Goal: Task Accomplishment & Management: Complete application form

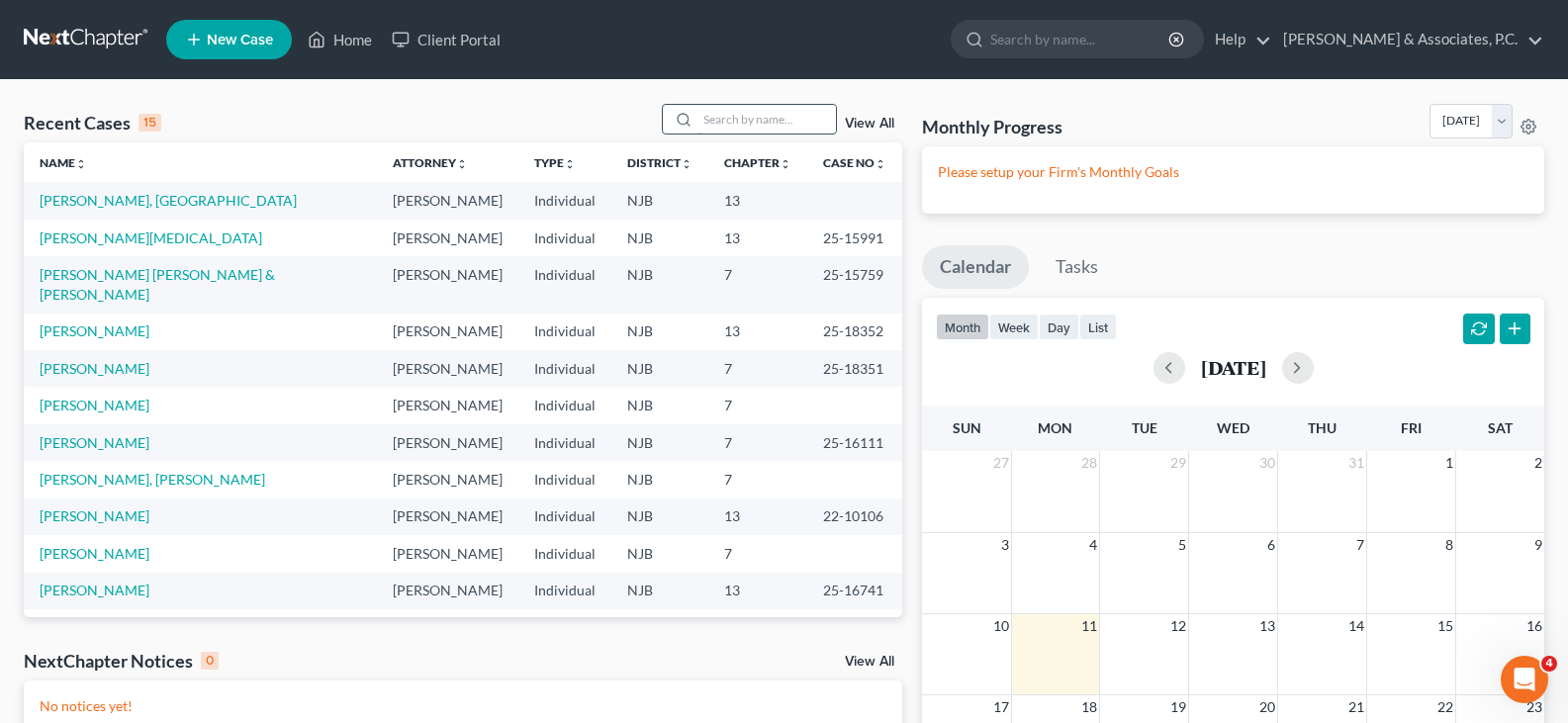
click at [770, 117] on input "search" at bounding box center [766, 119] width 138 height 29
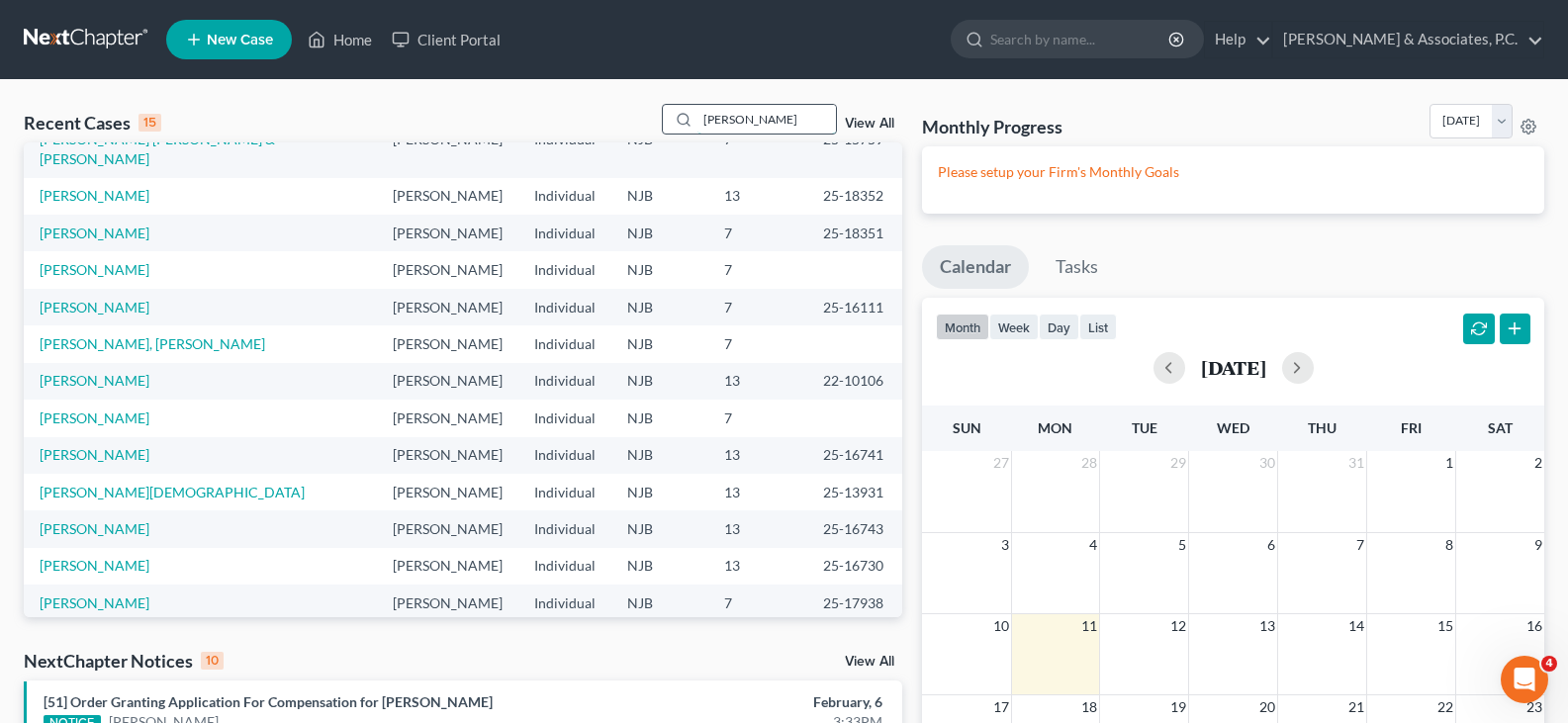
type input "[PERSON_NAME]"
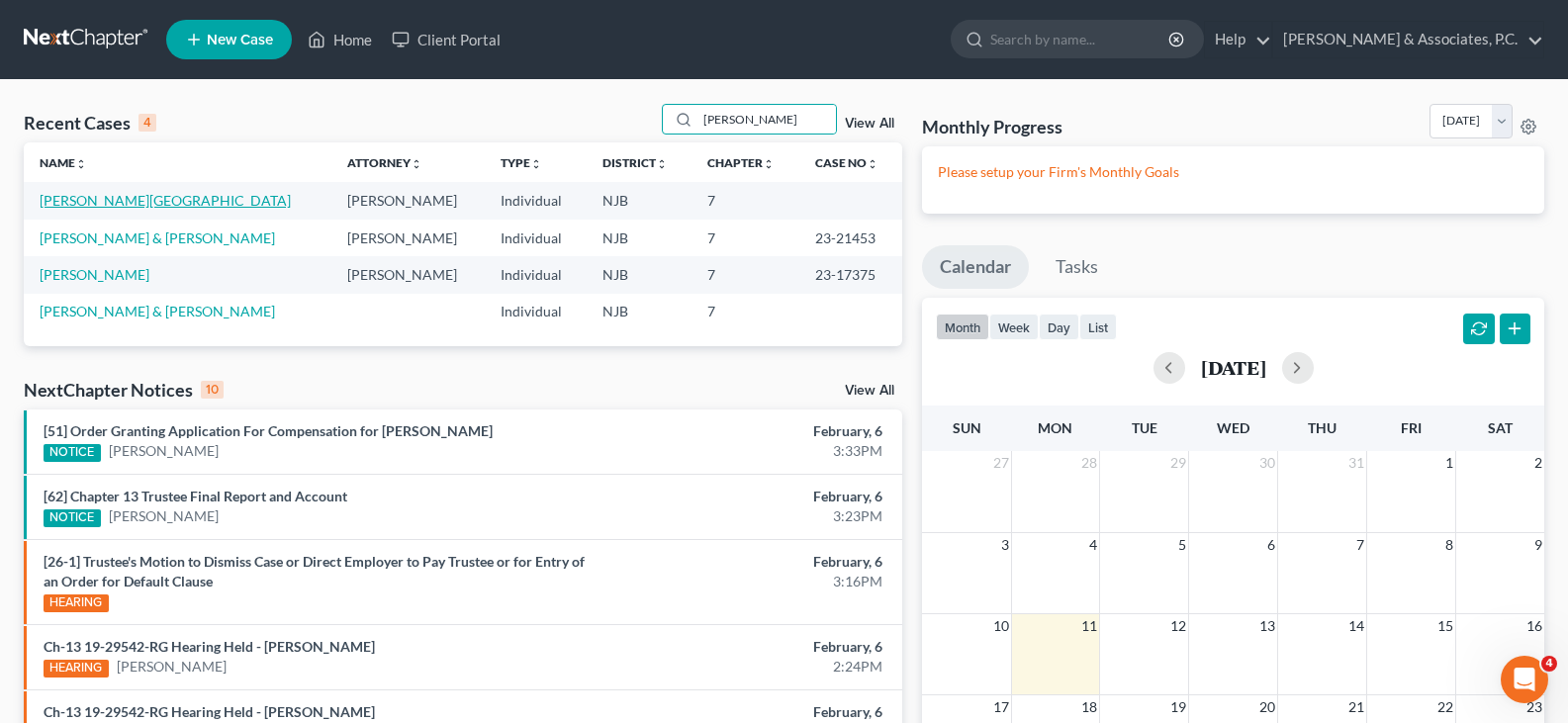
click at [76, 201] on link "[PERSON_NAME][GEOGRAPHIC_DATA]" at bounding box center [165, 200] width 251 height 17
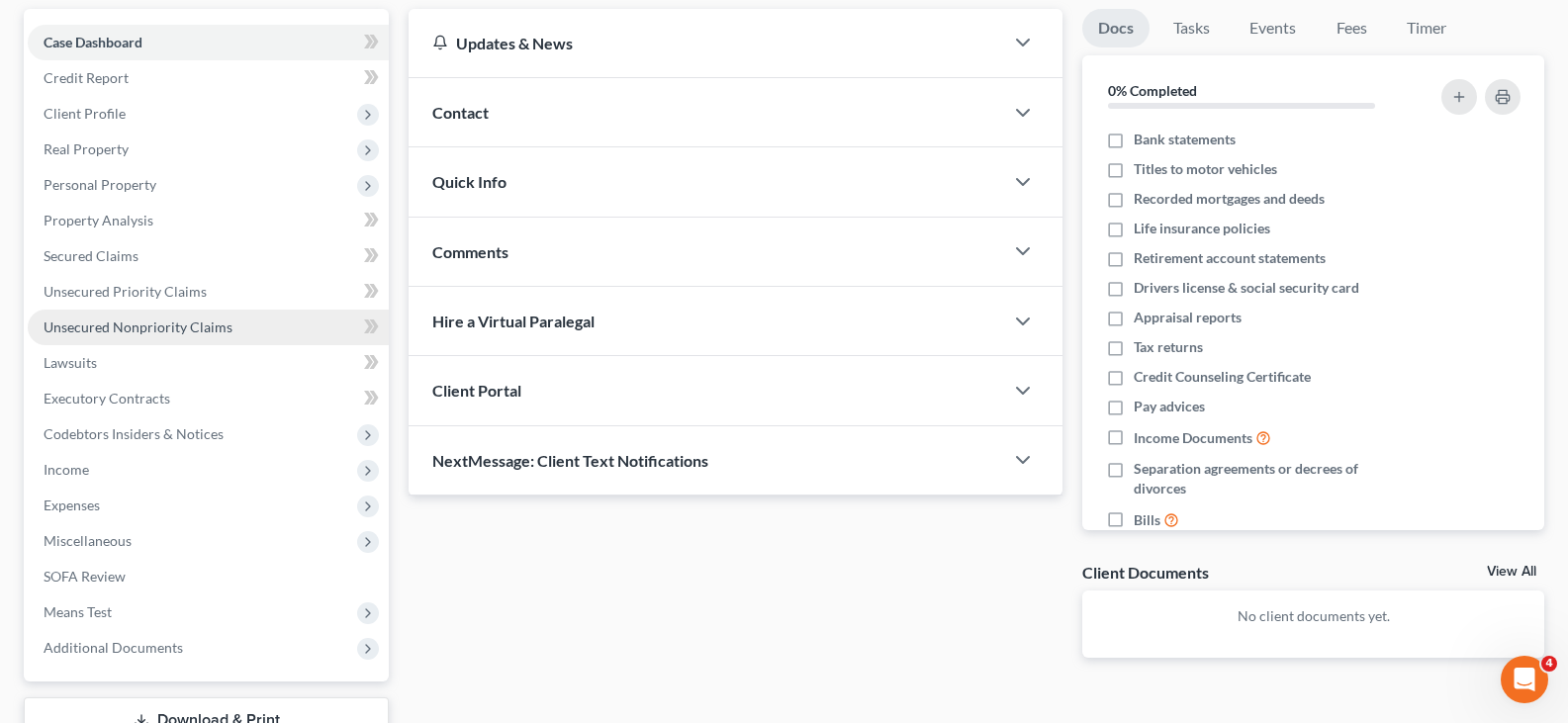
scroll to position [198, 0]
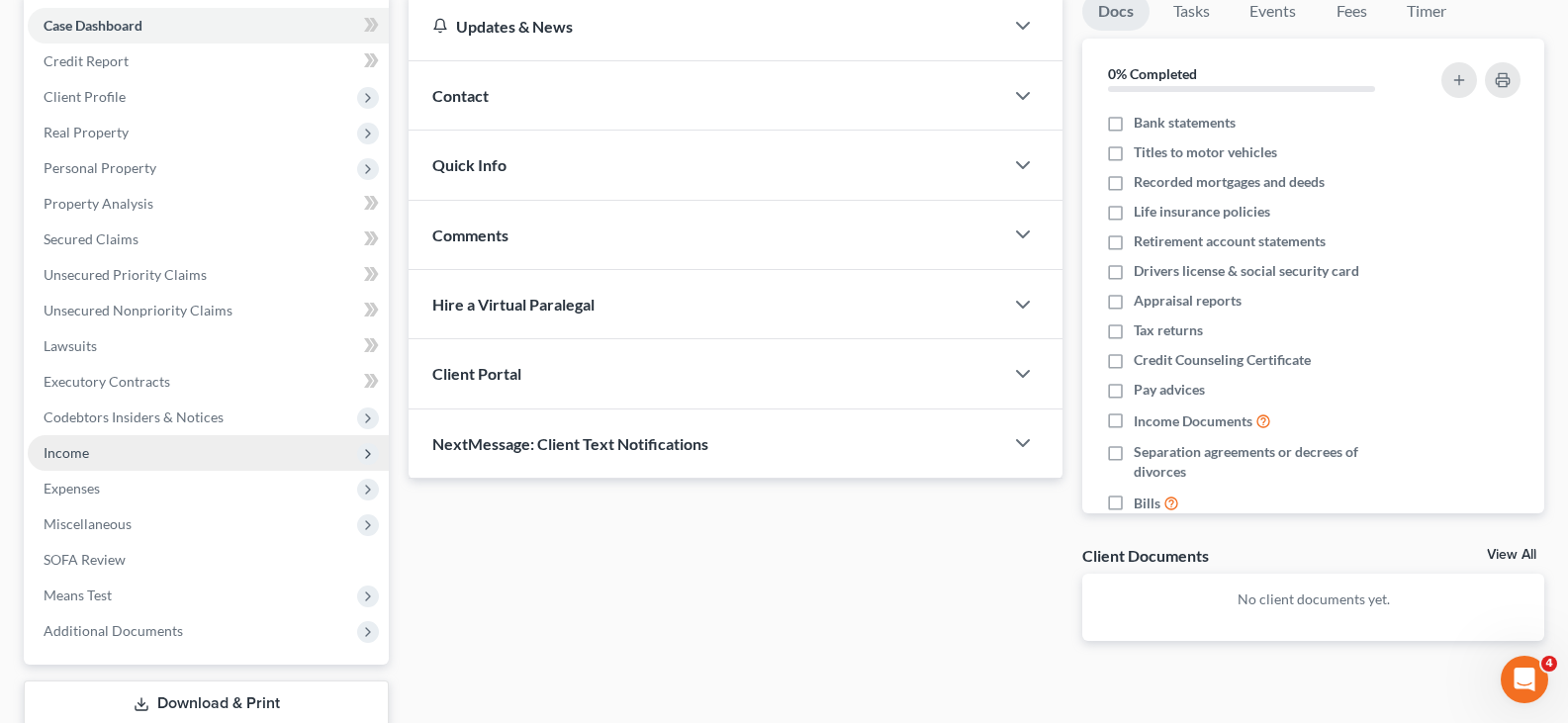
click at [81, 452] on span "Income" at bounding box center [66, 452] width 45 height 17
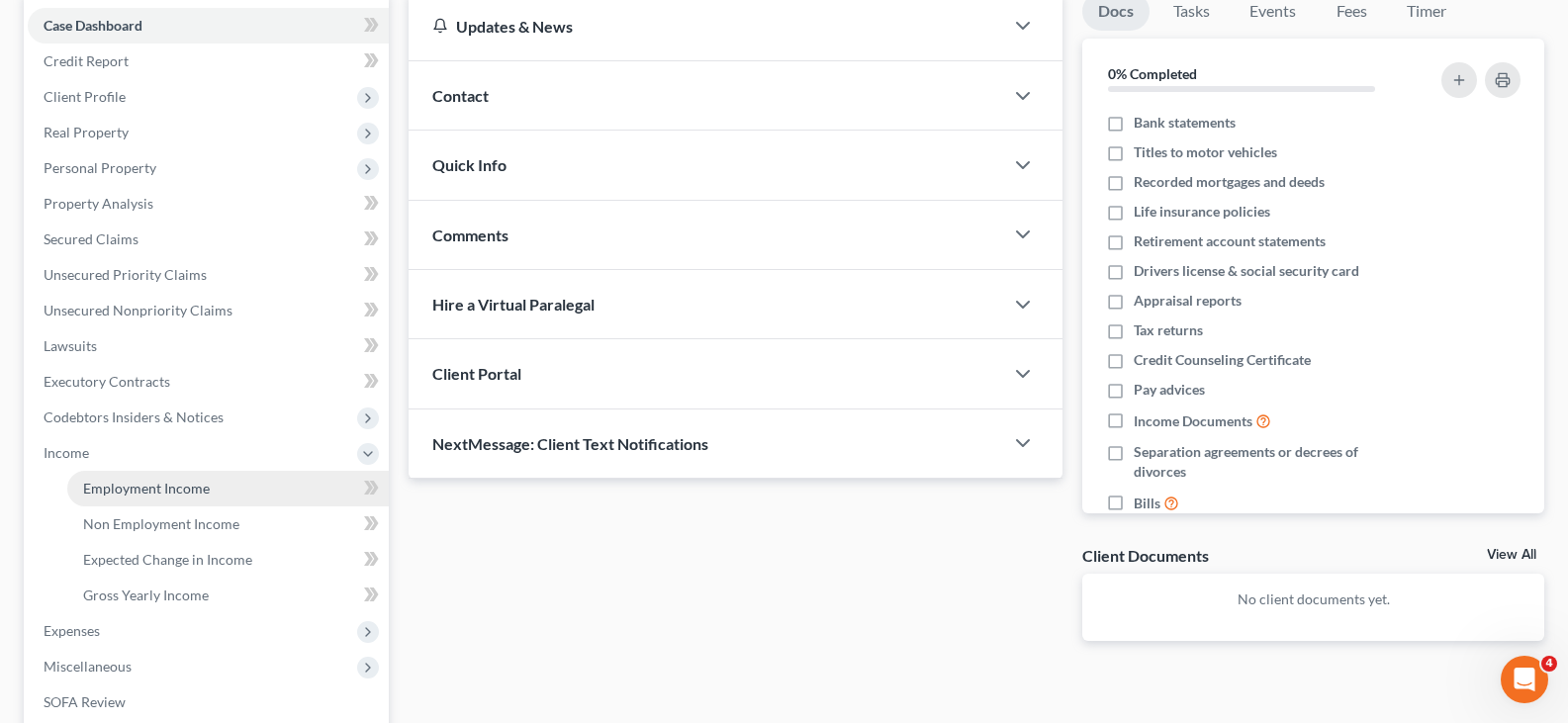
click at [136, 488] on span "Employment Income" at bounding box center [146, 488] width 127 height 17
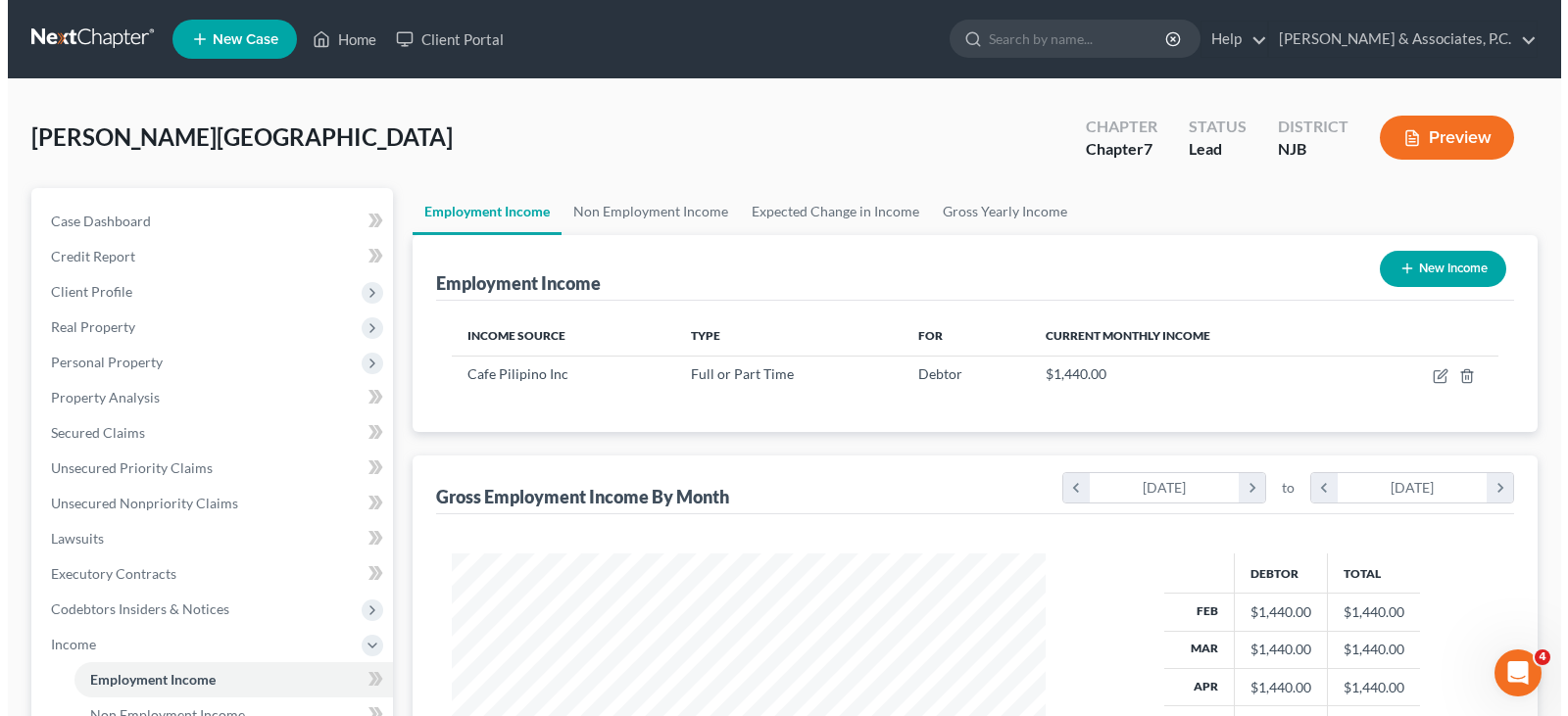
scroll to position [352, 633]
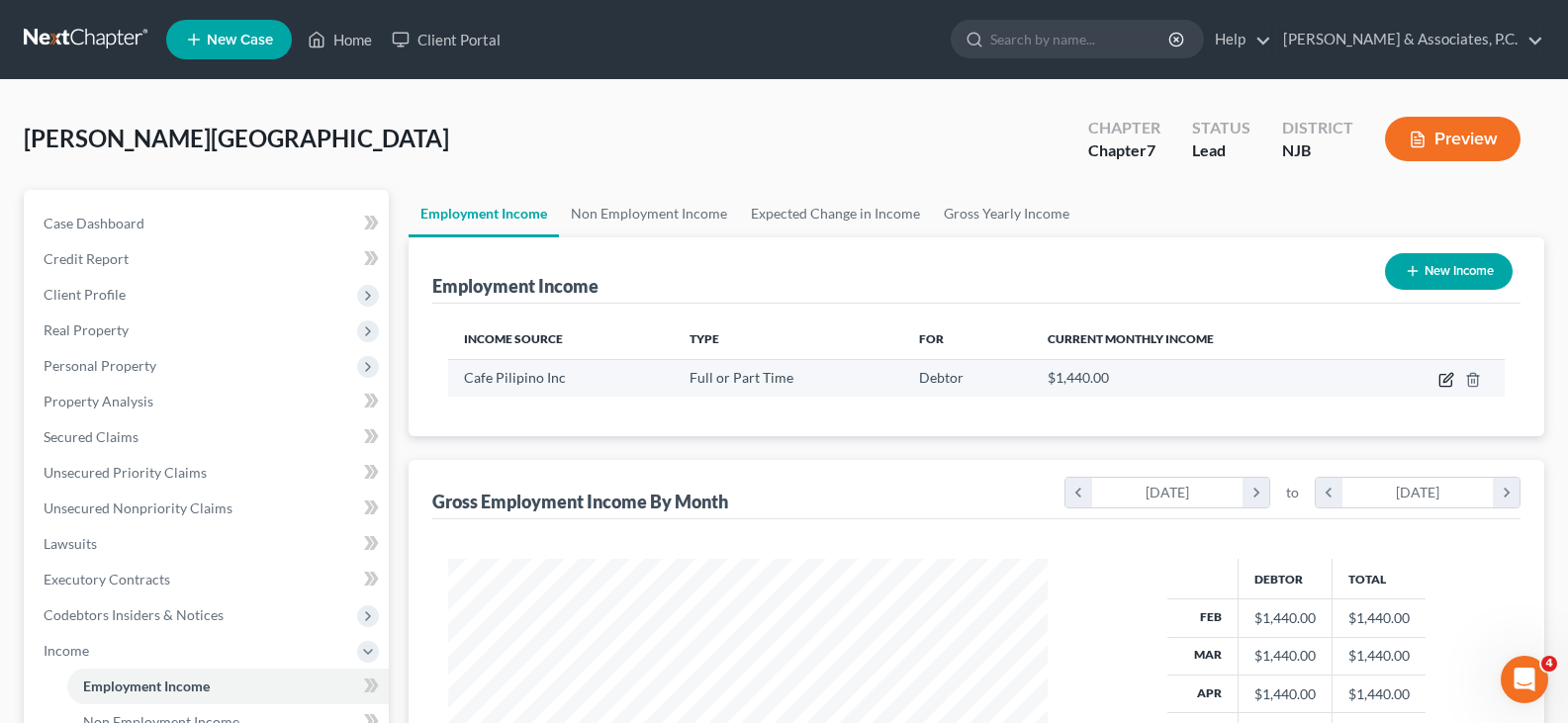
click at [1441, 379] on icon "button" at bounding box center [1446, 380] width 16 height 16
select select "0"
select select "33"
select select "0"
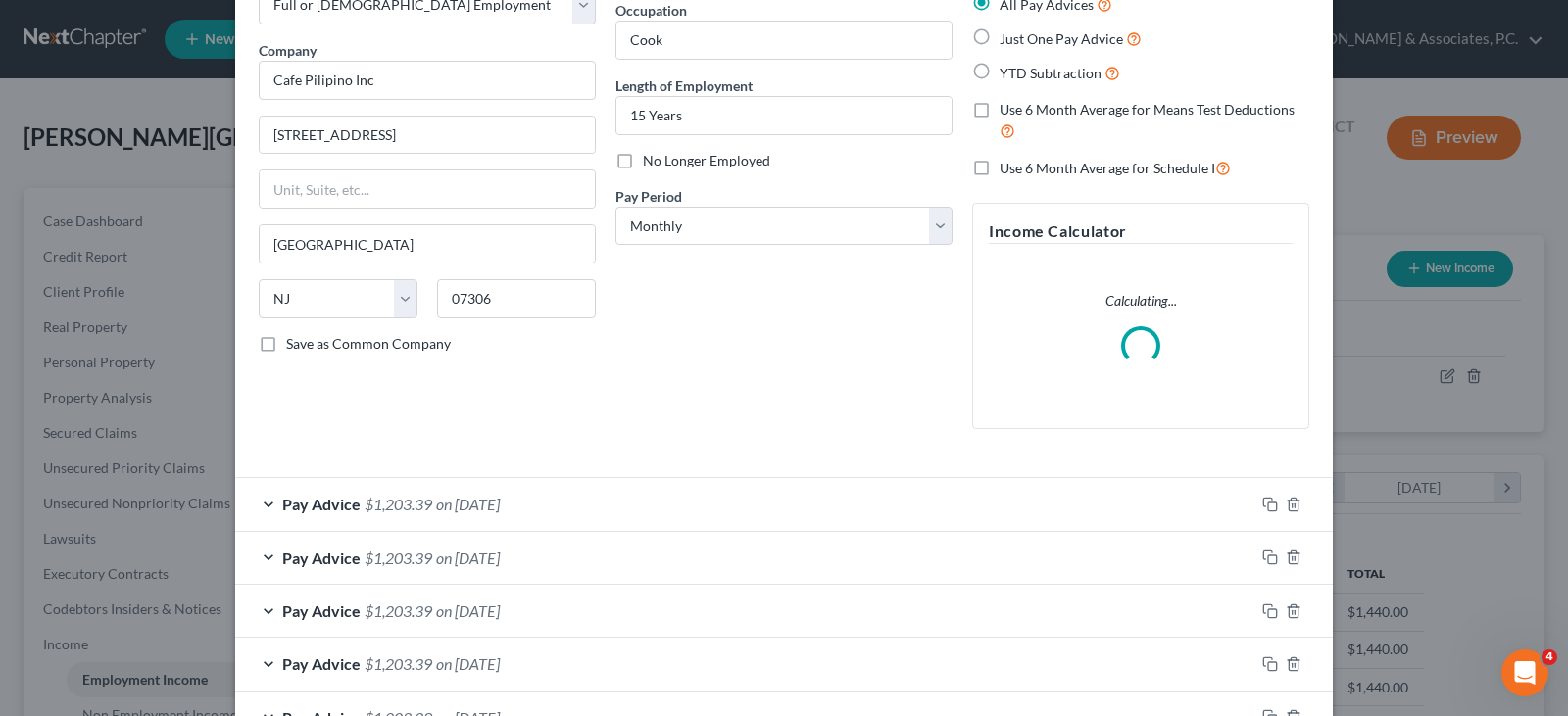
scroll to position [314, 0]
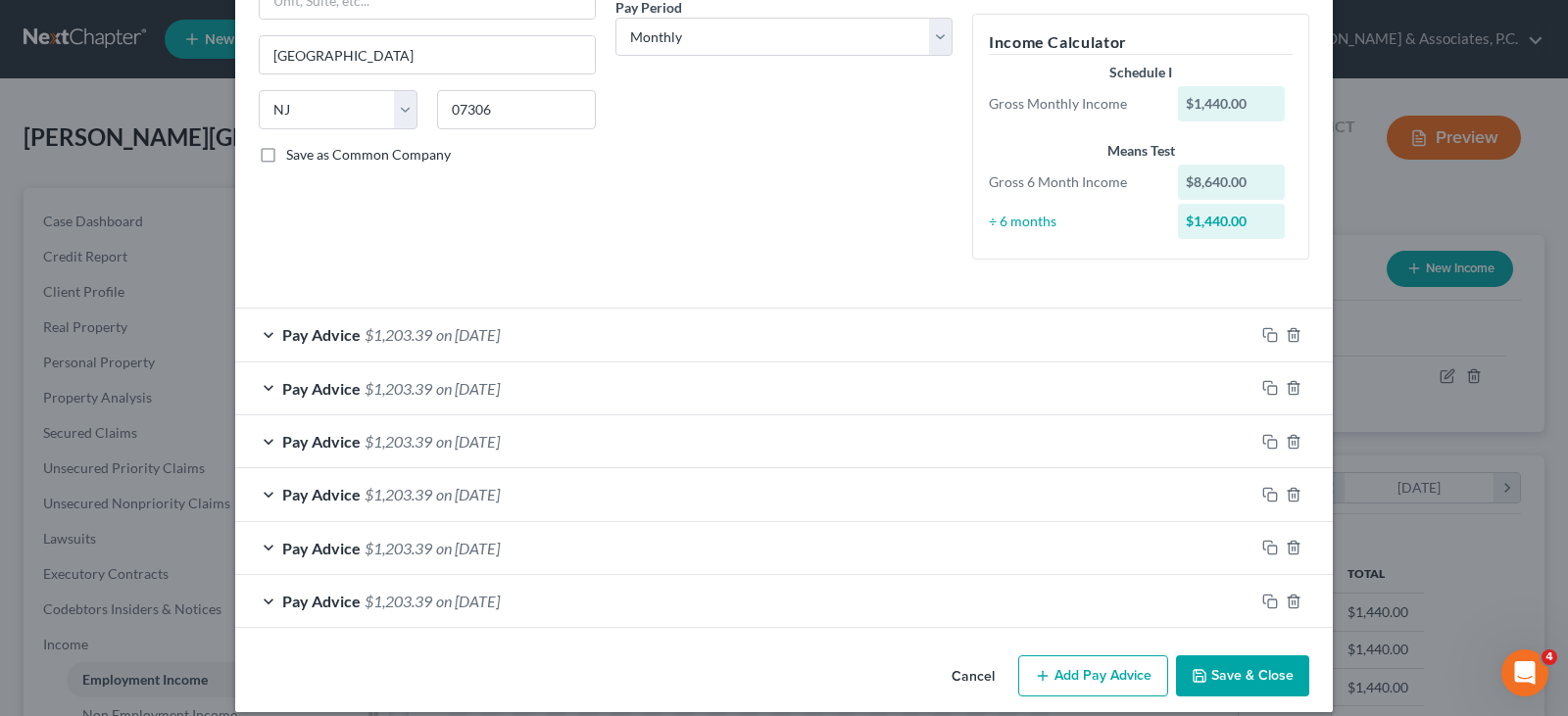
click at [459, 392] on span "on [DATE]" at bounding box center [468, 388] width 63 height 19
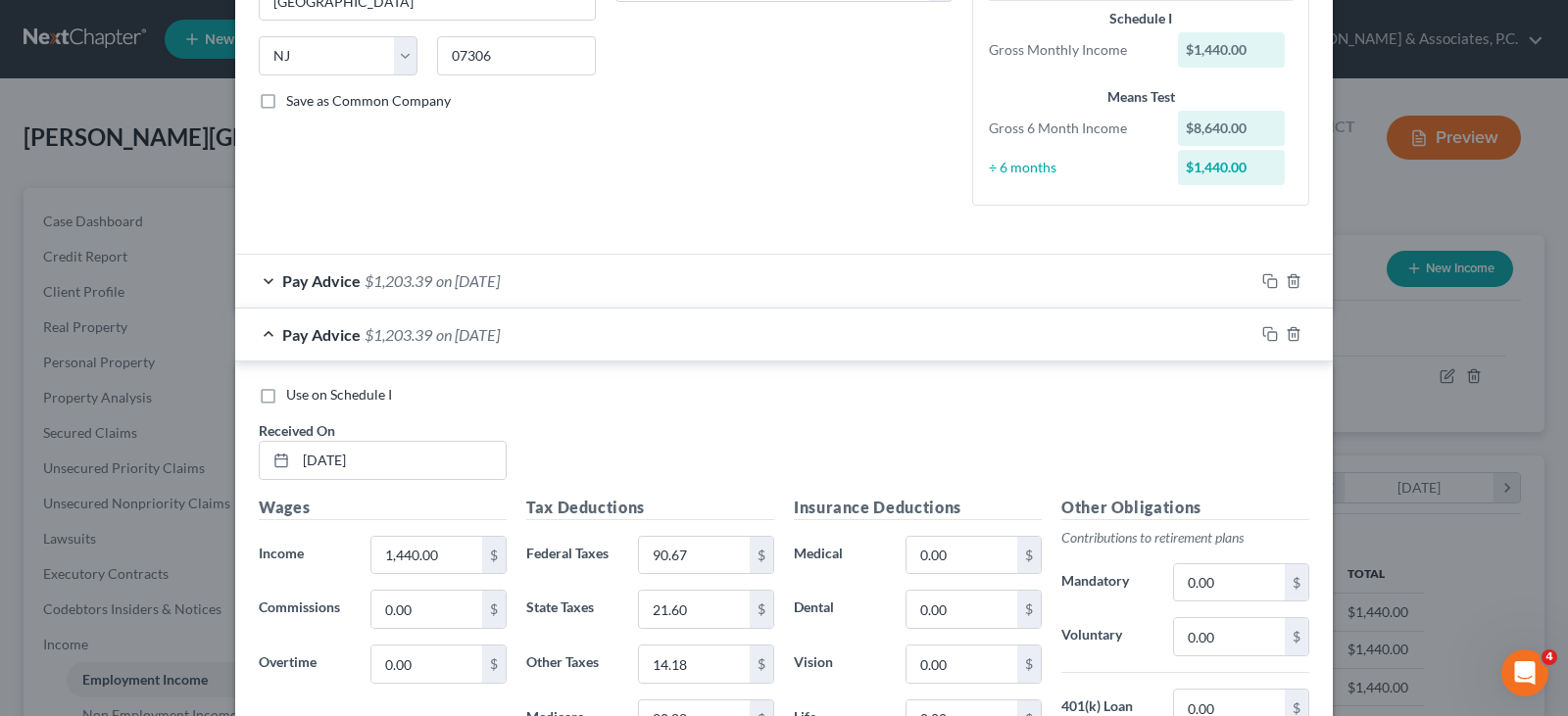
scroll to position [412, 0]
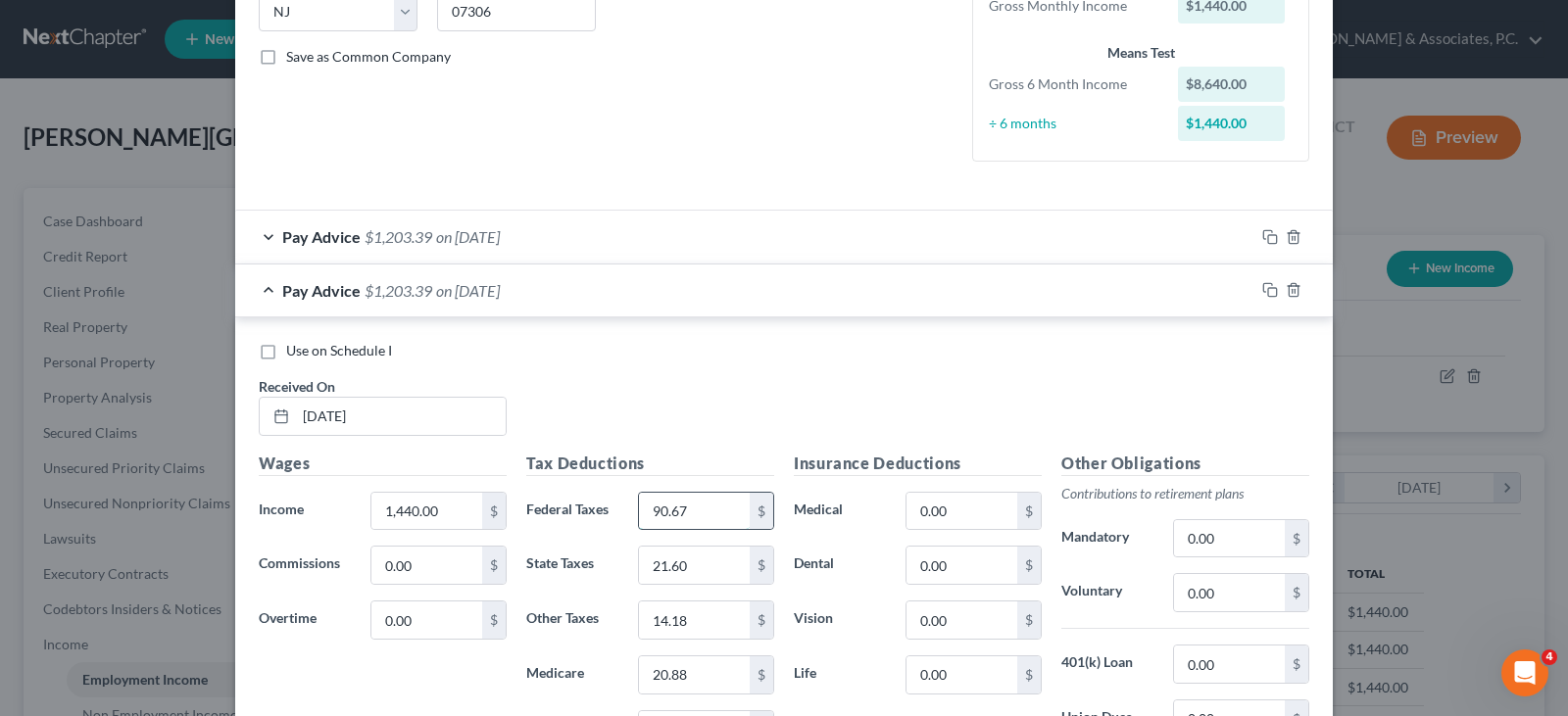
click at [724, 521] on input "90.67" at bounding box center [694, 512] width 111 height 38
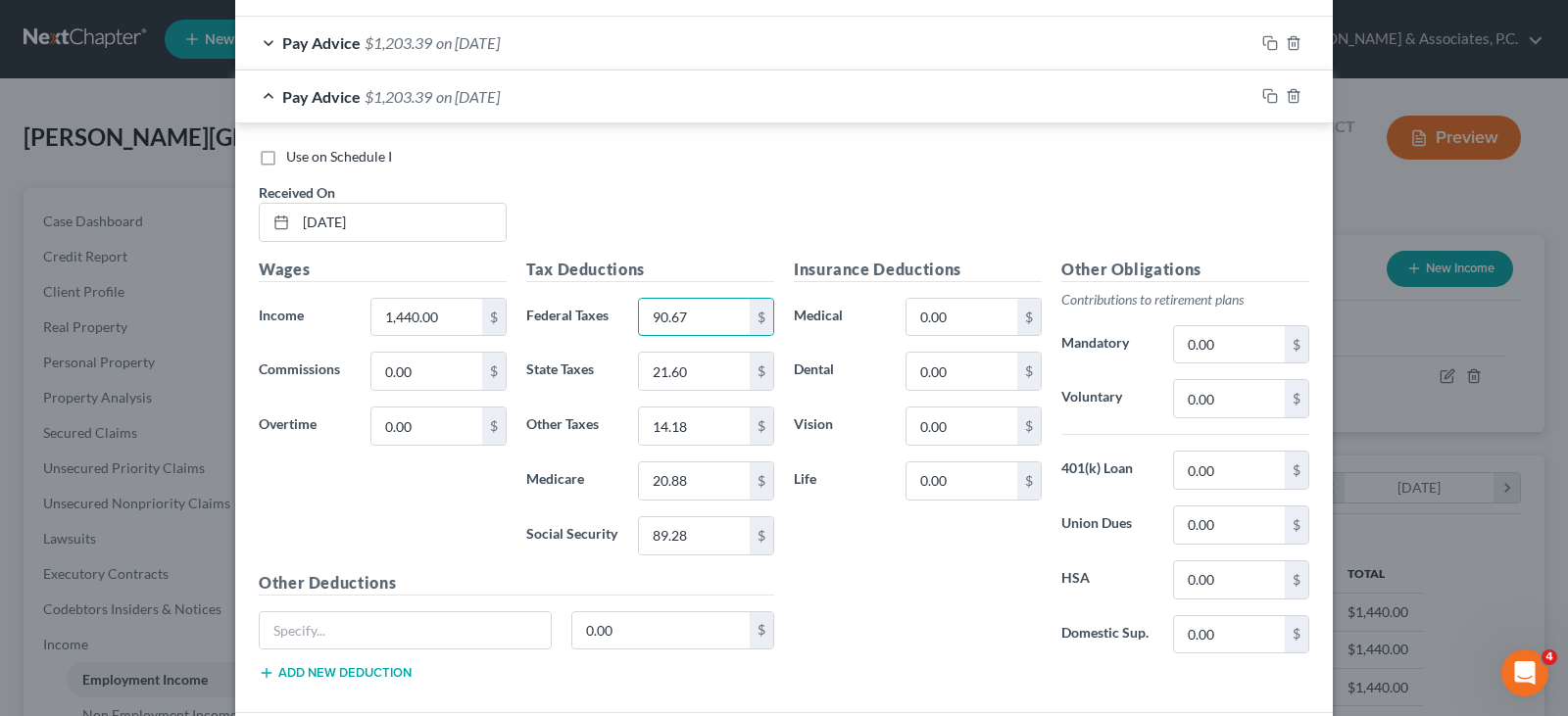
scroll to position [608, 0]
click at [688, 532] on input "89.28" at bounding box center [694, 534] width 111 height 38
click at [699, 478] on input "20.88" at bounding box center [694, 479] width 111 height 38
click at [695, 376] on input "21.60" at bounding box center [694, 369] width 111 height 38
click at [684, 431] on input "14.18" at bounding box center [694, 424] width 111 height 38
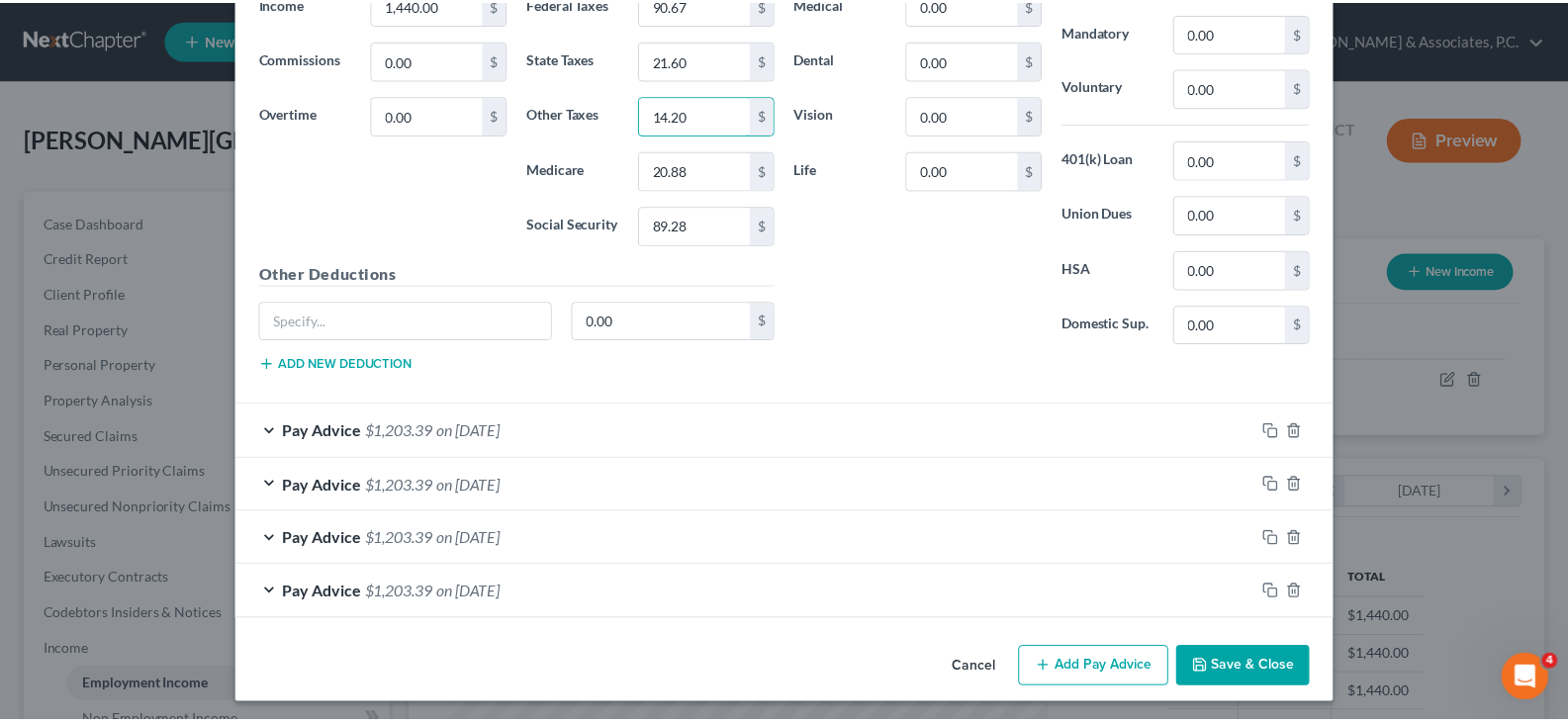
scroll to position [933, 0]
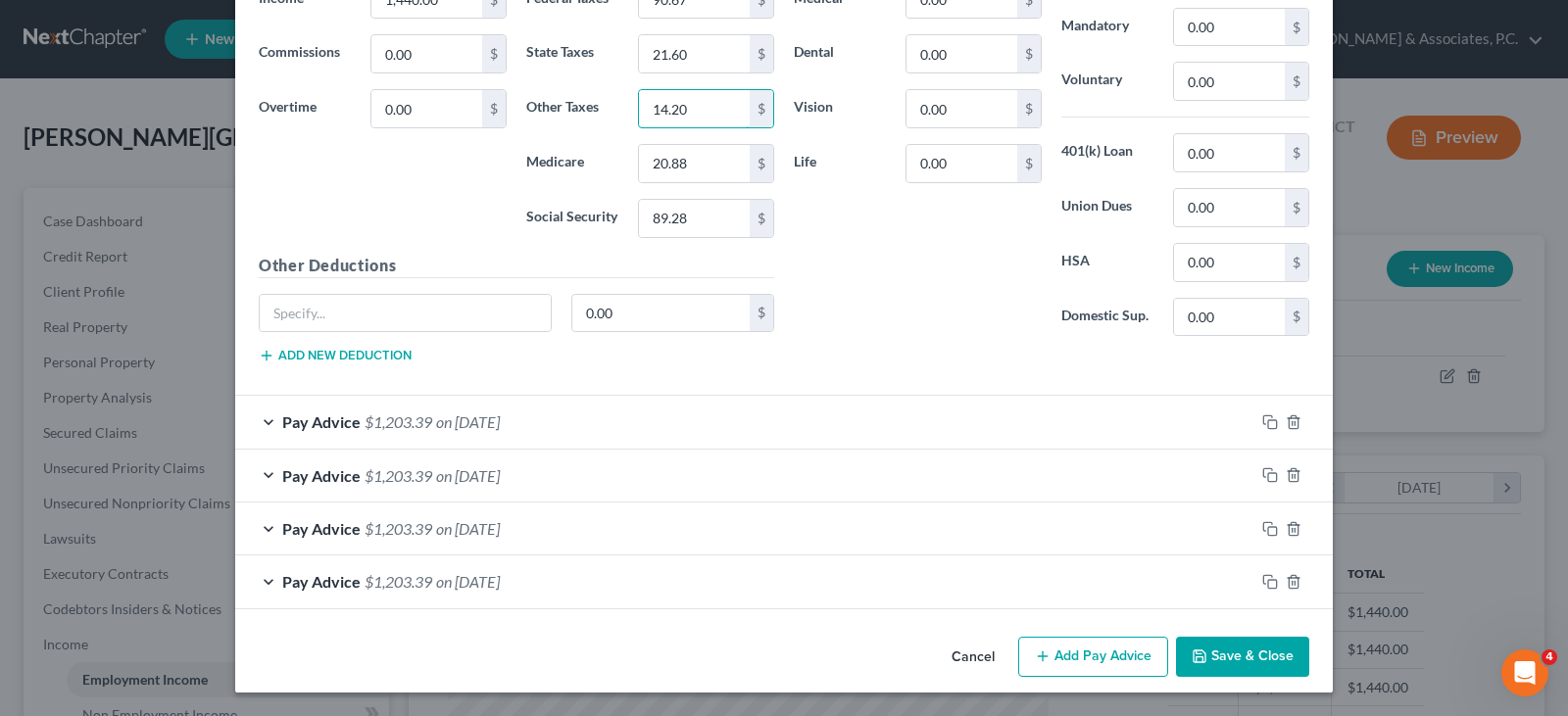
type input "14.20"
click at [1238, 660] on button "Save & Close" at bounding box center [1242, 658] width 134 height 42
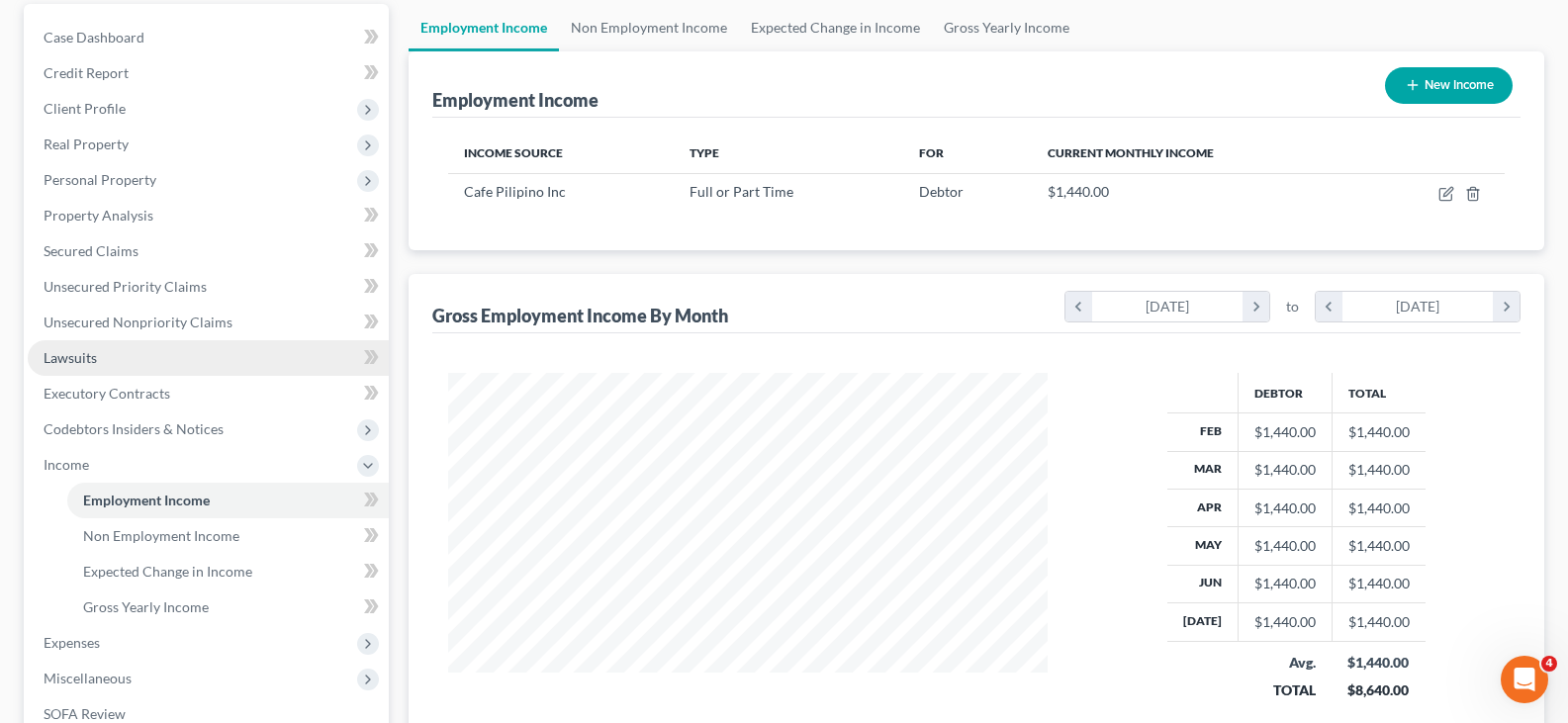
scroll to position [471, 0]
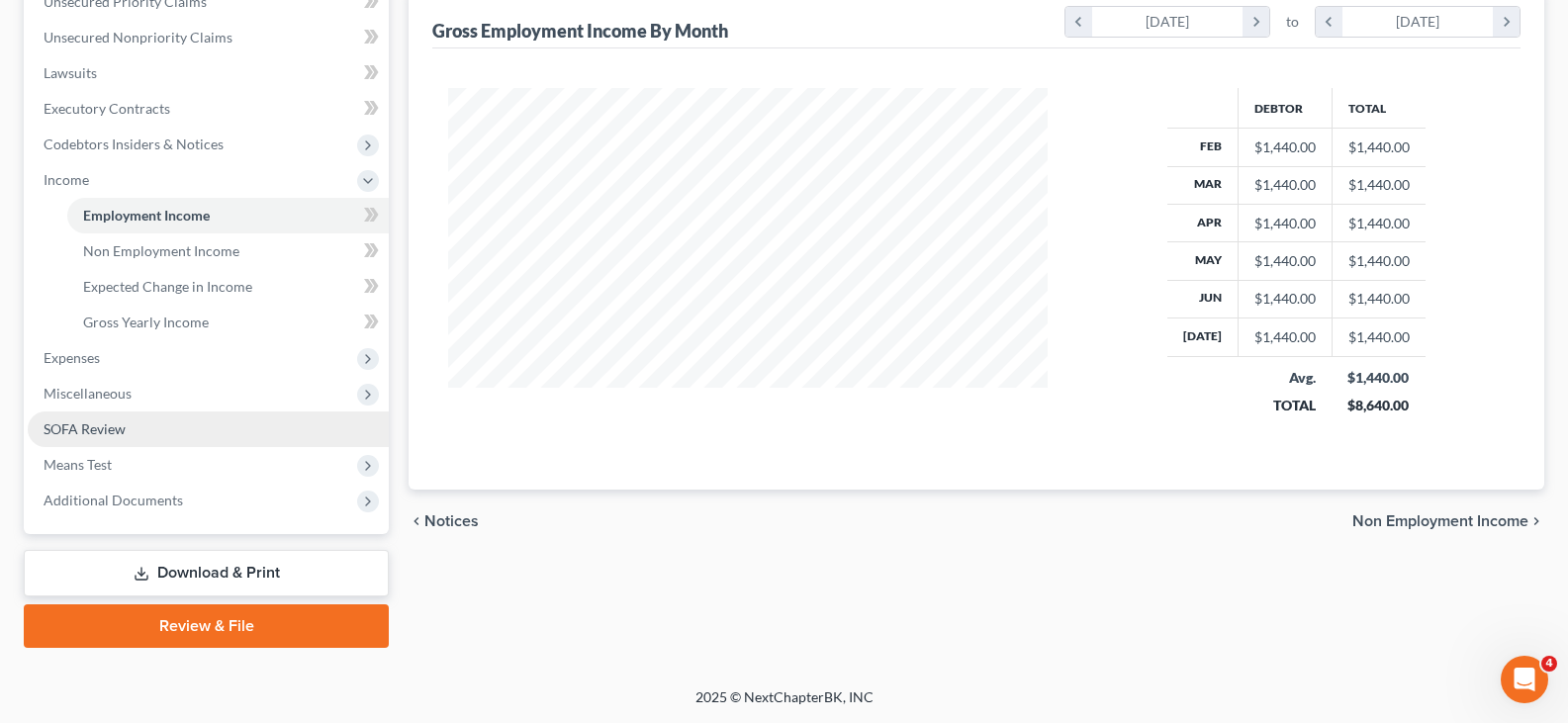
click at [65, 424] on span "SOFA Review" at bounding box center [85, 428] width 82 height 17
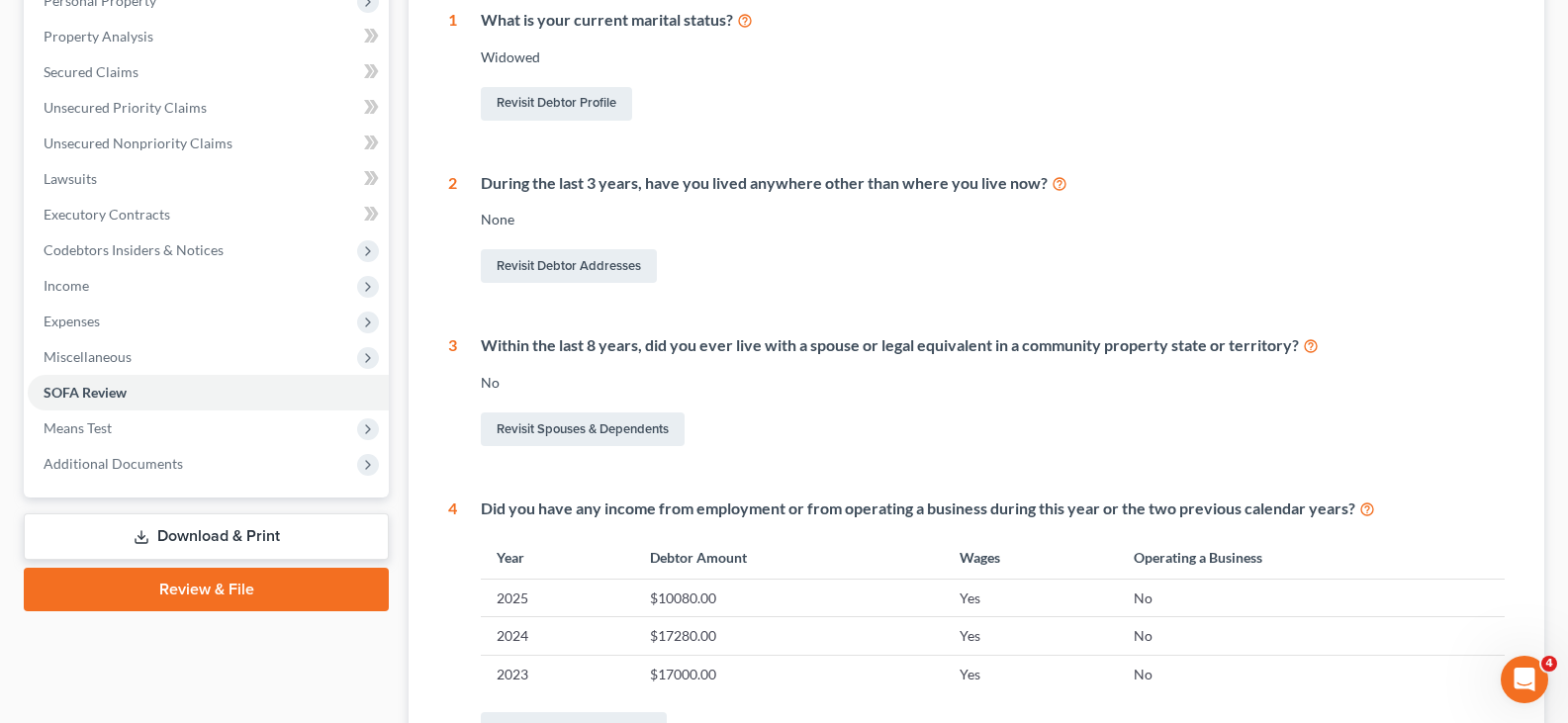
scroll to position [593, 0]
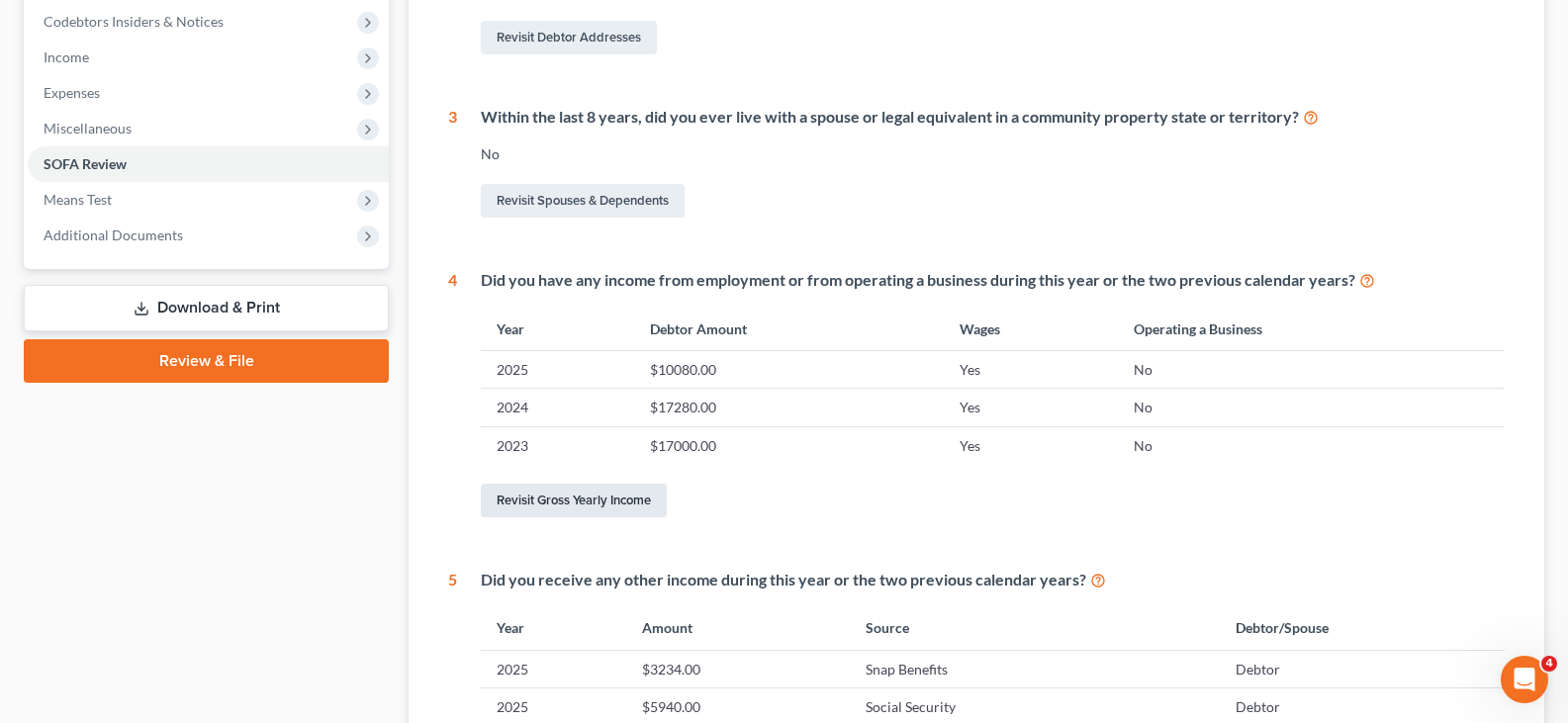
click at [560, 500] on link "Revisit Gross Yearly Income" at bounding box center [574, 501] width 186 height 34
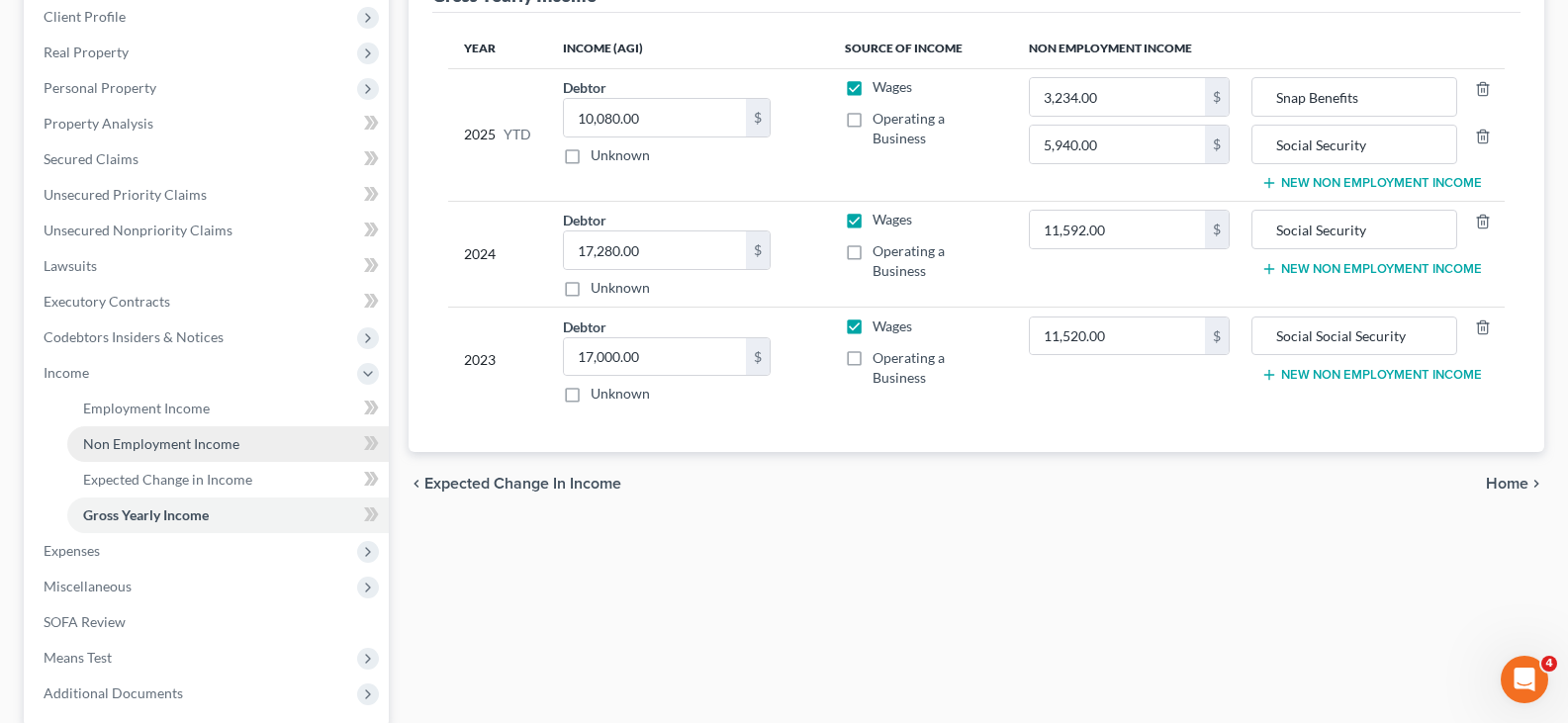
scroll to position [471, 0]
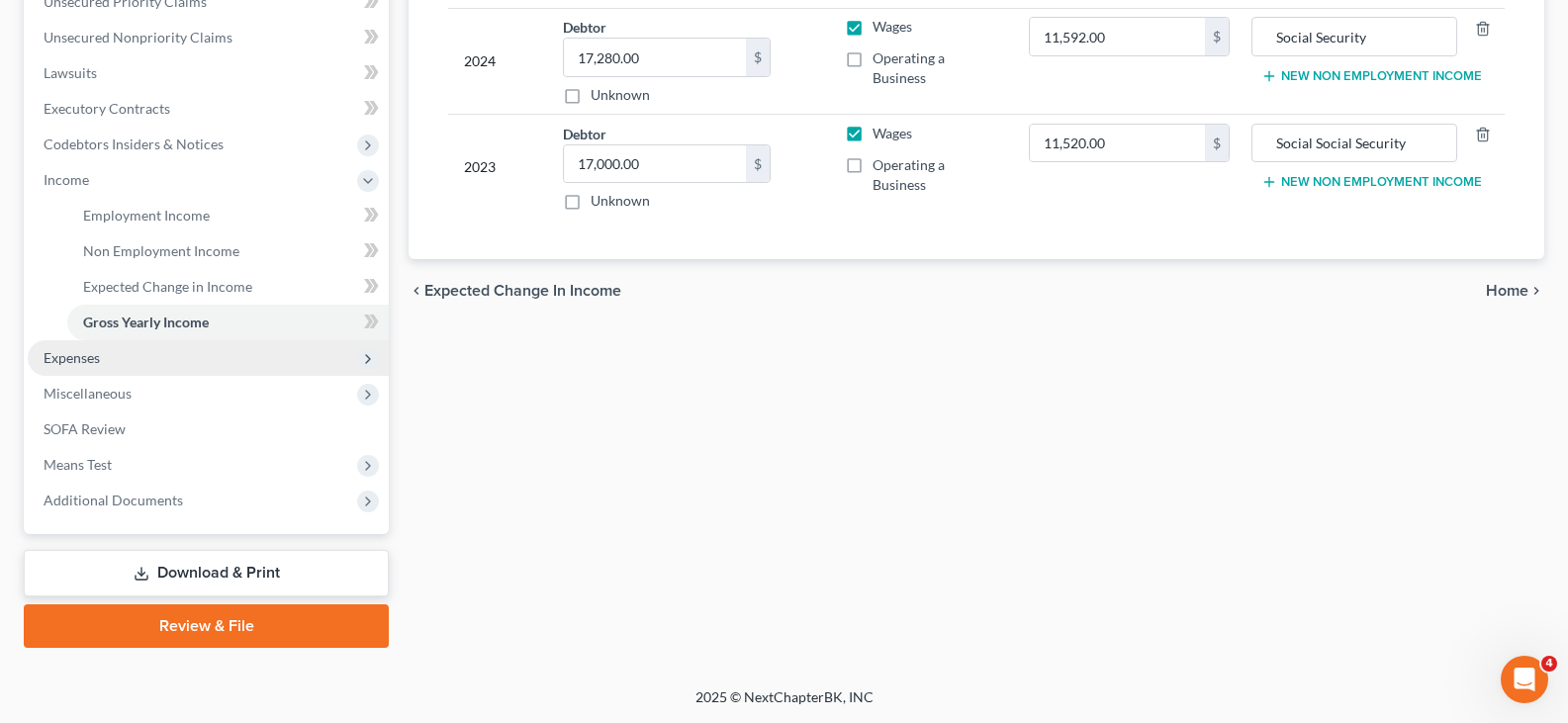
click at [81, 362] on span "Expenses" at bounding box center [72, 357] width 56 height 17
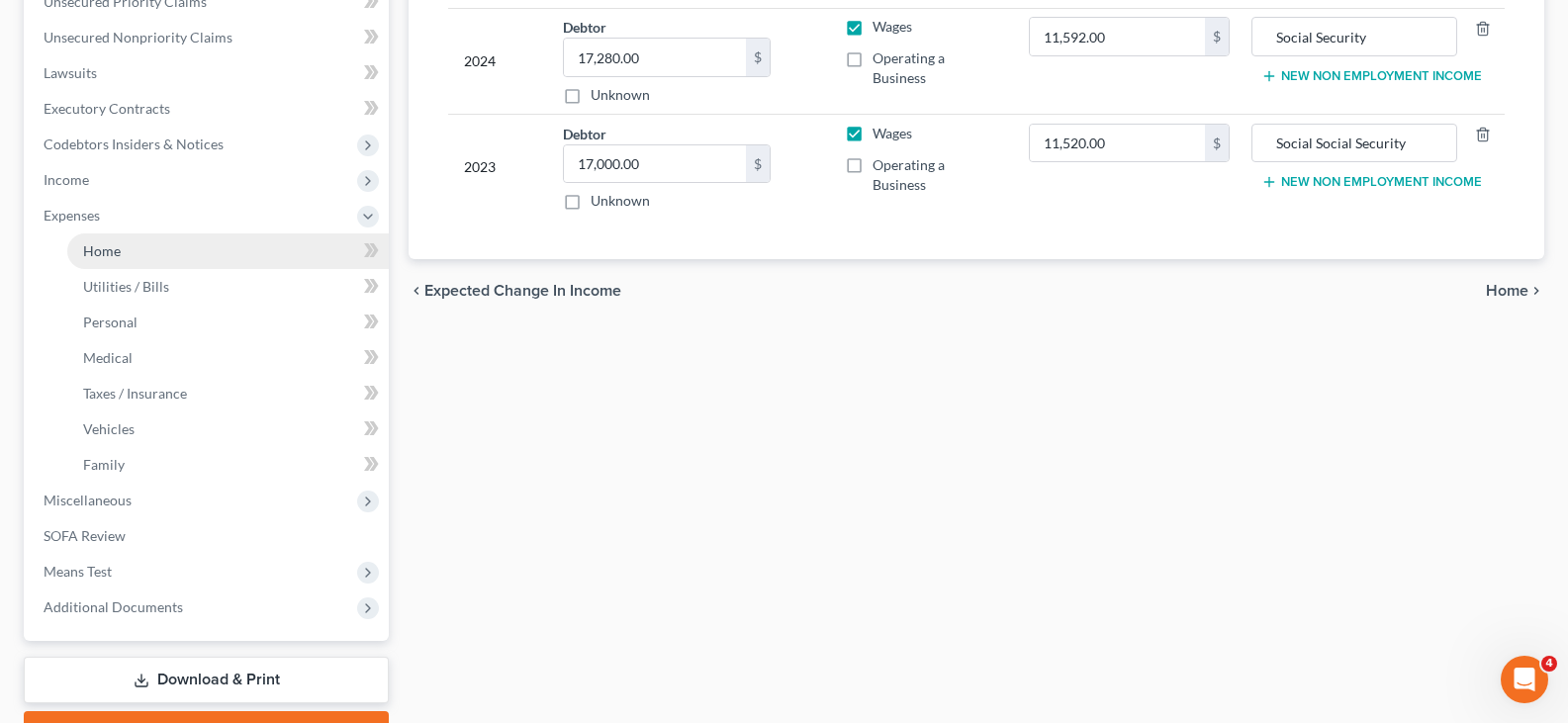
click at [112, 247] on span "Home" at bounding box center [102, 250] width 38 height 17
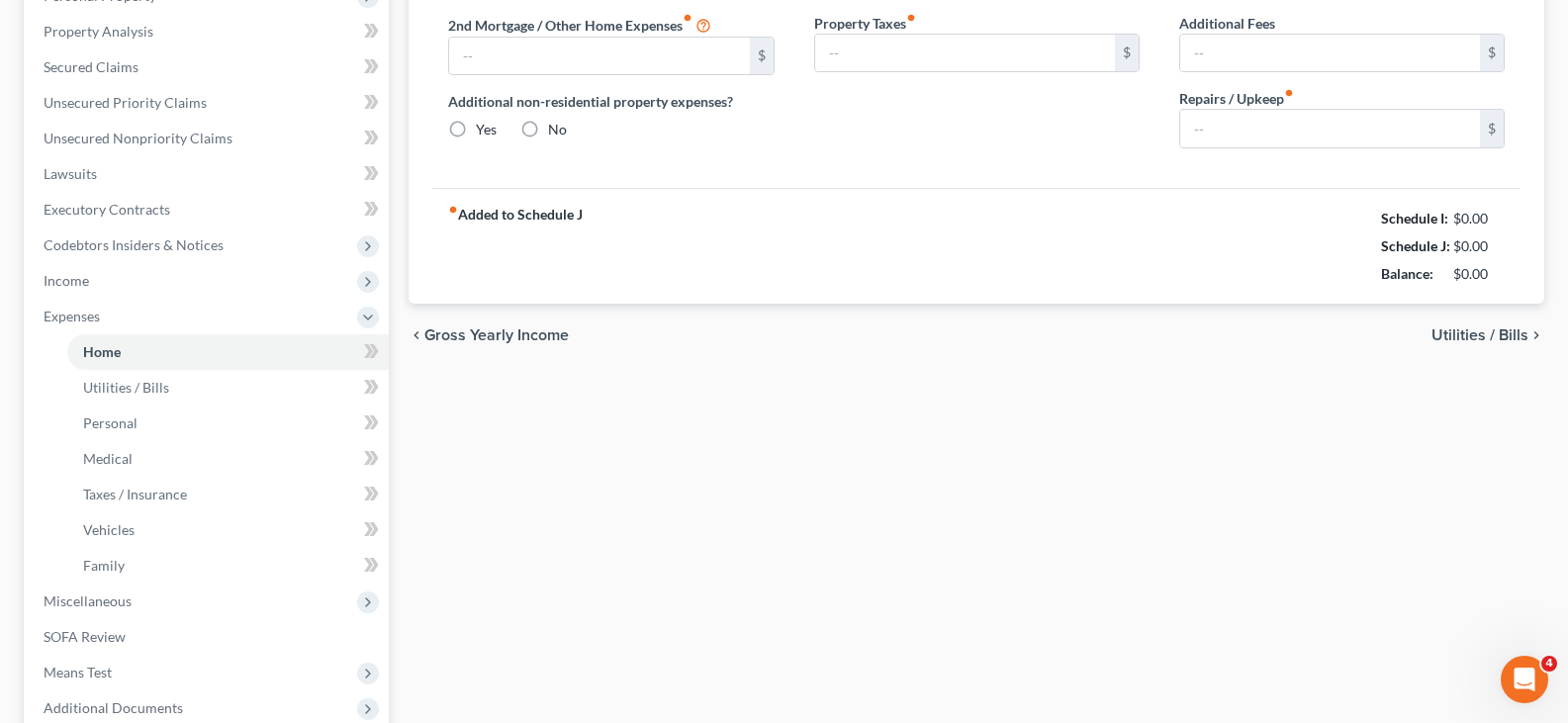
type input "300.00"
type input "0.00"
radio input "true"
type input "0.00"
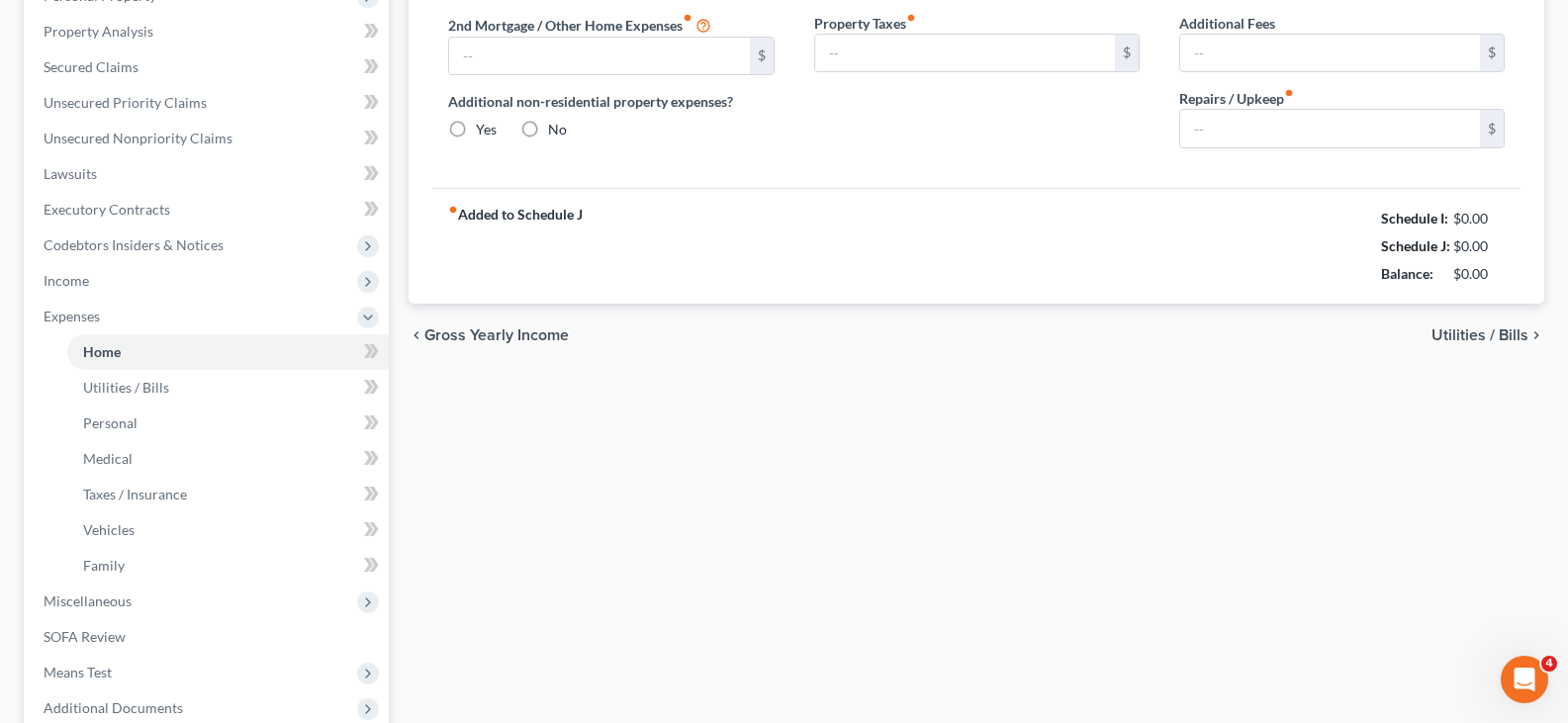
type input "0.00"
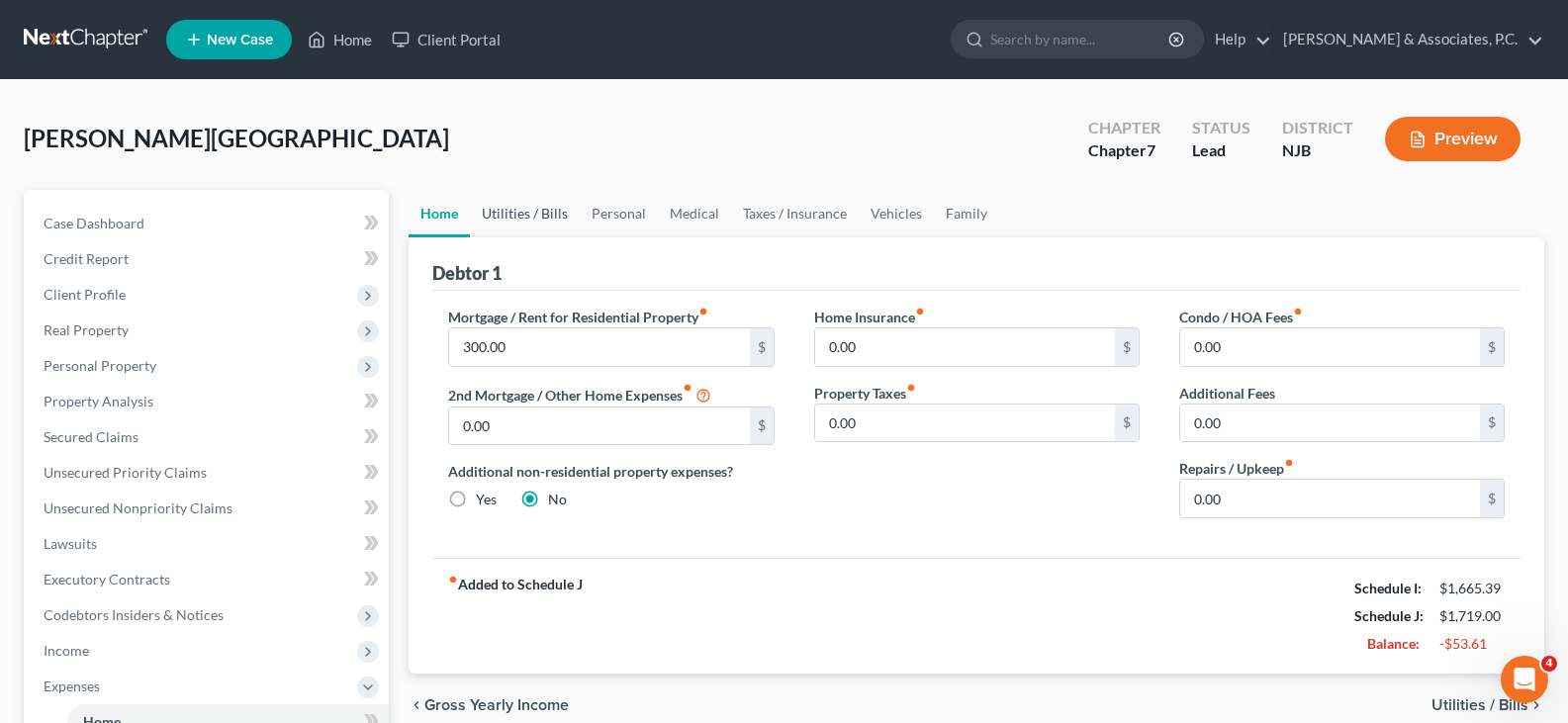
click at [508, 208] on link "Utilities / Bills" at bounding box center [525, 213] width 110 height 47
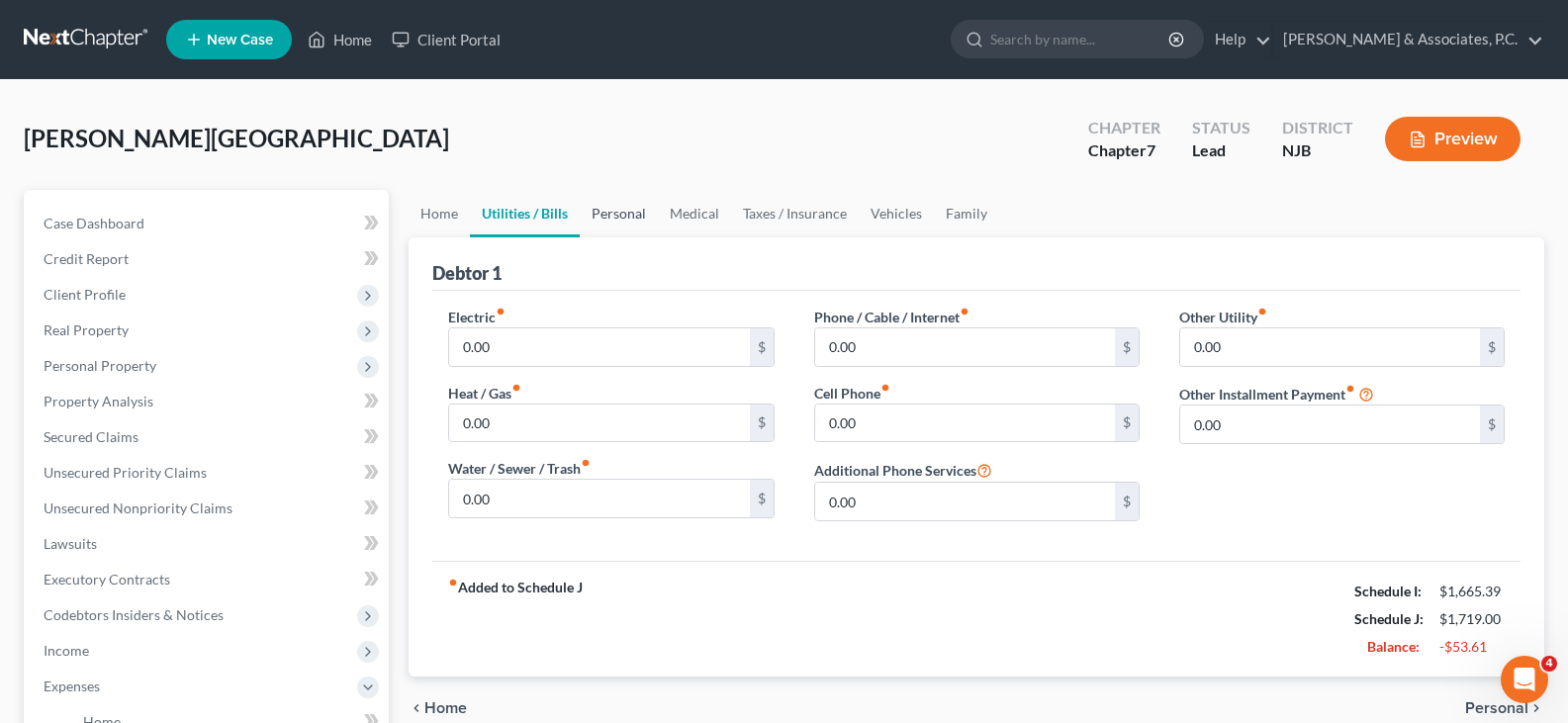
click at [603, 216] on link "Personal" at bounding box center [619, 213] width 78 height 47
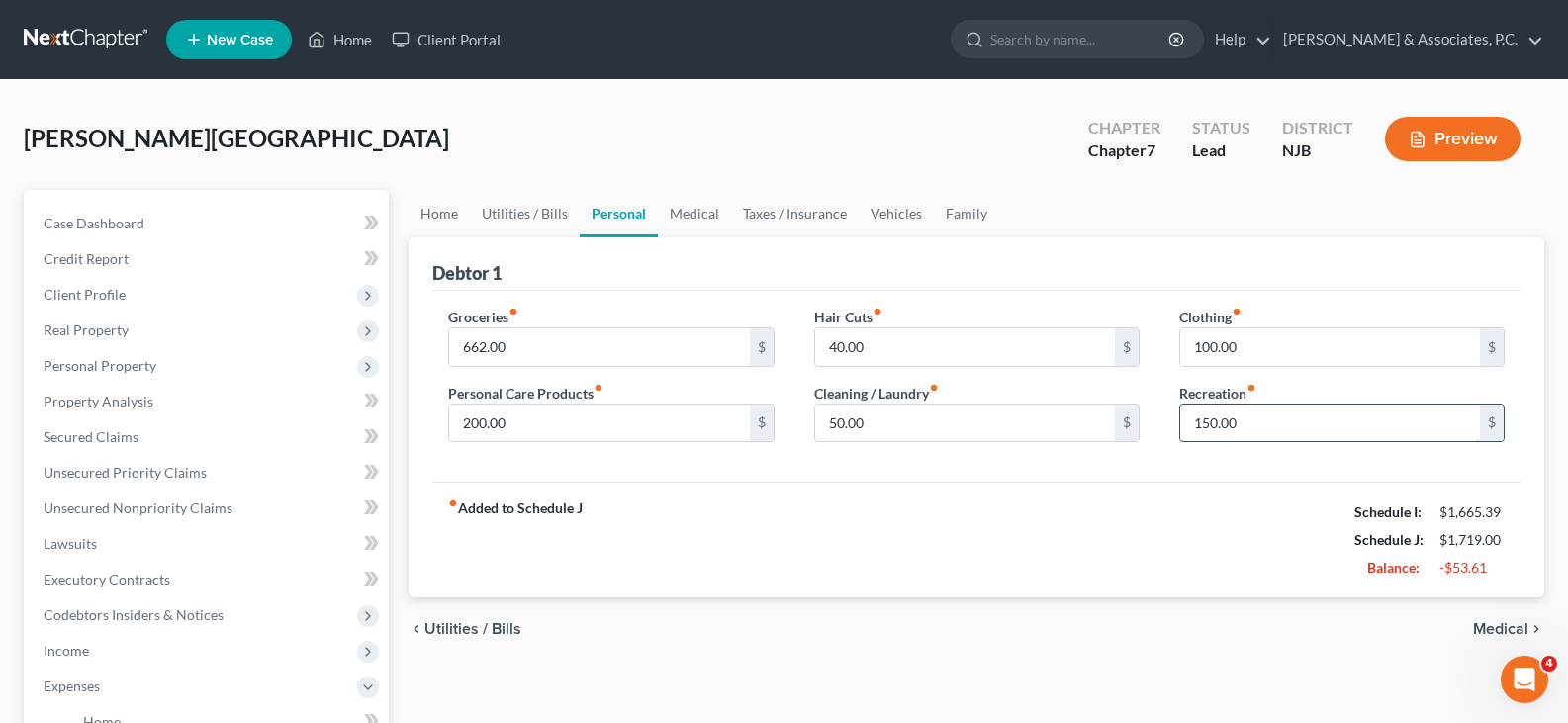
click at [1263, 423] on input "150.00" at bounding box center [1330, 424] width 300 height 38
click at [1262, 334] on input "100.00" at bounding box center [1330, 347] width 300 height 38
click at [1256, 434] on input "100.00" at bounding box center [1330, 424] width 300 height 38
type input "75.00"
click at [704, 214] on link "Medical" at bounding box center [694, 213] width 73 height 47
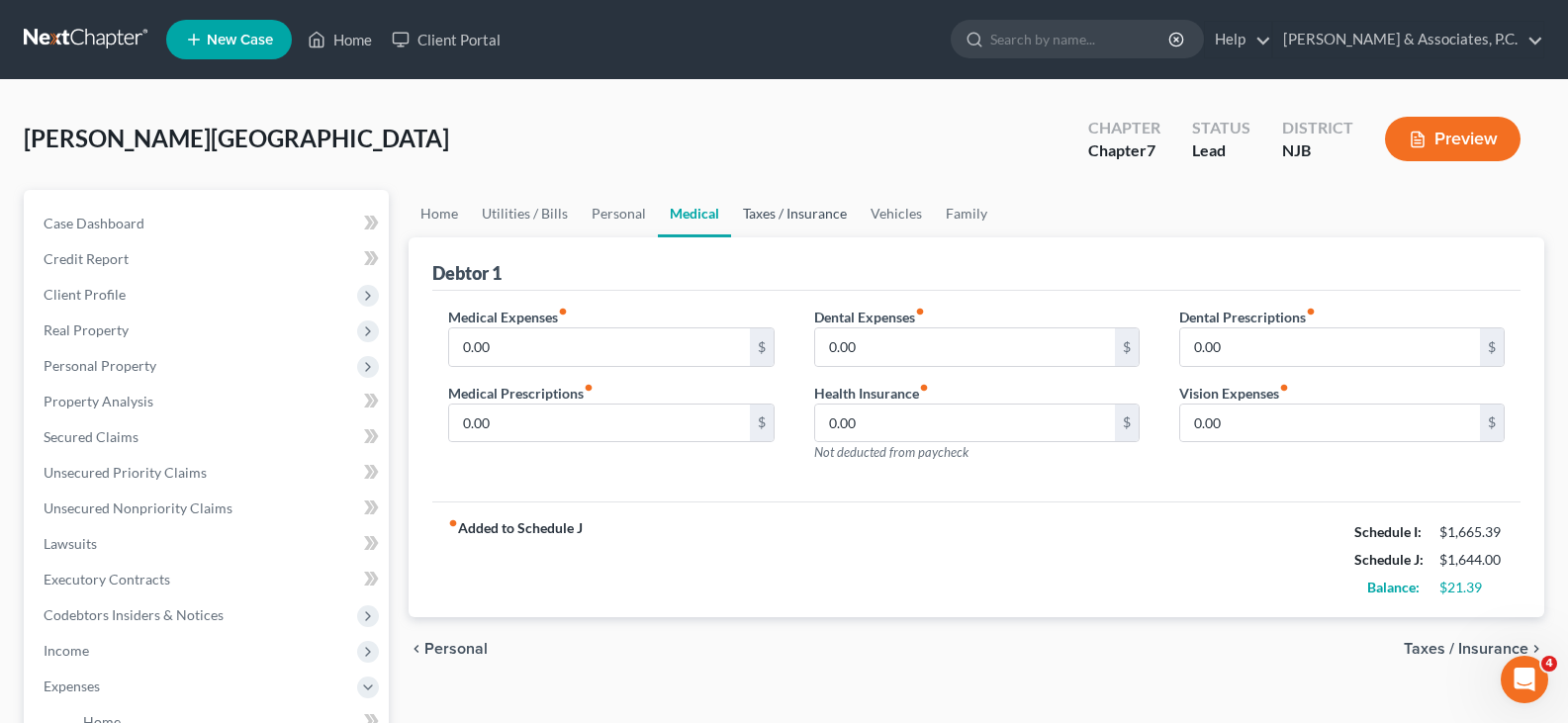
click at [796, 217] on link "Taxes / Insurance" at bounding box center [795, 213] width 128 height 47
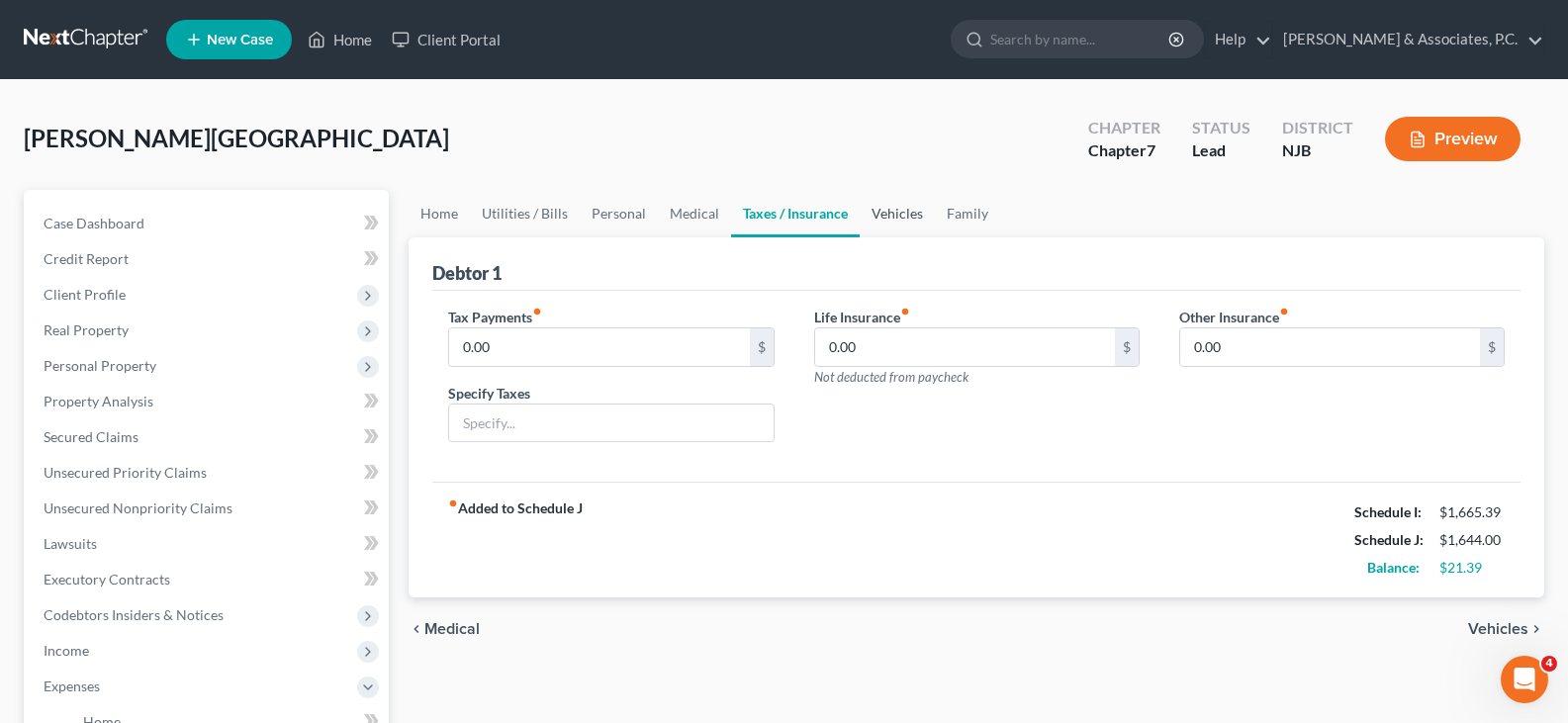
click at [895, 214] on link "Vehicles" at bounding box center [897, 213] width 75 height 47
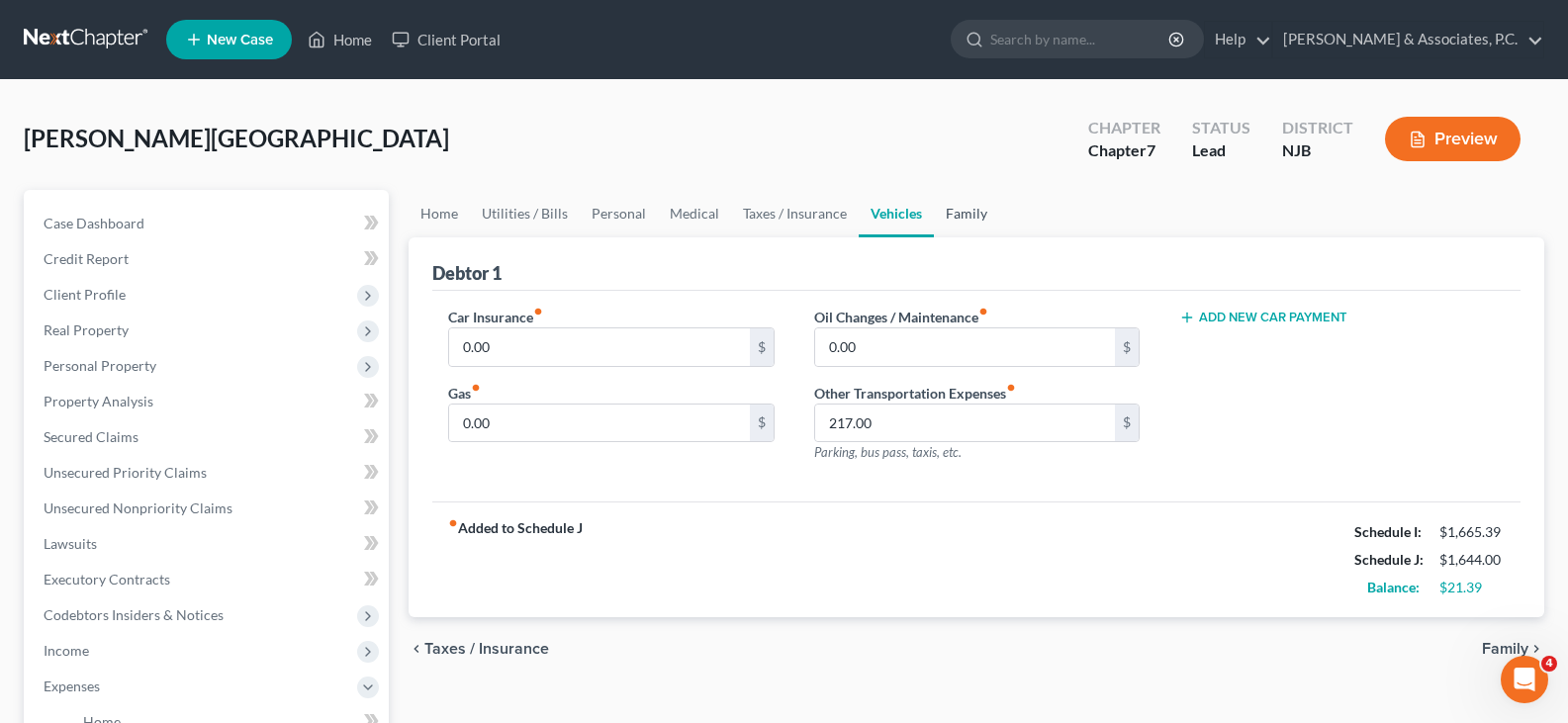
click at [962, 215] on link "Family" at bounding box center [966, 213] width 65 height 47
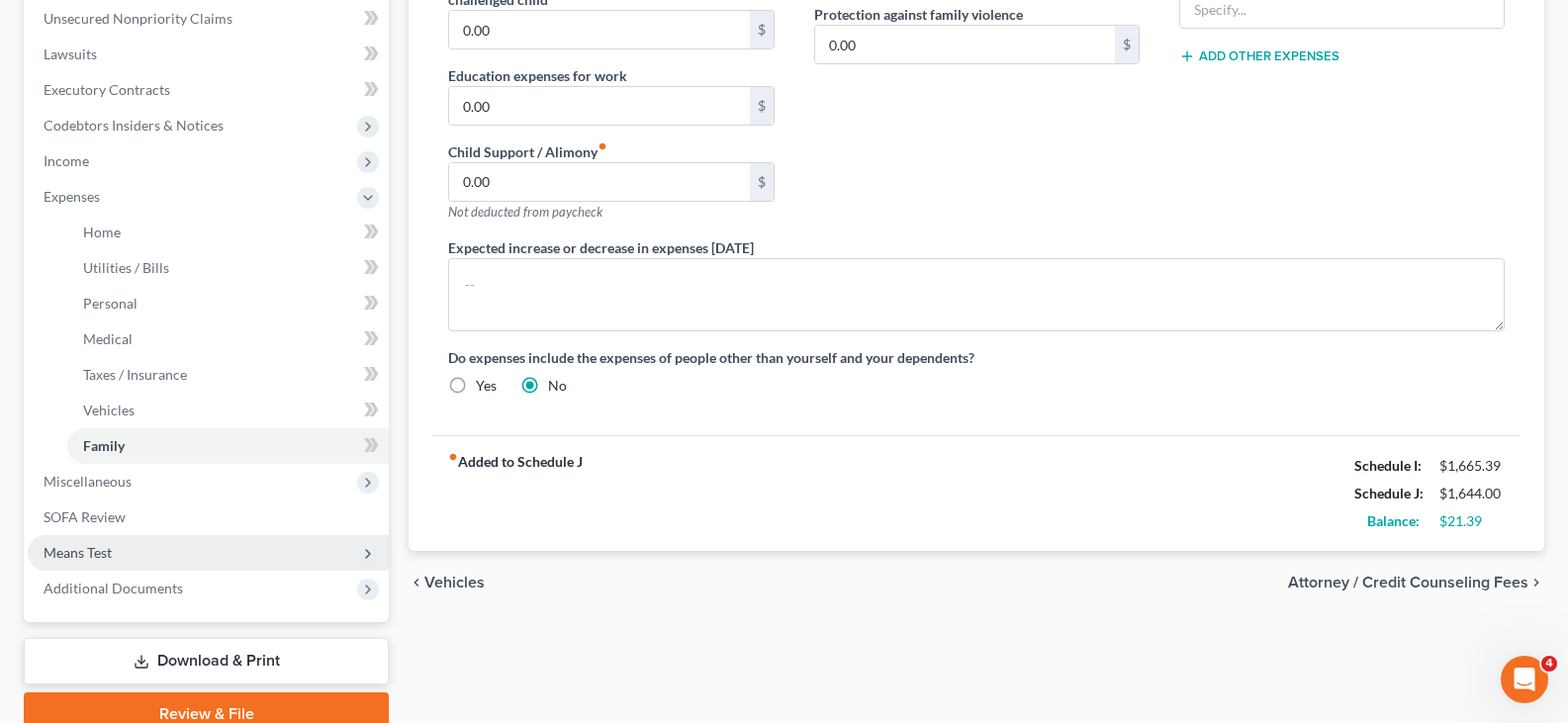
scroll to position [578, 0]
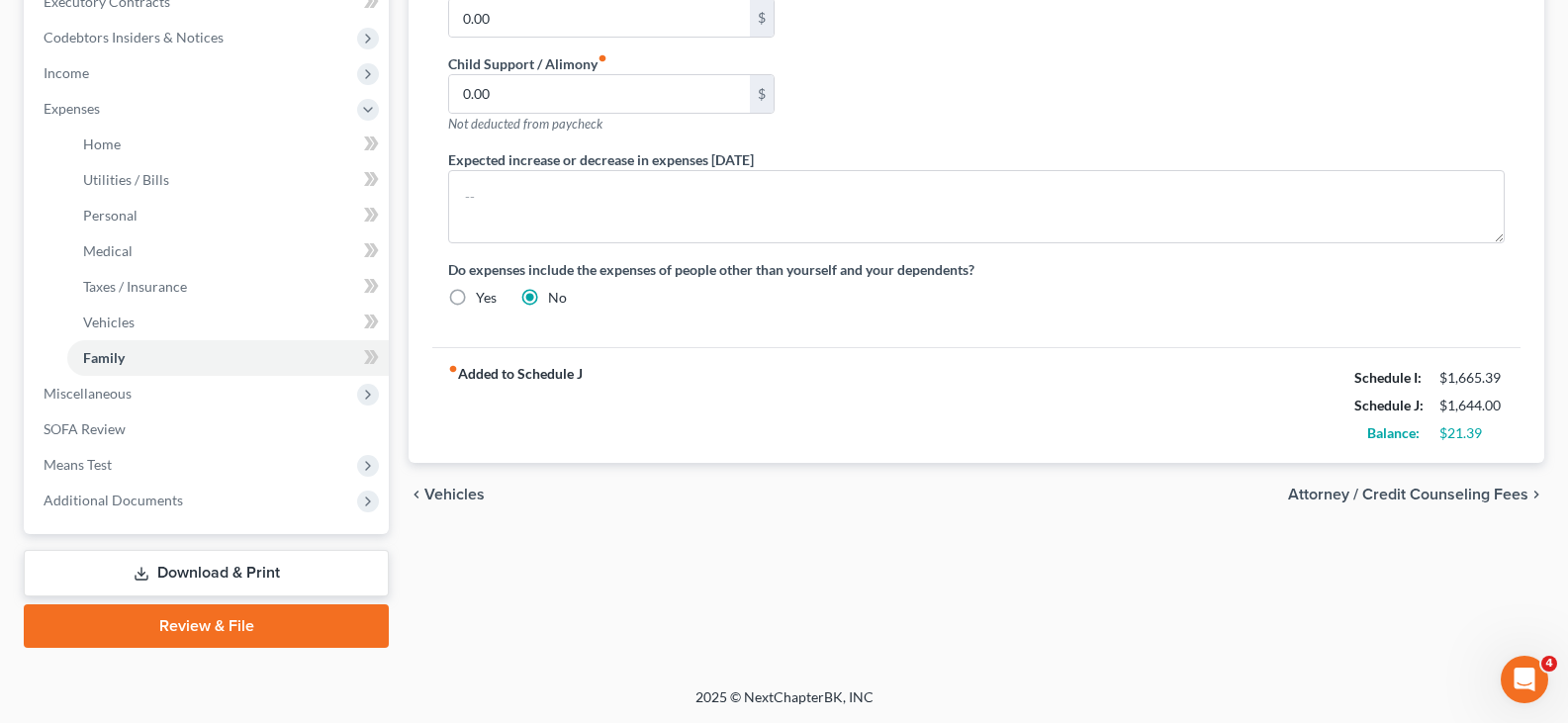
click at [160, 575] on link "Download & Print" at bounding box center [206, 573] width 365 height 46
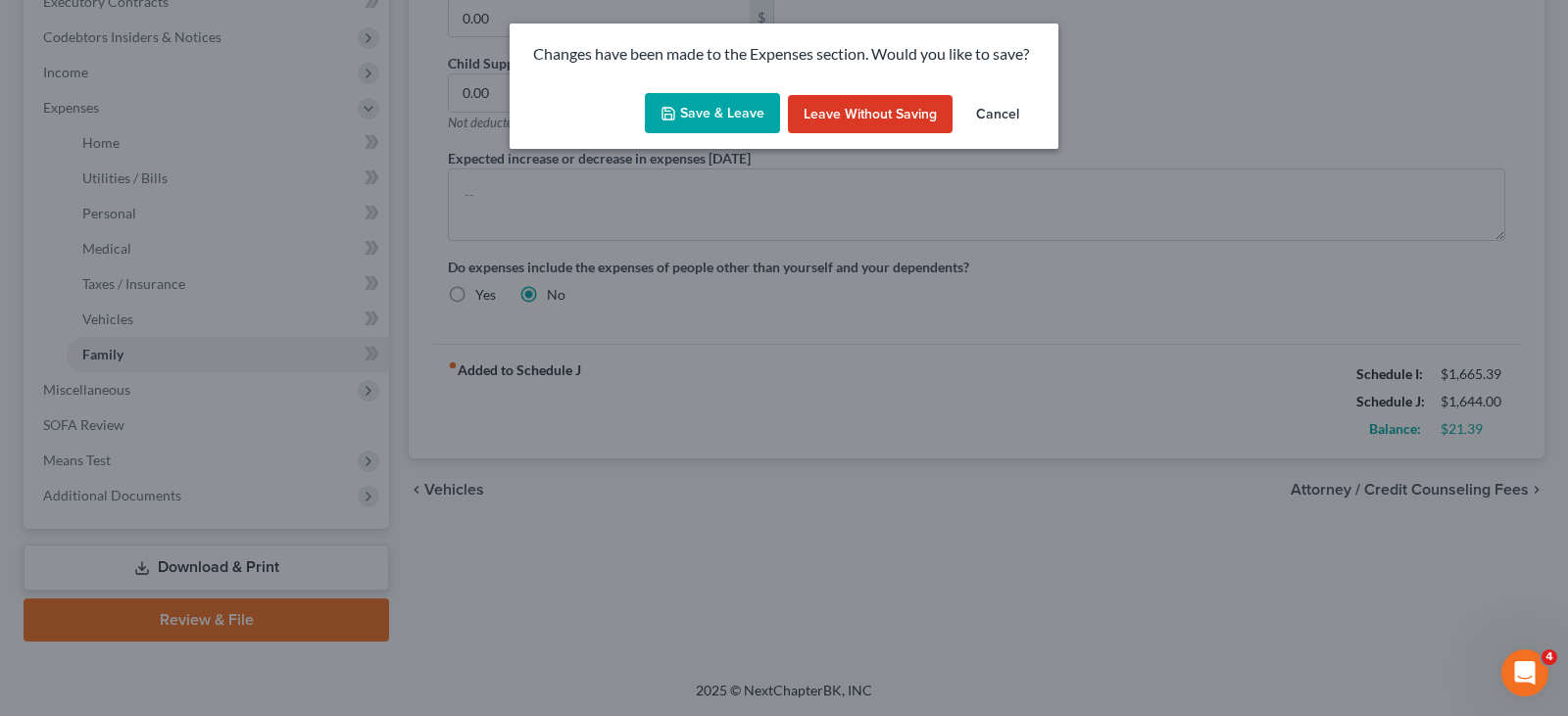
click at [723, 113] on button "Save & Leave" at bounding box center [712, 114] width 135 height 42
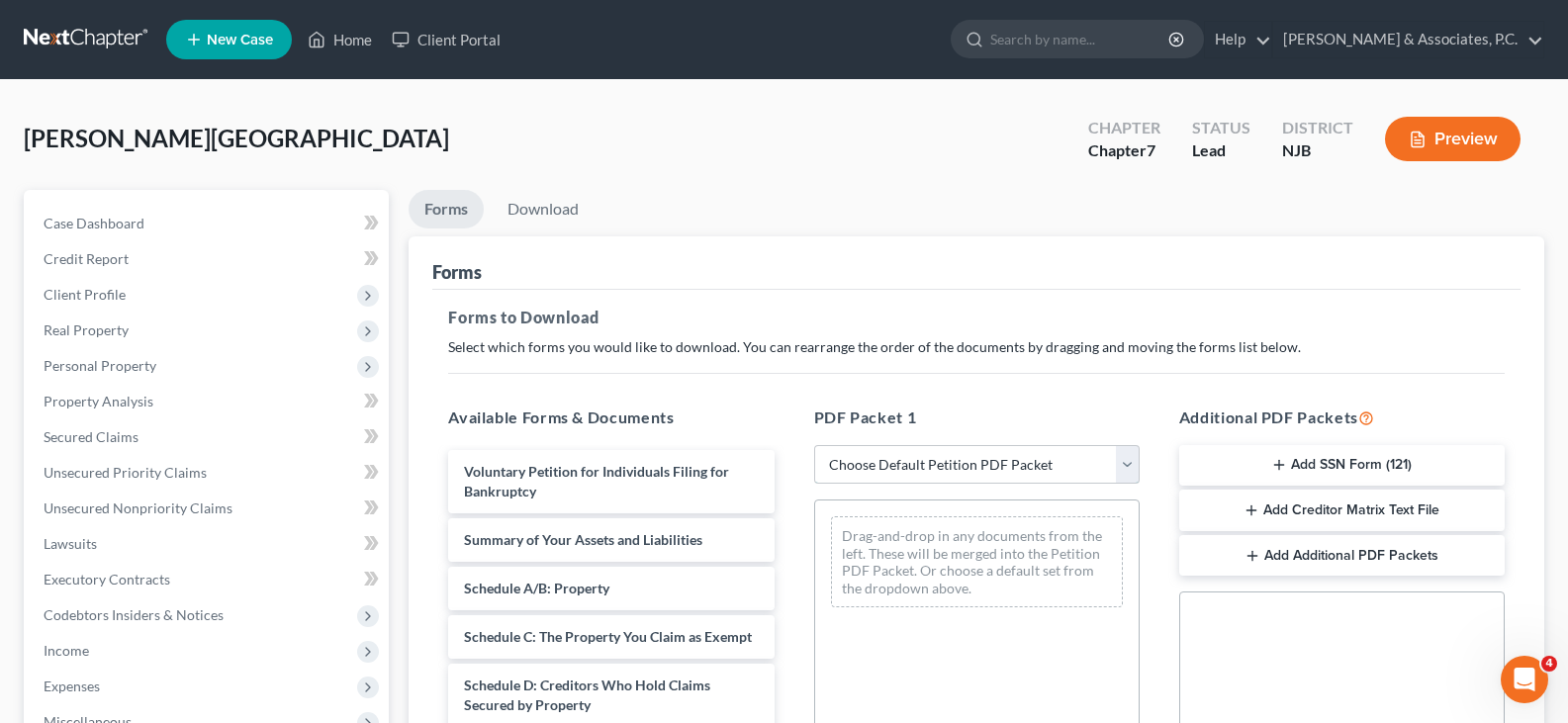
click at [1127, 456] on select "Choose Default Petition PDF Packet Complete Bankruptcy Petition (all forms and …" at bounding box center [976, 465] width 325 height 40
click at [812, 395] on div "PDF Packet 1 Choose Default Petition PDF Packet Complete Bankruptcy Petition (a…" at bounding box center [976, 725] width 365 height 671
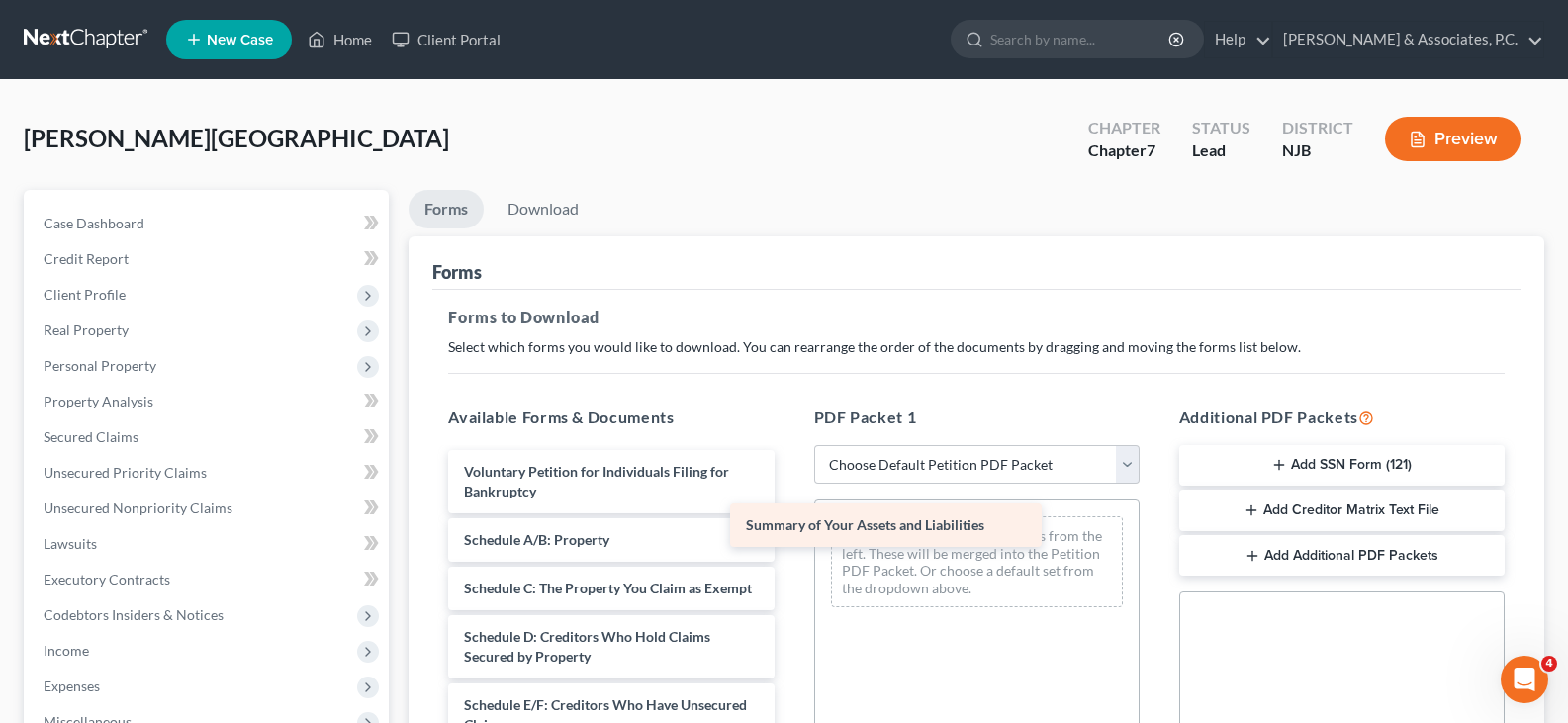
drag, startPoint x: 573, startPoint y: 541, endPoint x: 855, endPoint y: 526, distance: 282.3
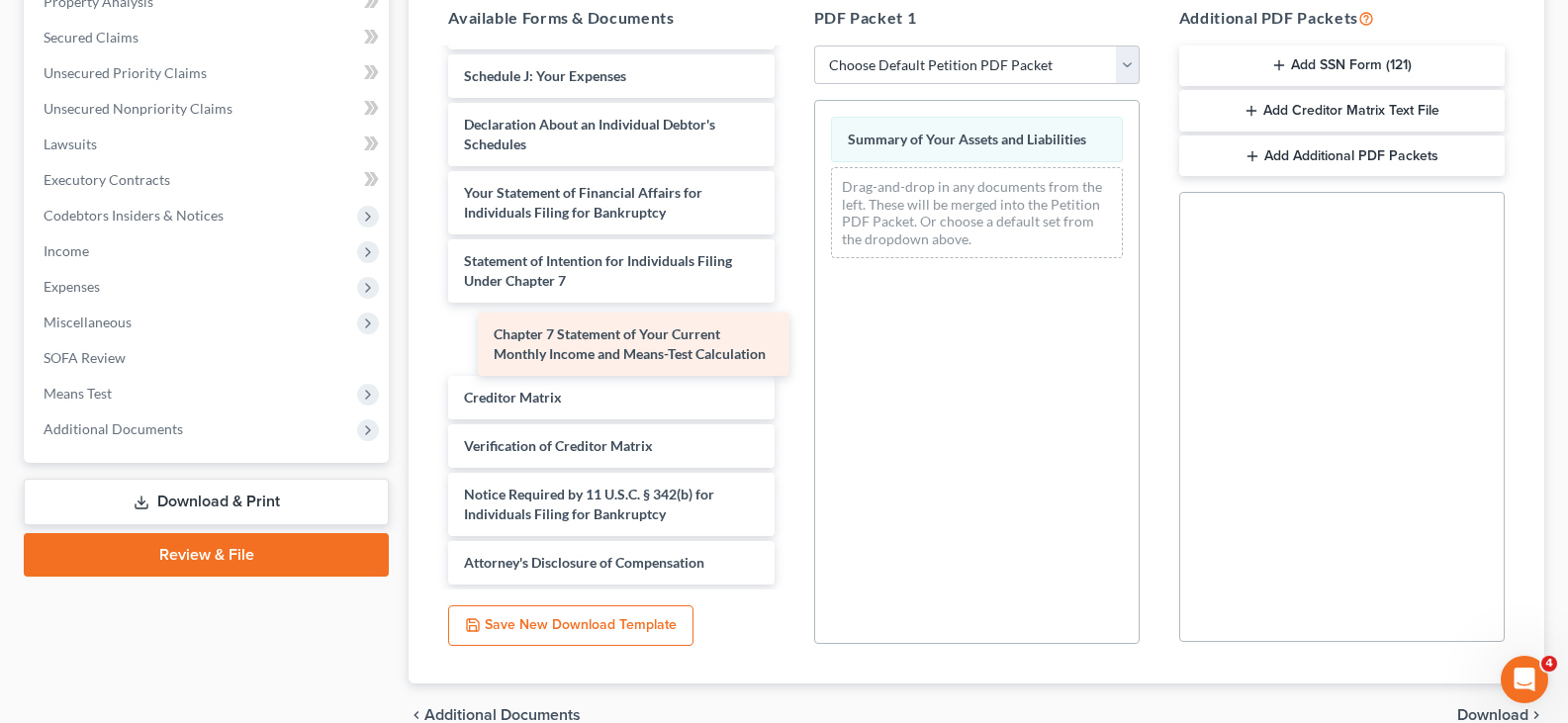
scroll to position [414, 0]
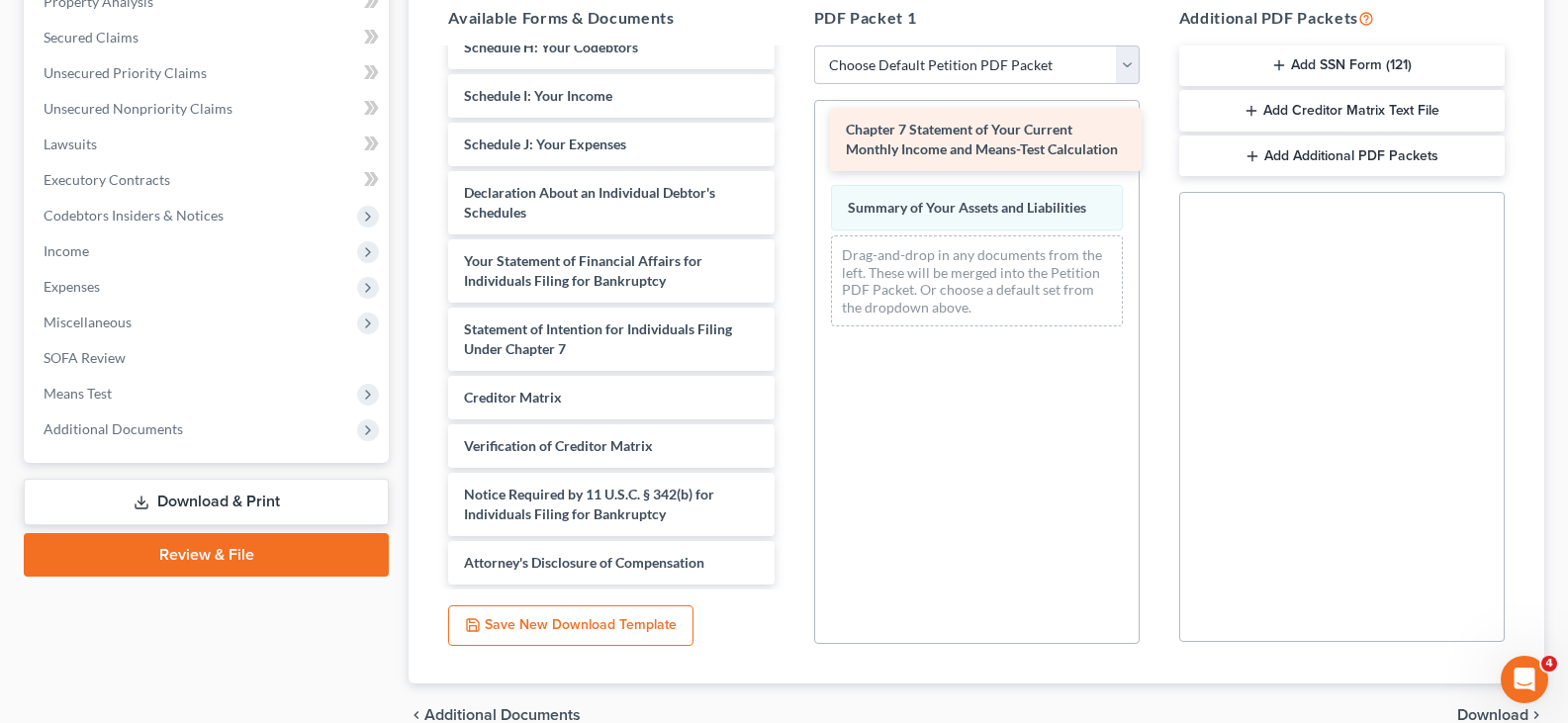
drag, startPoint x: 598, startPoint y: 343, endPoint x: 979, endPoint y: 143, distance: 430.0
click at [789, 143] on div "Chapter 7 Statement of Your Current Monthly Income and Means-Test Calculation V…" at bounding box center [610, 120] width 357 height 929
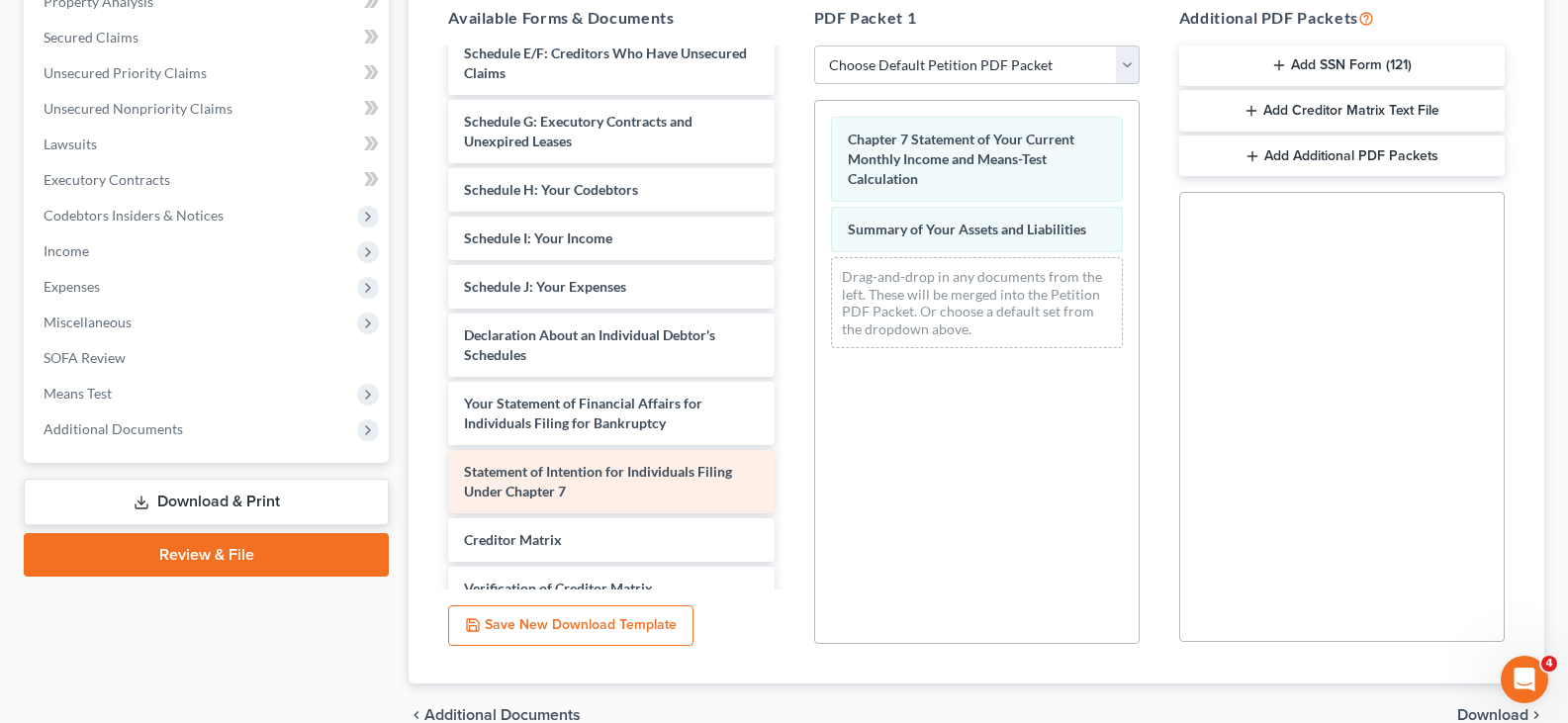
scroll to position [217, 0]
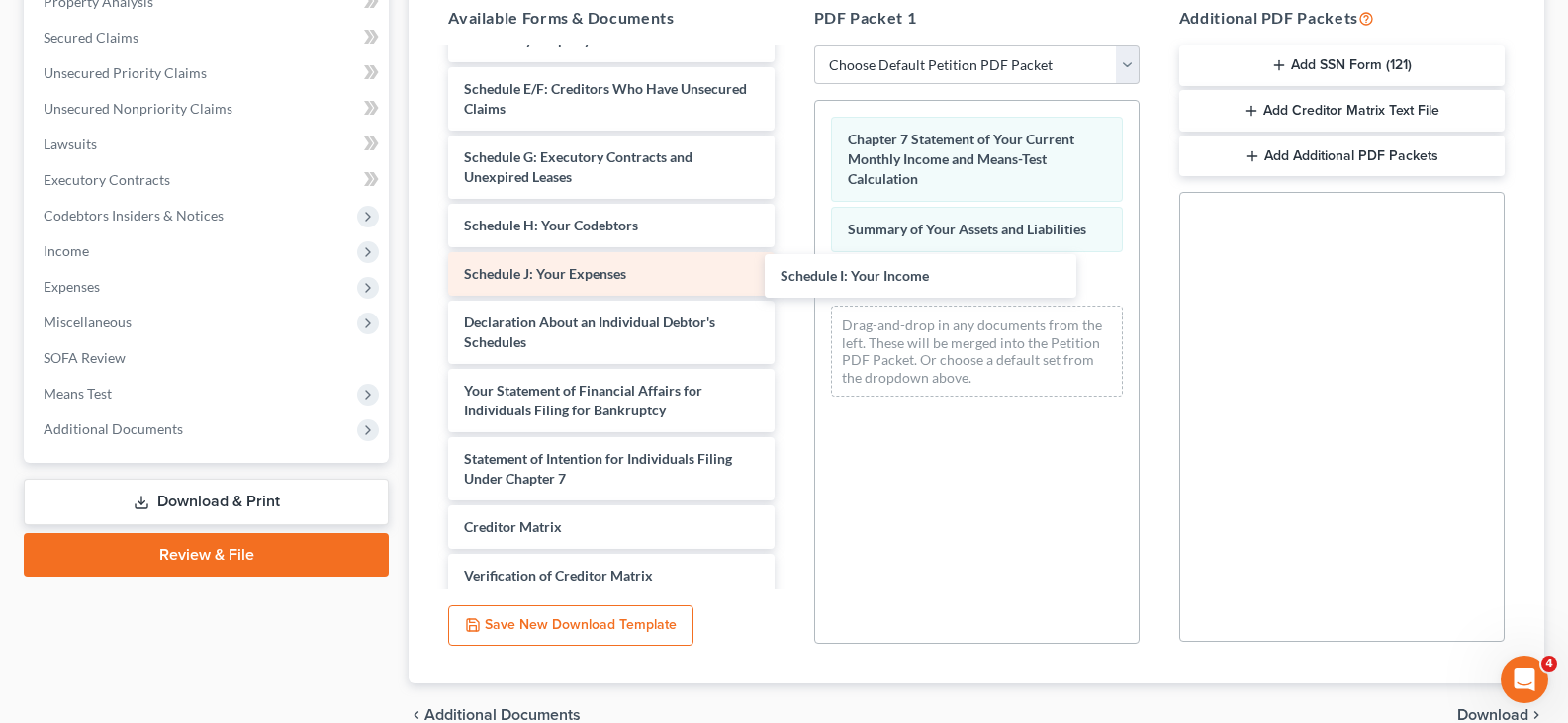
drag, startPoint x: 570, startPoint y: 286, endPoint x: 652, endPoint y: 302, distance: 83.6
click at [789, 267] on div "Schedule I: Your Income Voluntary Petition for Individuals Filing for Bankruptc…" at bounding box center [610, 274] width 357 height 880
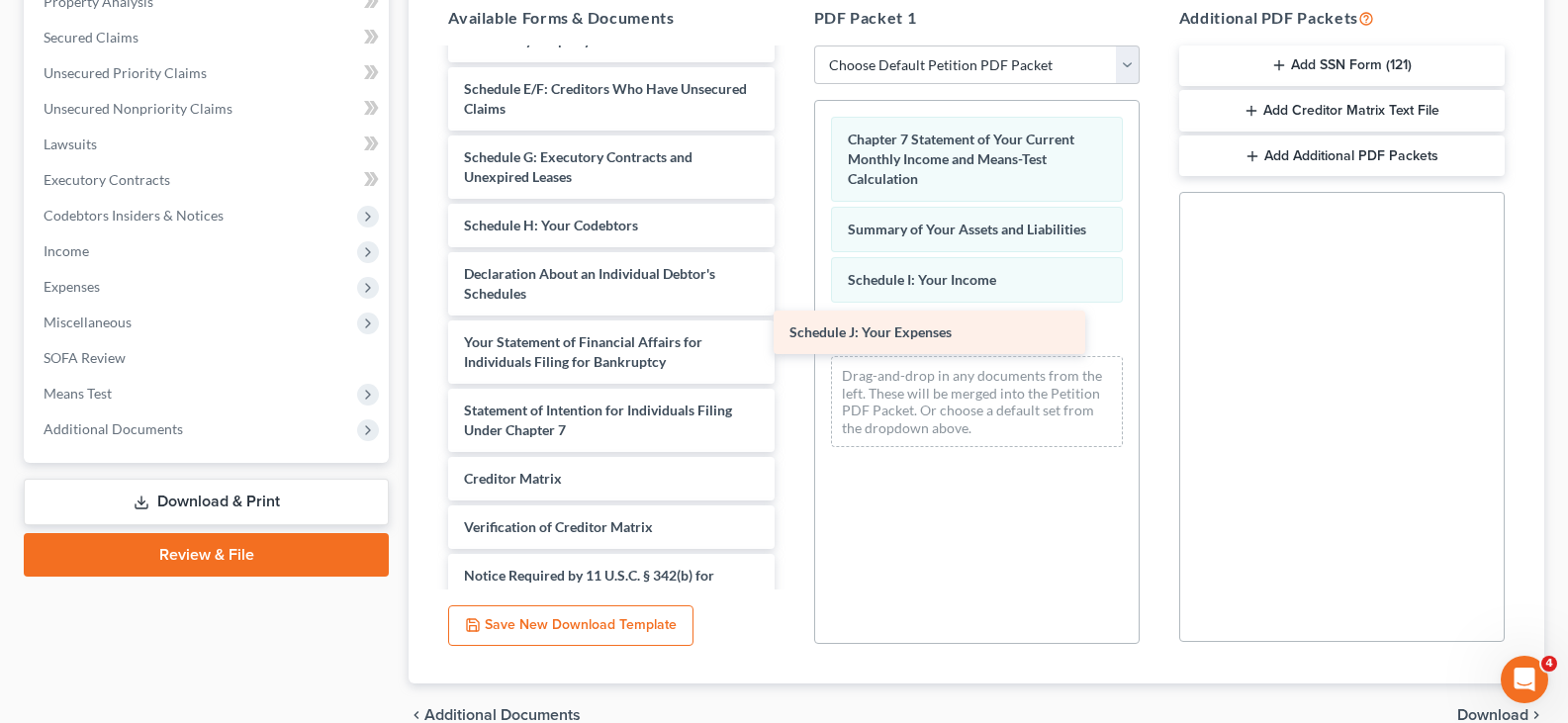
drag, startPoint x: 597, startPoint y: 294, endPoint x: 932, endPoint y: 322, distance: 335.5
click at [789, 322] on div "Schedule J: Your Expenses Voluntary Petition for Individuals Filing for Bankrup…" at bounding box center [610, 250] width 357 height 832
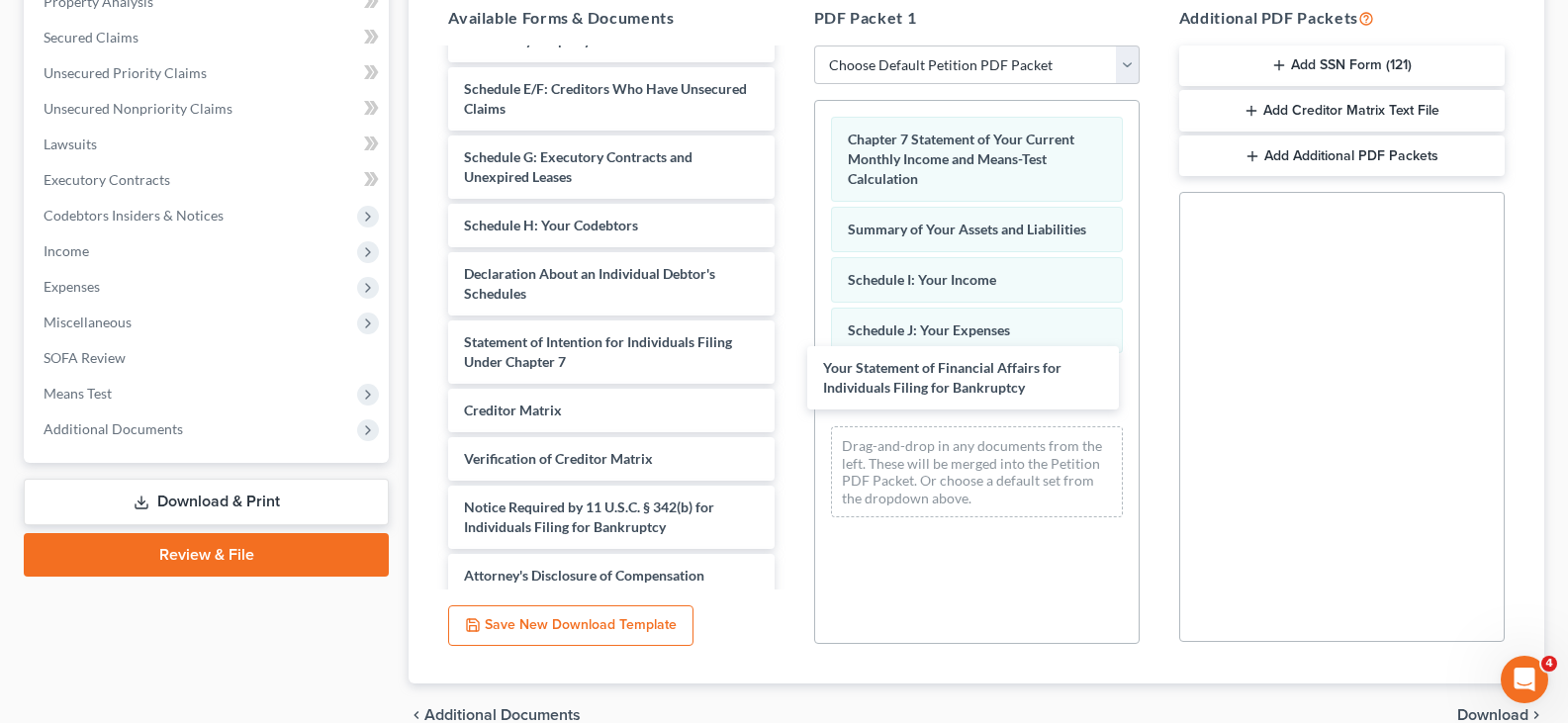
drag, startPoint x: 612, startPoint y: 370, endPoint x: 1012, endPoint y: 356, distance: 399.8
click at [789, 374] on div "Your Statement of Financial Affairs for Individuals Filing for Bankruptcy Volun…" at bounding box center [610, 216] width 357 height 764
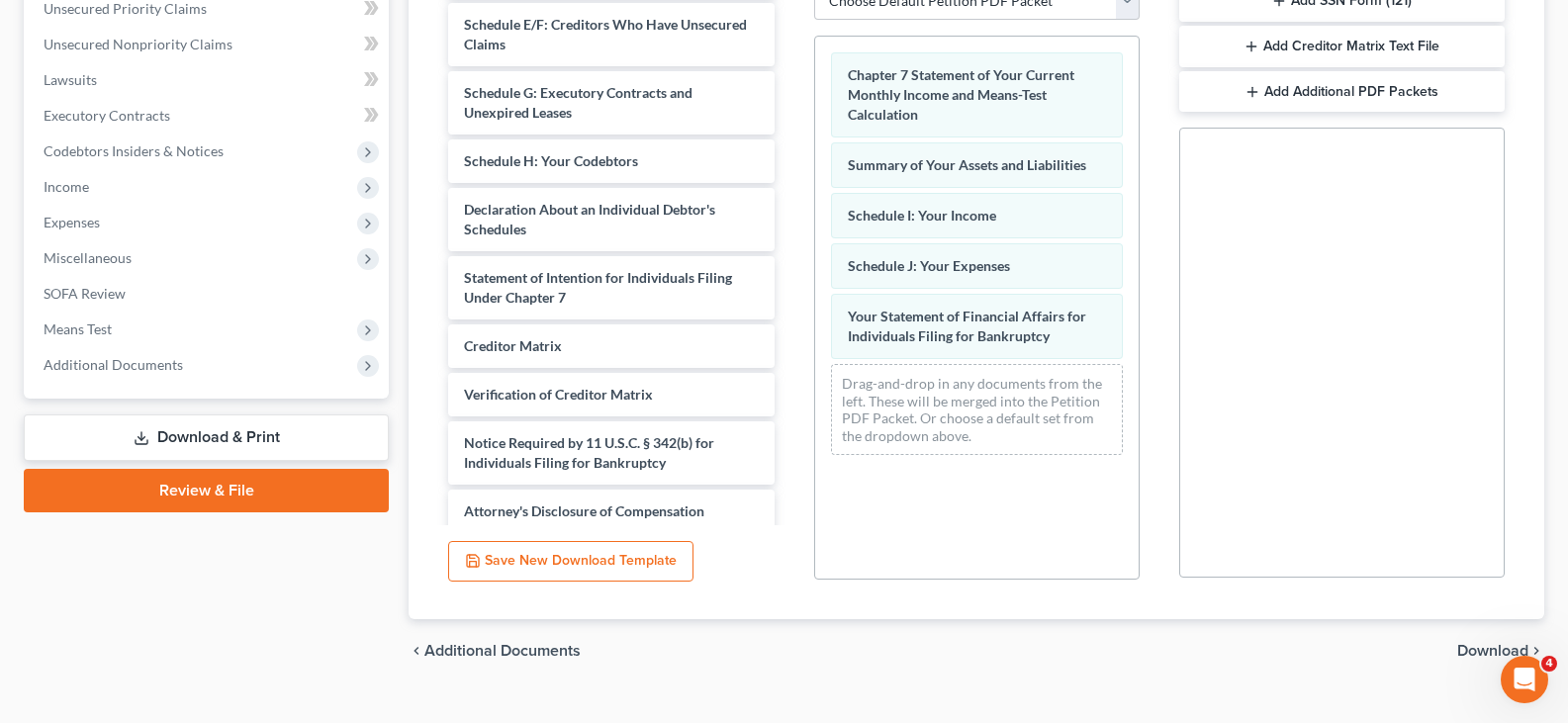
scroll to position [498, 0]
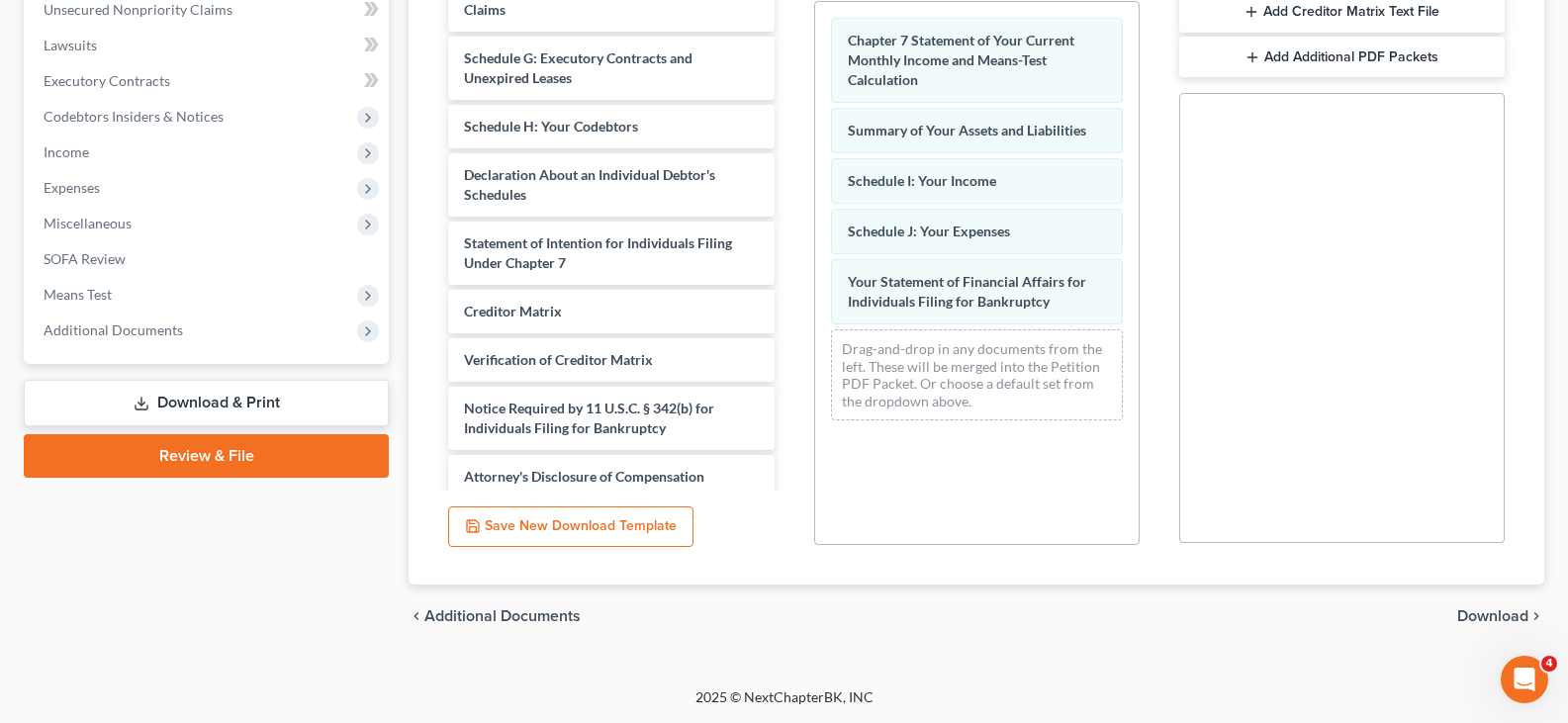
click at [1481, 610] on span "Download" at bounding box center [1492, 616] width 71 height 16
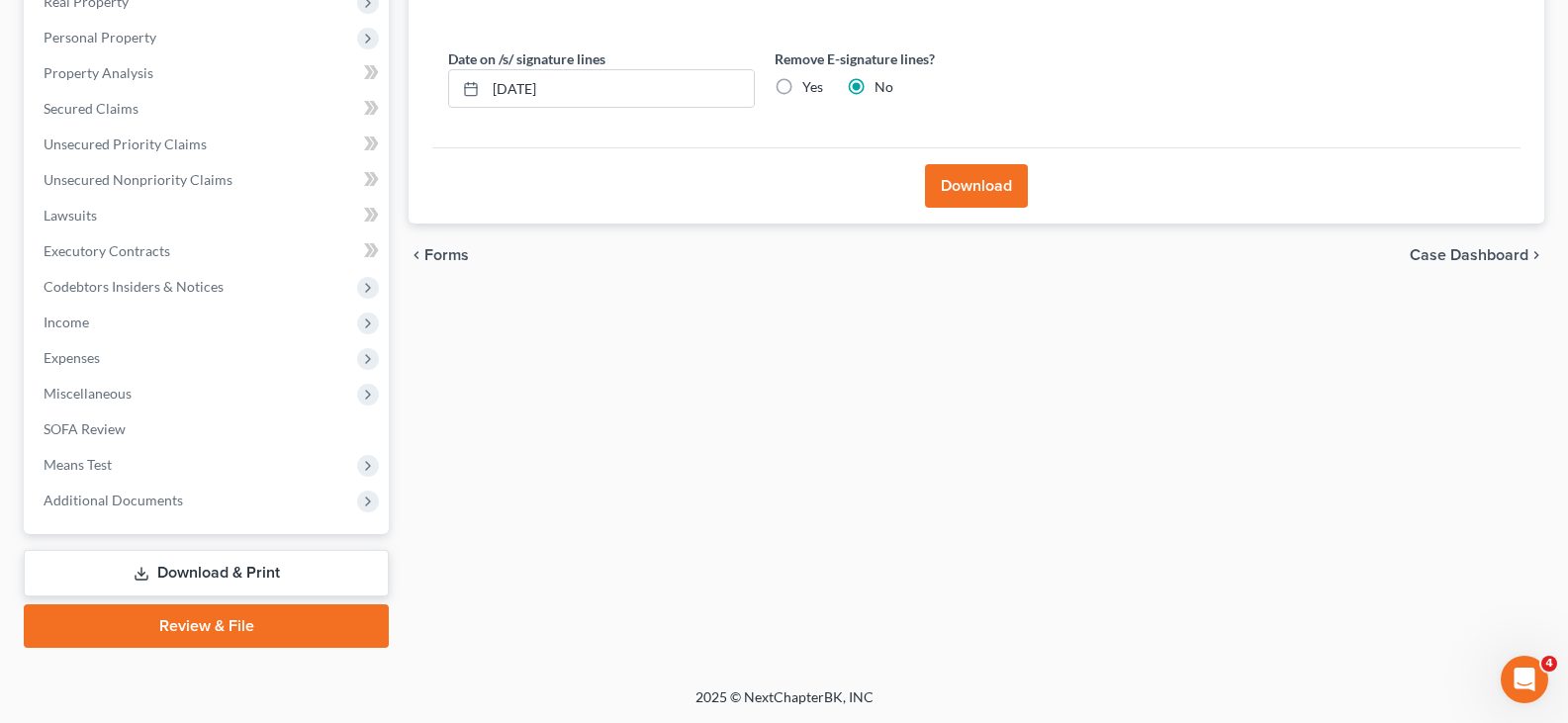
click at [802, 81] on label "Yes" at bounding box center [812, 87] width 21 height 20
click at [810, 81] on input "Yes" at bounding box center [816, 83] width 13 height 13
radio input "true"
radio input "false"
drag, startPoint x: 999, startPoint y: 192, endPoint x: 754, endPoint y: 221, distance: 247.0
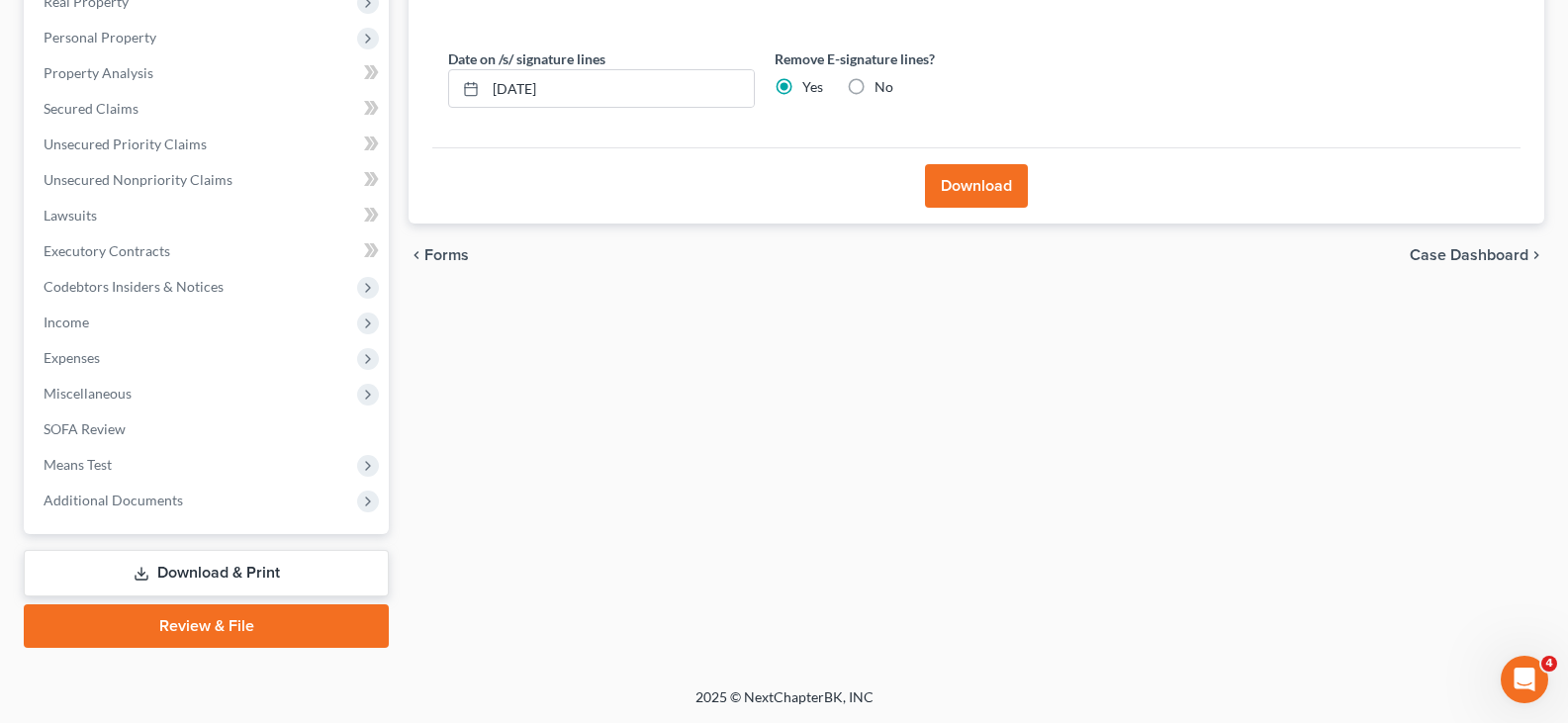
click at [997, 192] on button "Download" at bounding box center [976, 186] width 103 height 44
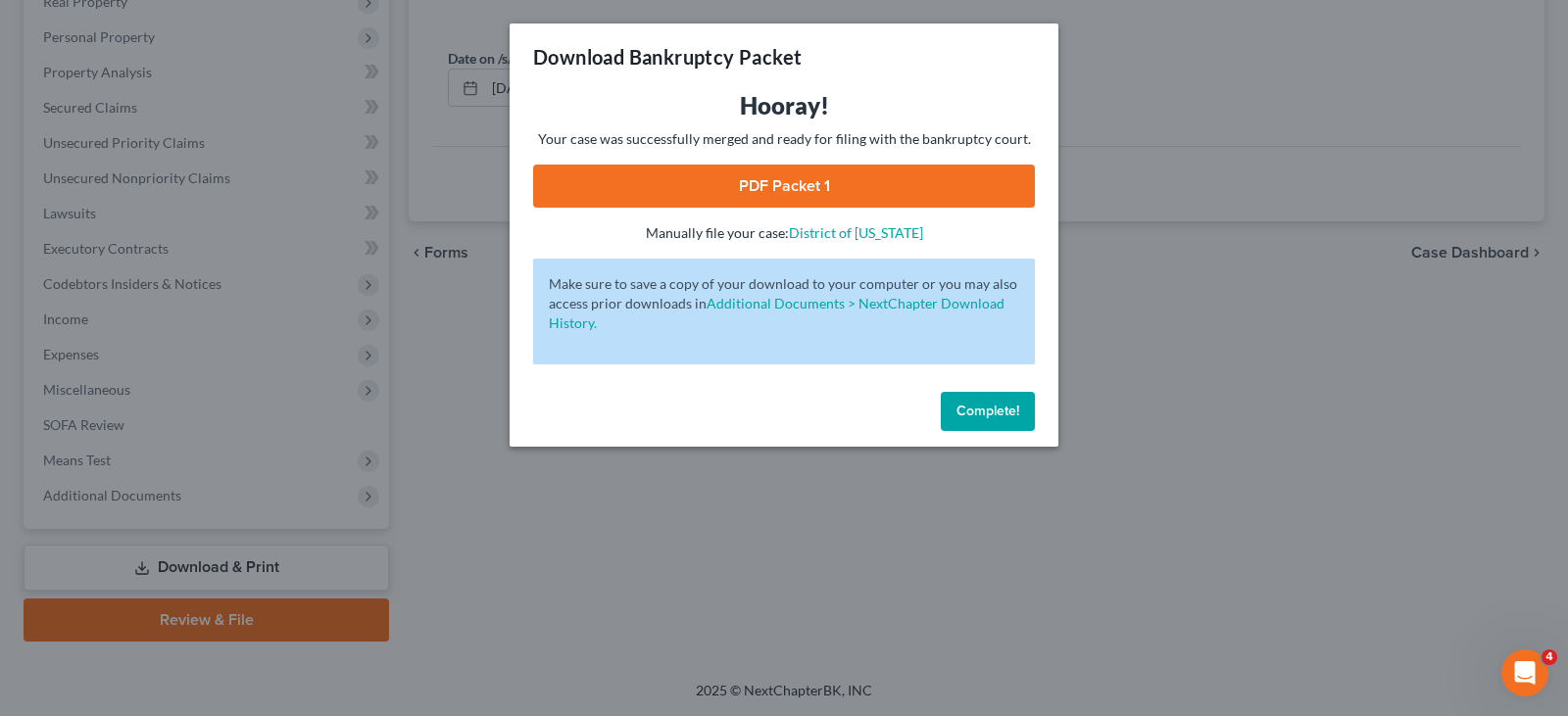
click at [733, 195] on link "PDF Packet 1" at bounding box center [784, 186] width 501 height 44
click at [964, 418] on span "Complete!" at bounding box center [987, 411] width 62 height 17
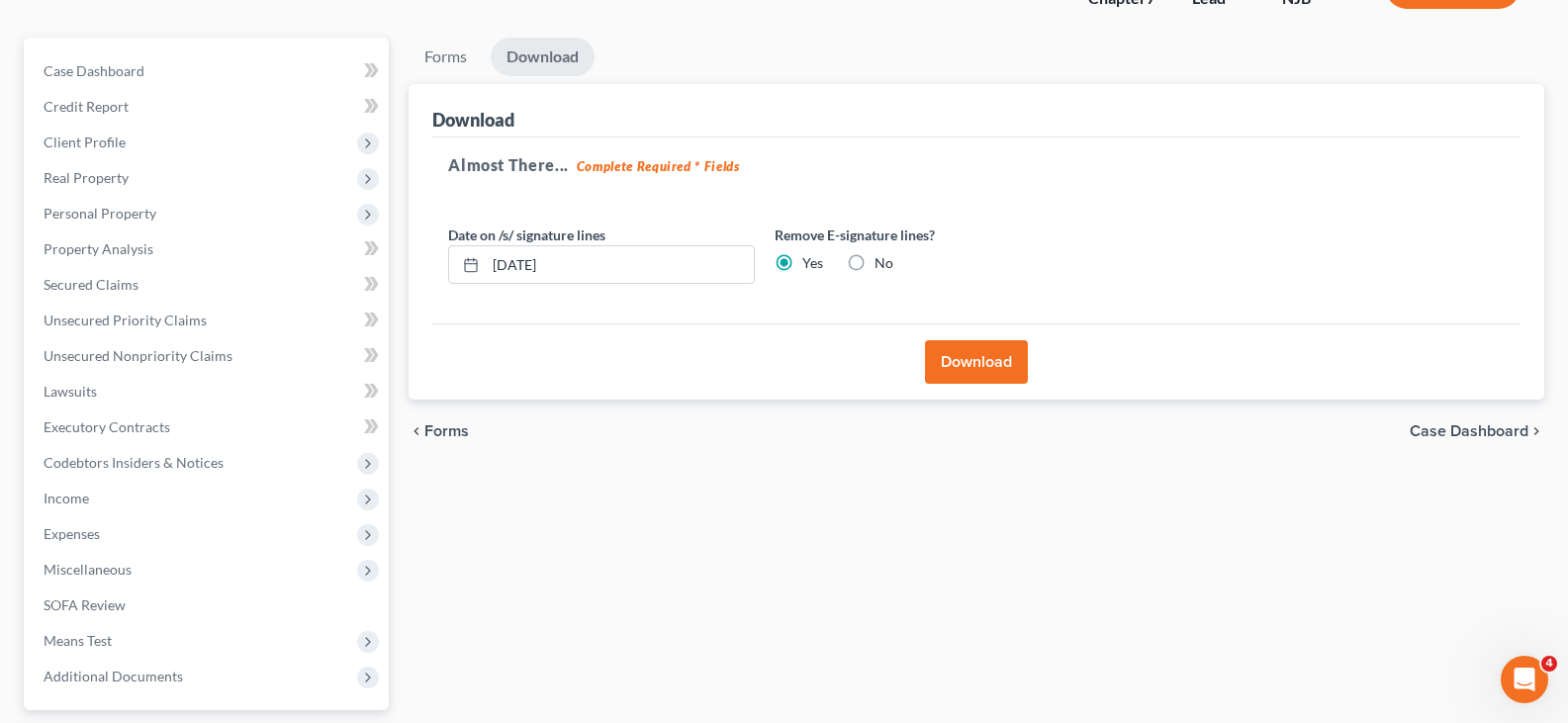
scroll to position [0, 0]
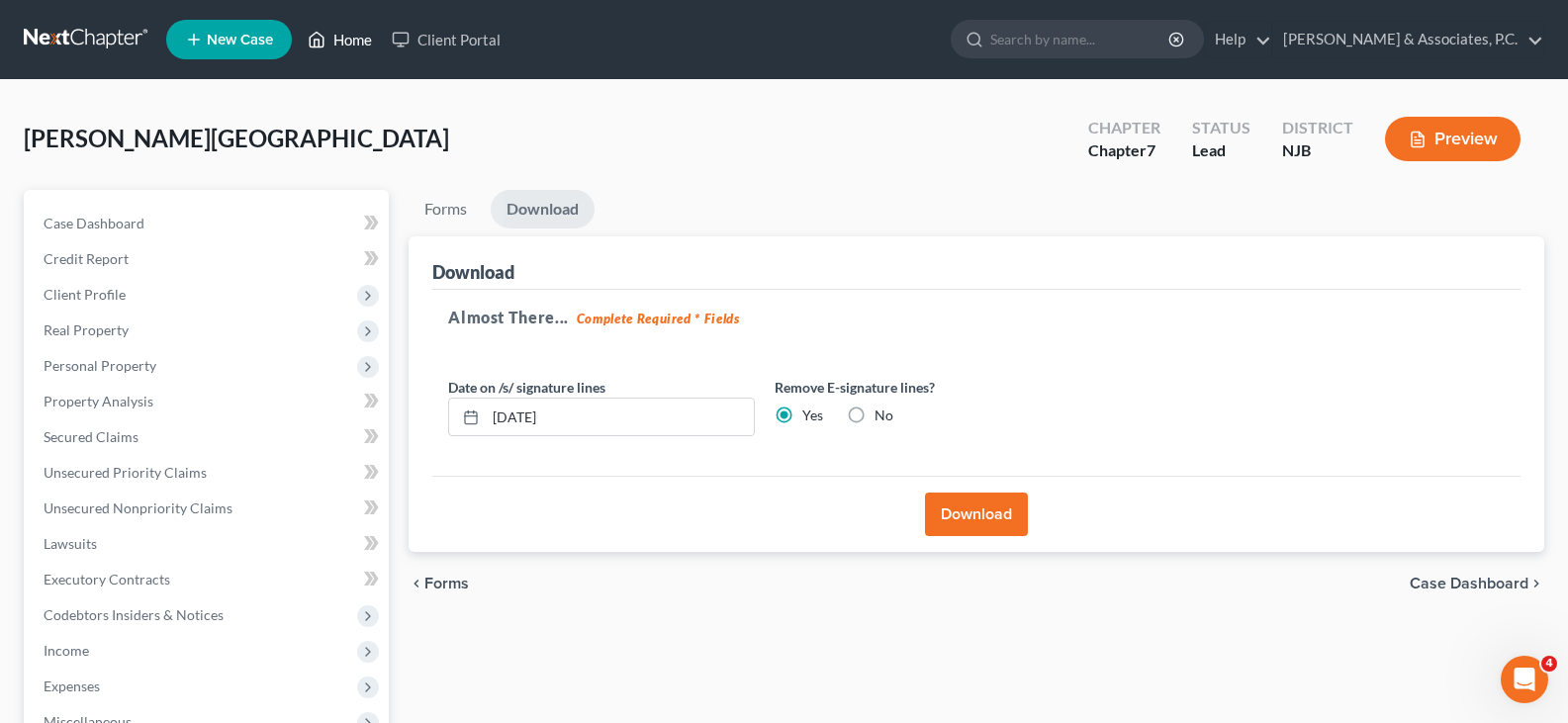
click at [354, 38] on link "Home" at bounding box center [340, 40] width 84 height 36
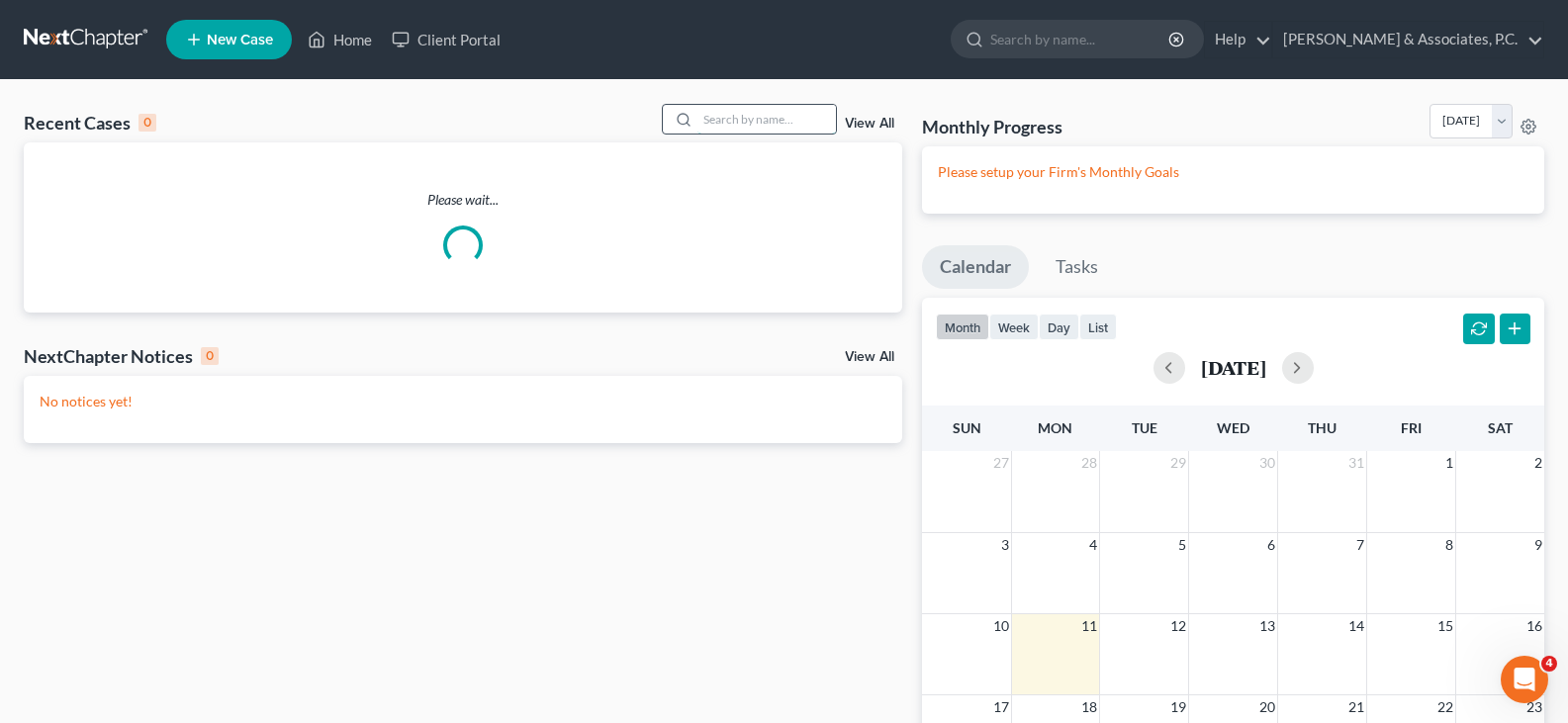
click at [733, 115] on input "search" at bounding box center [766, 119] width 138 height 29
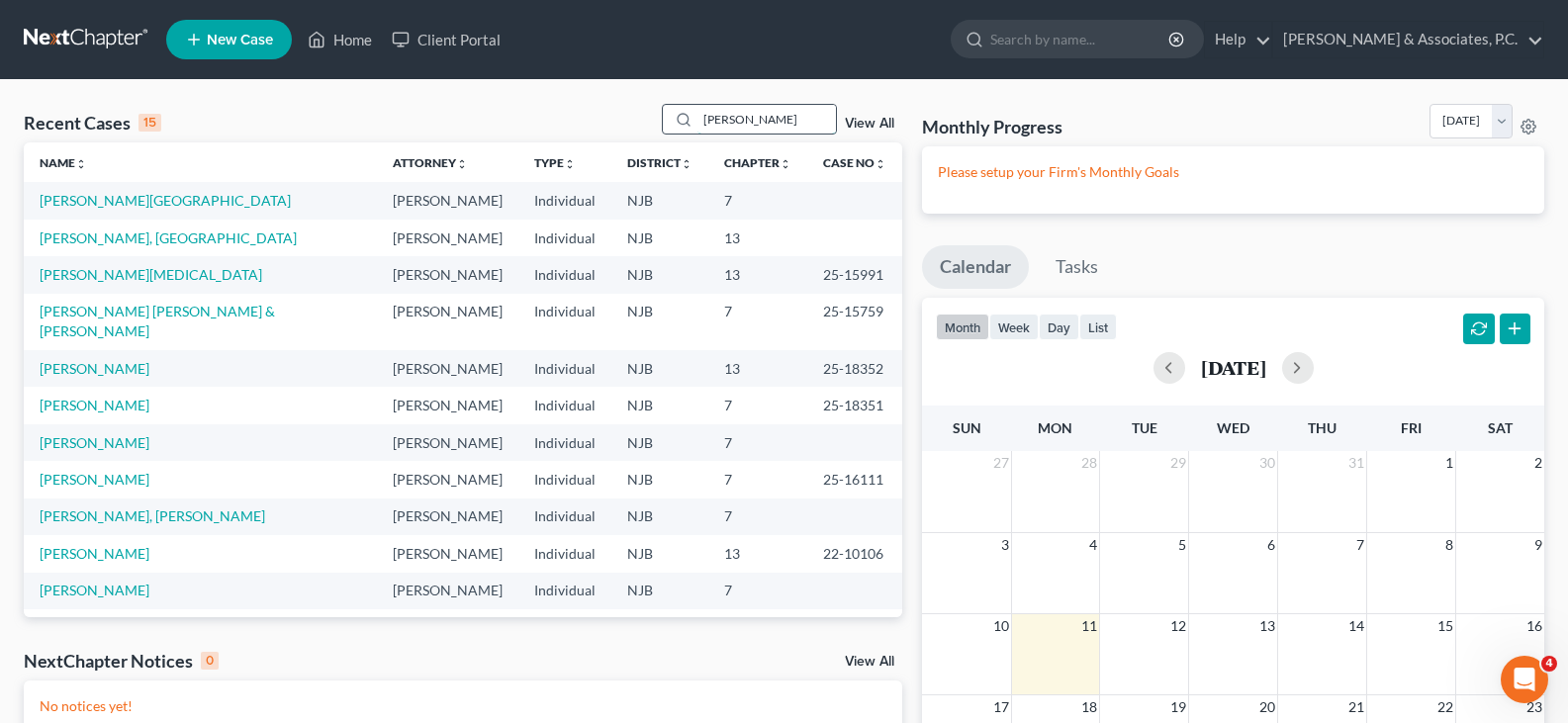
type input "[PERSON_NAME]"
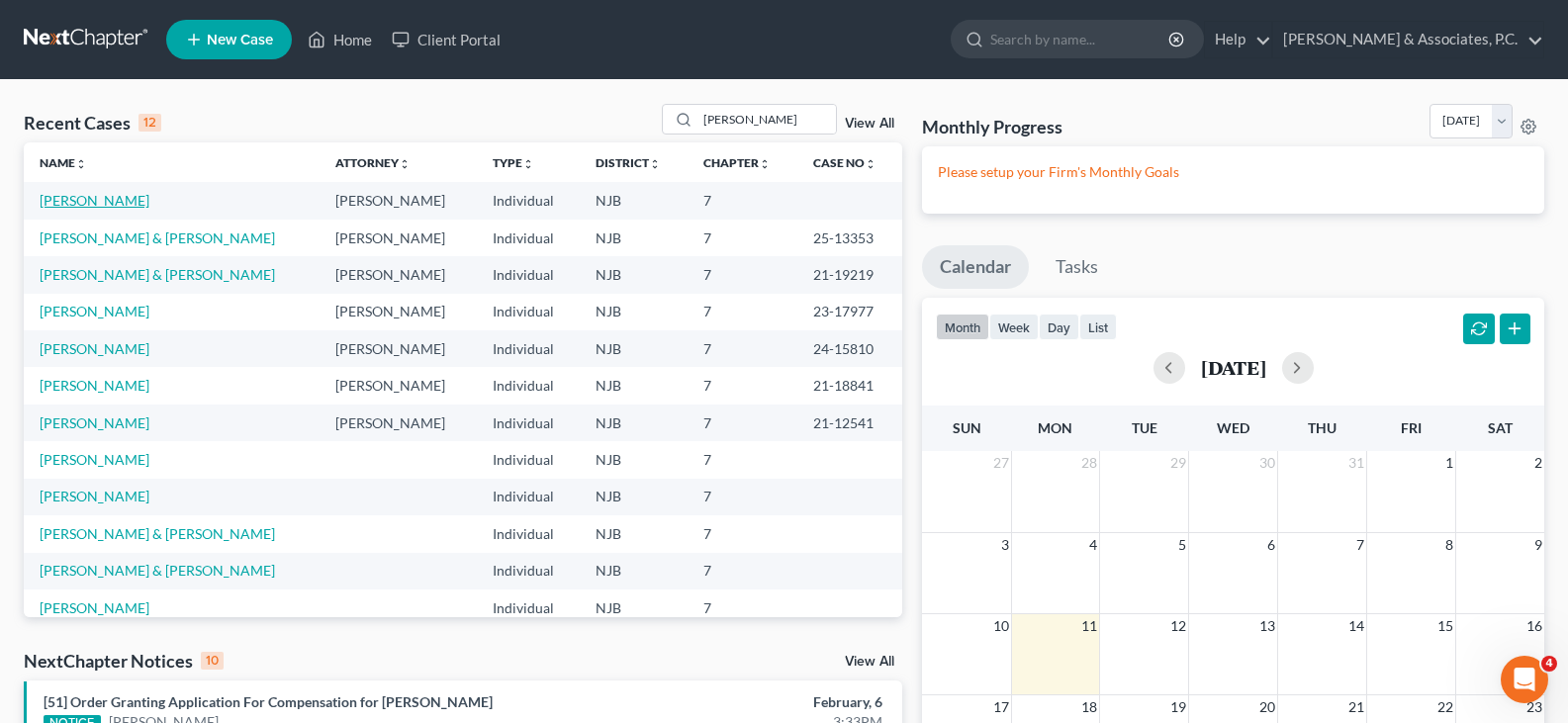
click at [122, 193] on link "[PERSON_NAME]" at bounding box center [95, 200] width 110 height 17
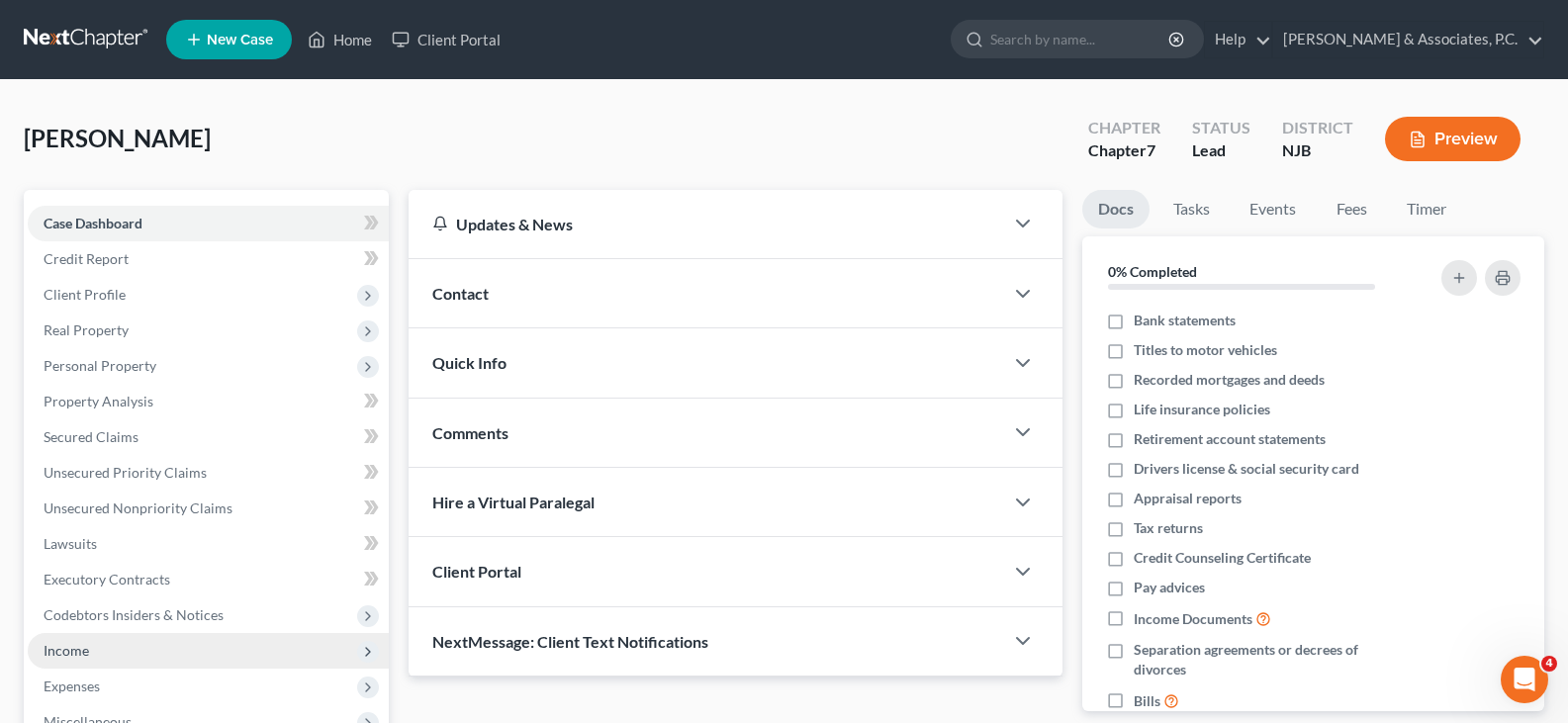
click at [91, 652] on span "Income" at bounding box center [208, 651] width 361 height 36
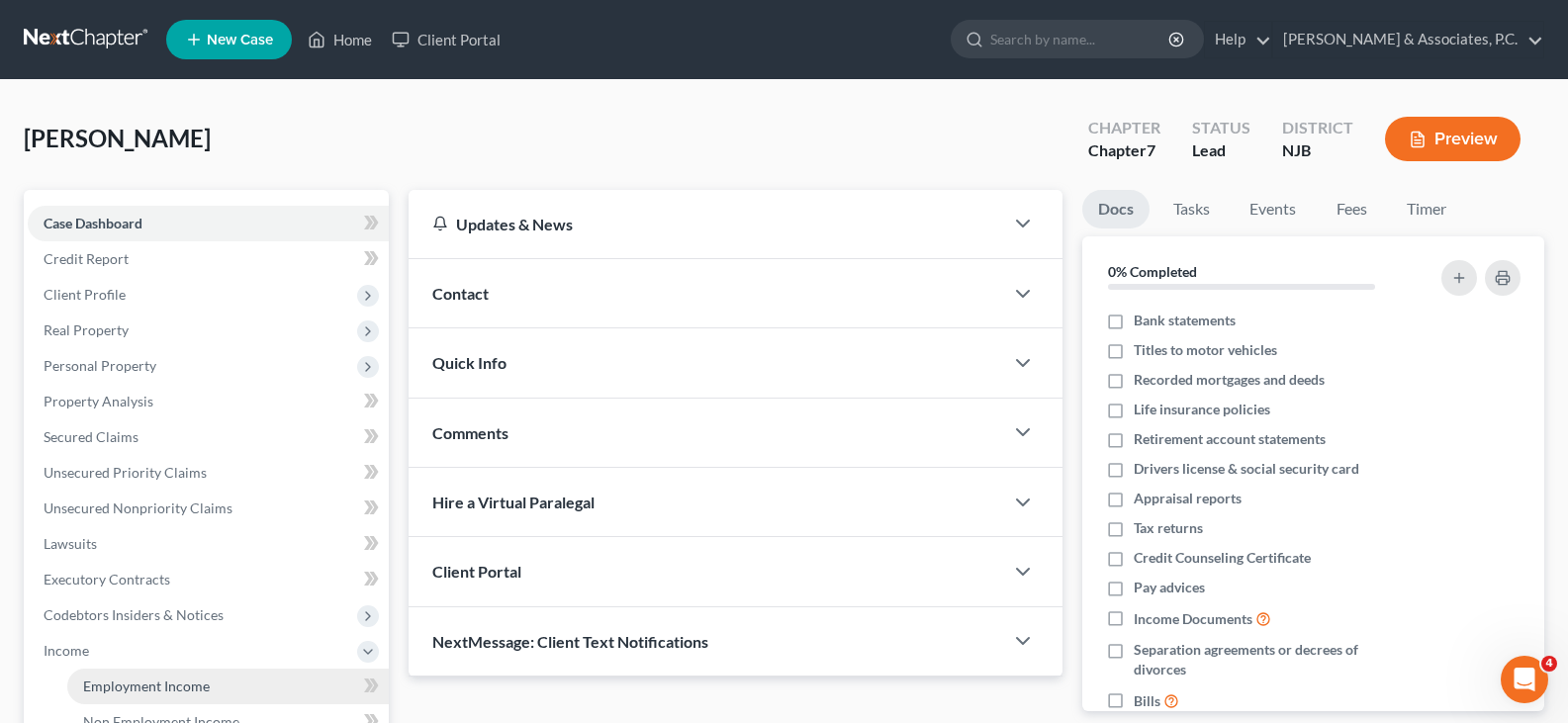
click at [125, 684] on span "Employment Income" at bounding box center [146, 686] width 127 height 17
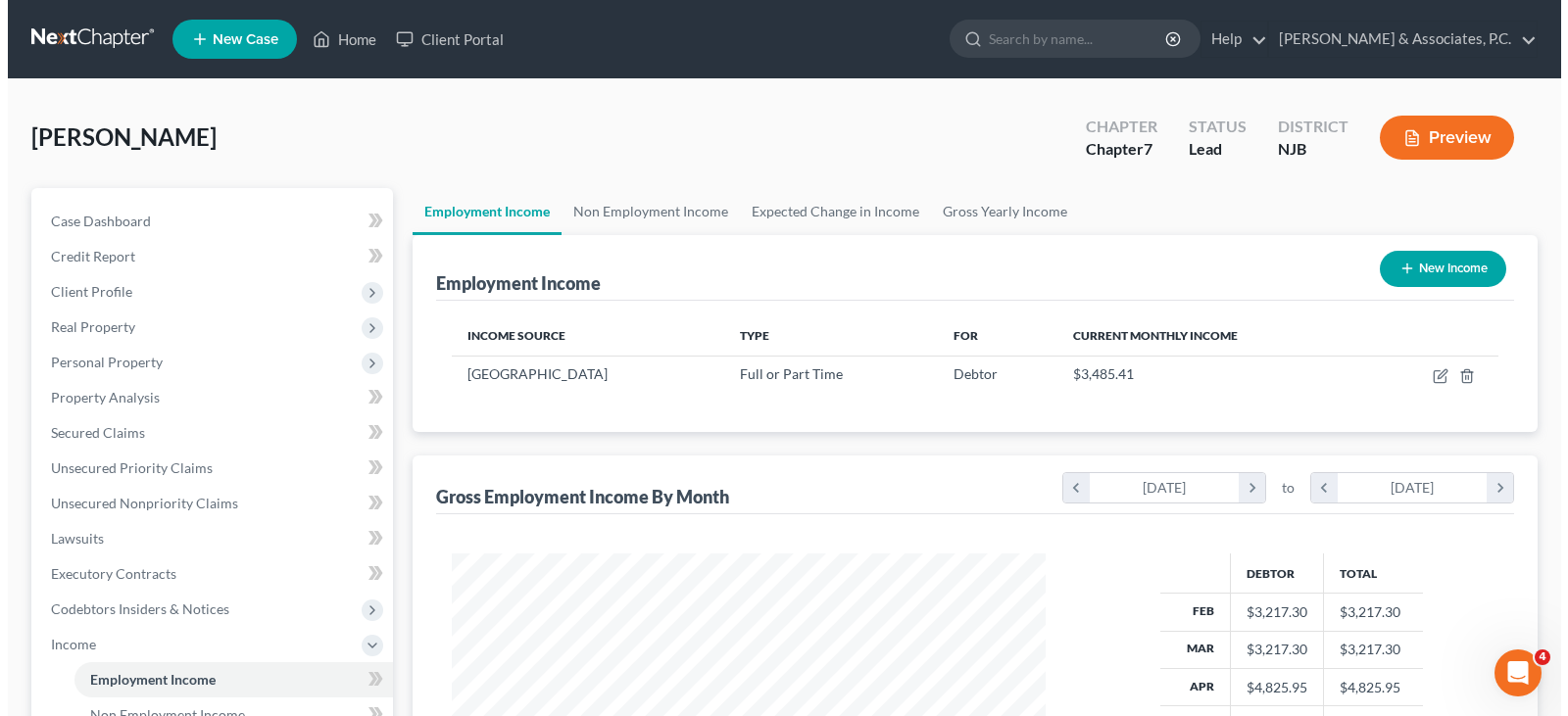
scroll to position [352, 633]
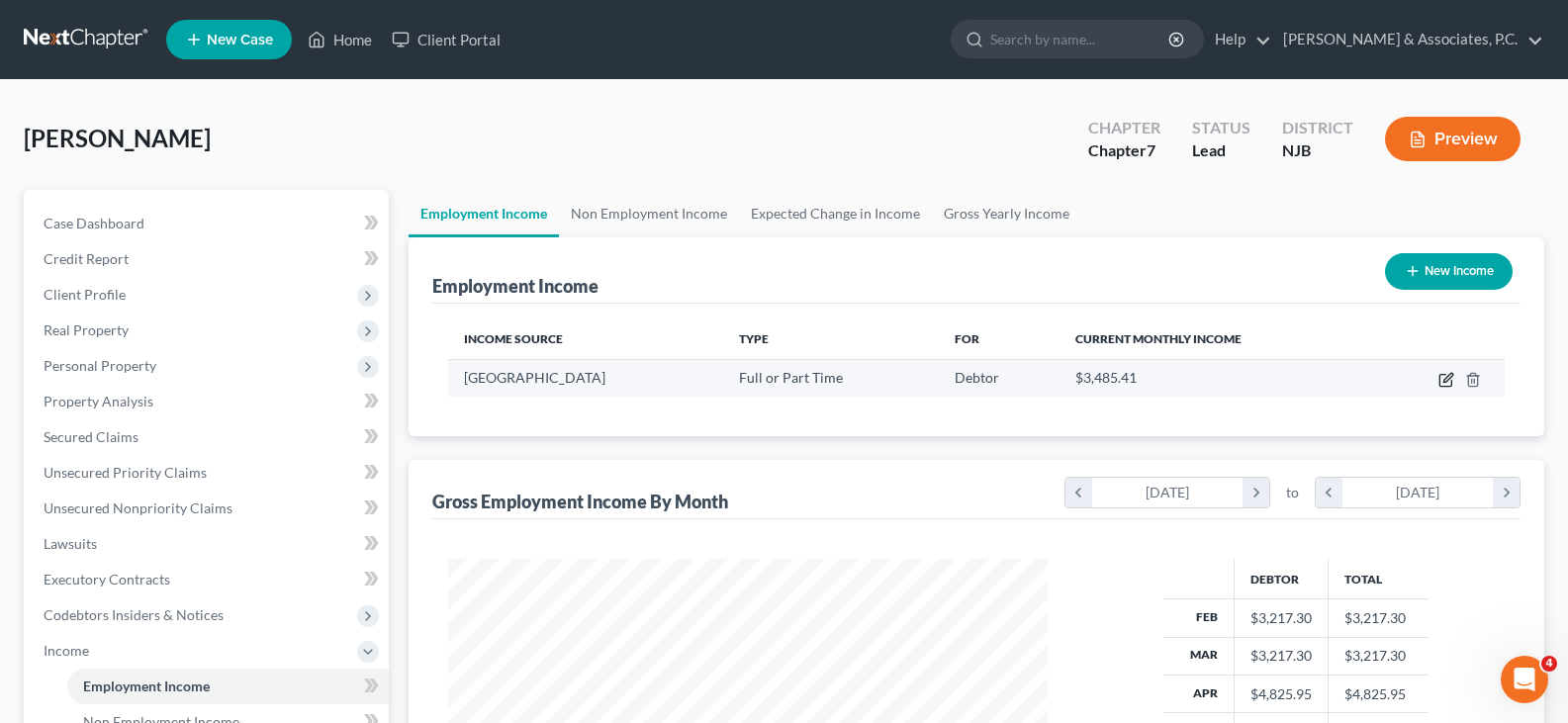
click at [1445, 383] on icon "button" at bounding box center [1446, 380] width 16 height 16
select select "0"
select select "33"
select select "2"
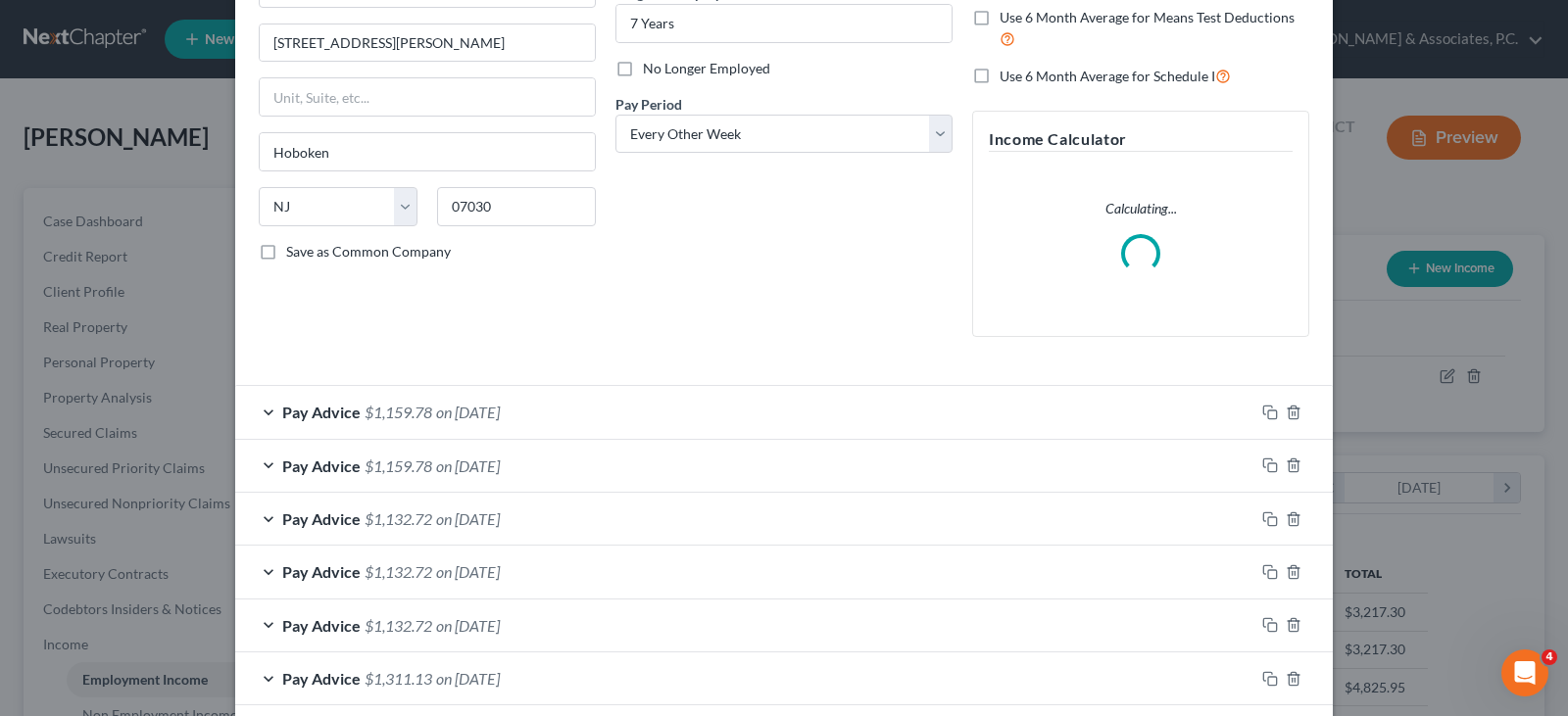
scroll to position [527, 0]
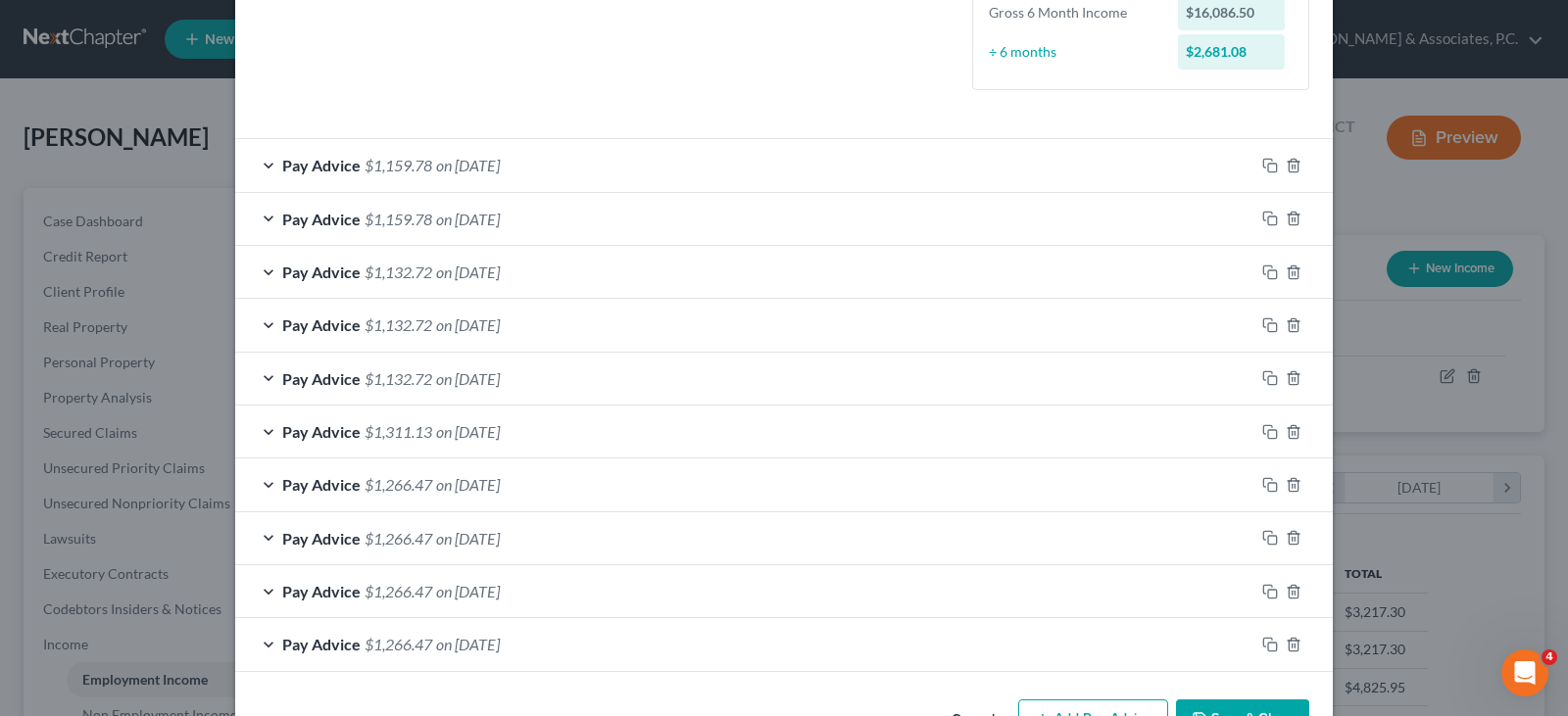
click at [428, 167] on div "Pay Advice $1,159.78 on [DATE]" at bounding box center [744, 164] width 1019 height 51
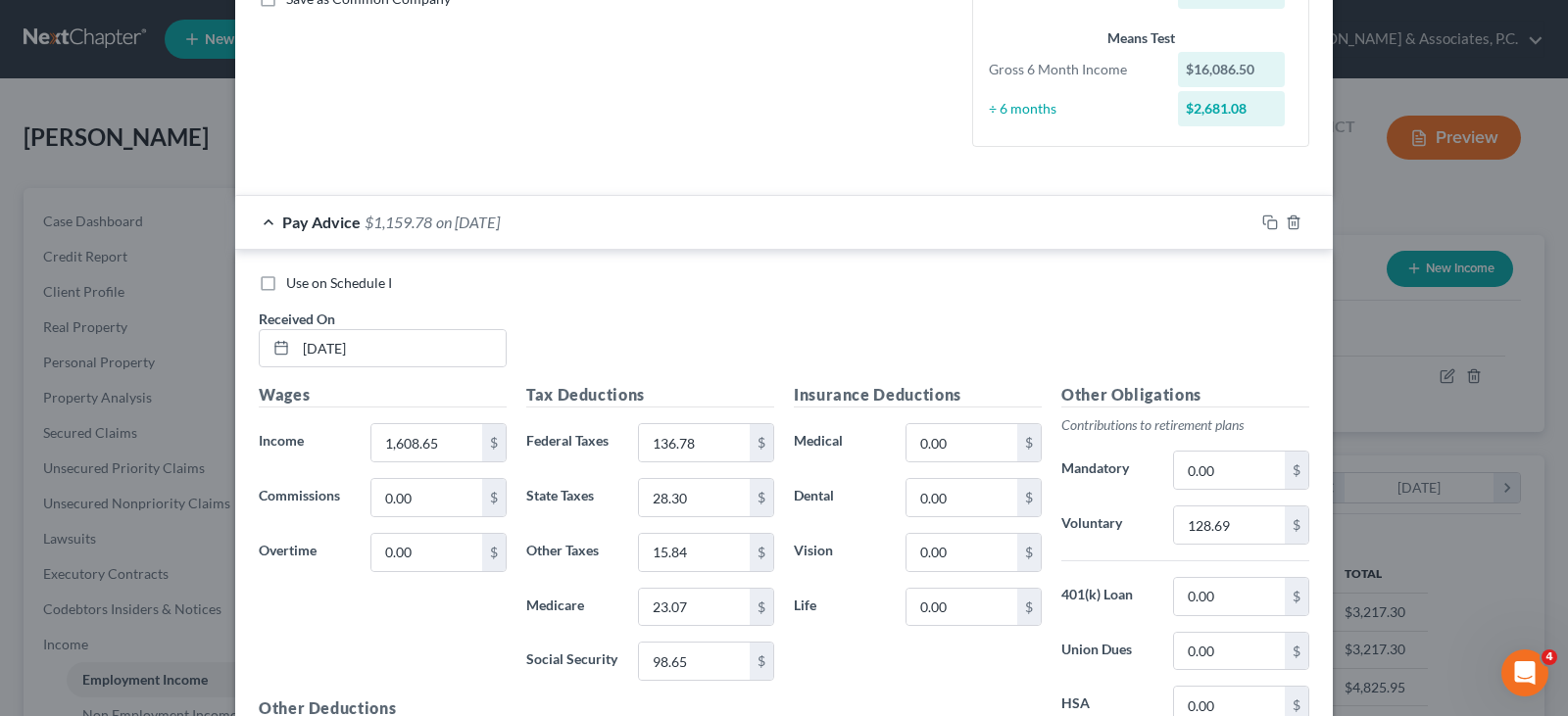
scroll to position [397, 0]
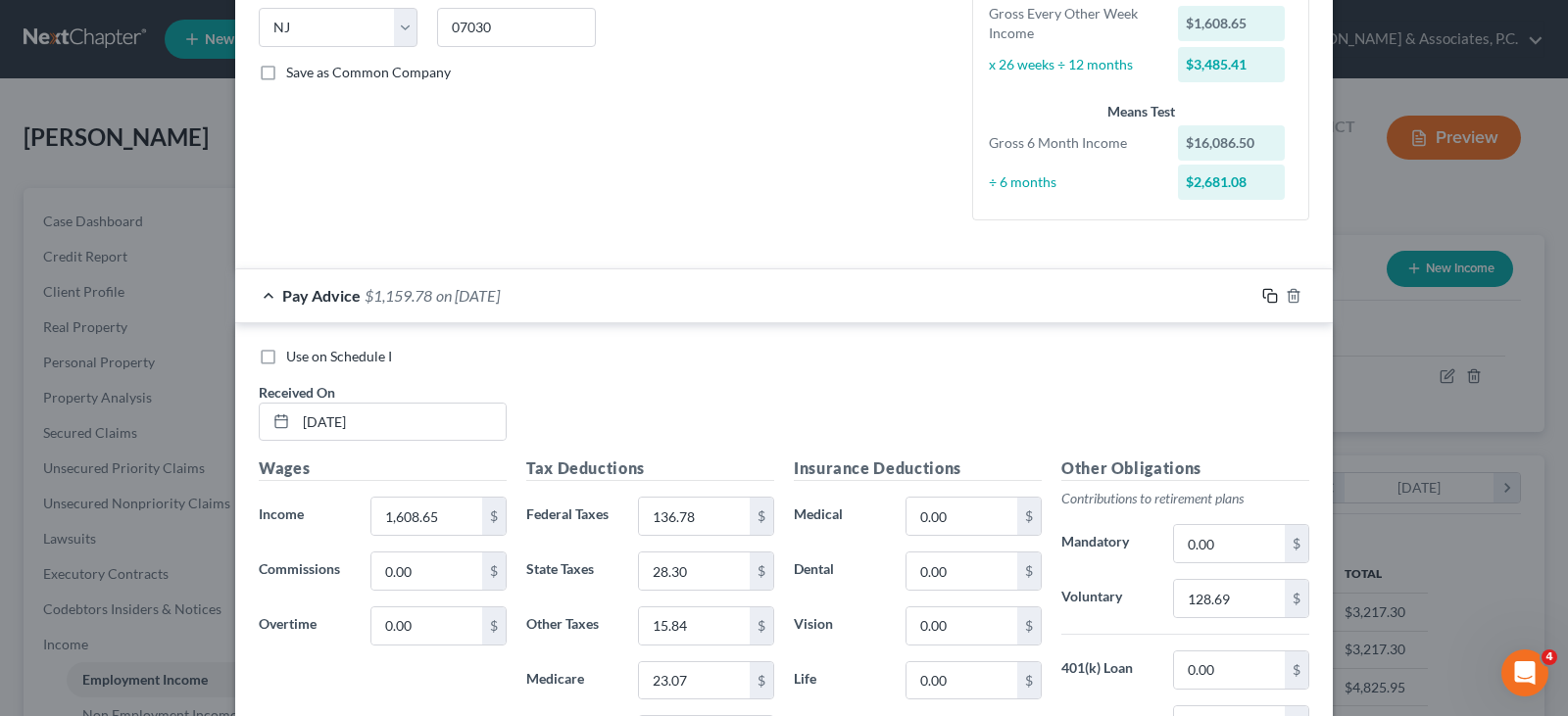
drag, startPoint x: 1265, startPoint y: 296, endPoint x: 912, endPoint y: 265, distance: 354.4
click at [1263, 296] on icon "button" at bounding box center [1270, 296] width 16 height 16
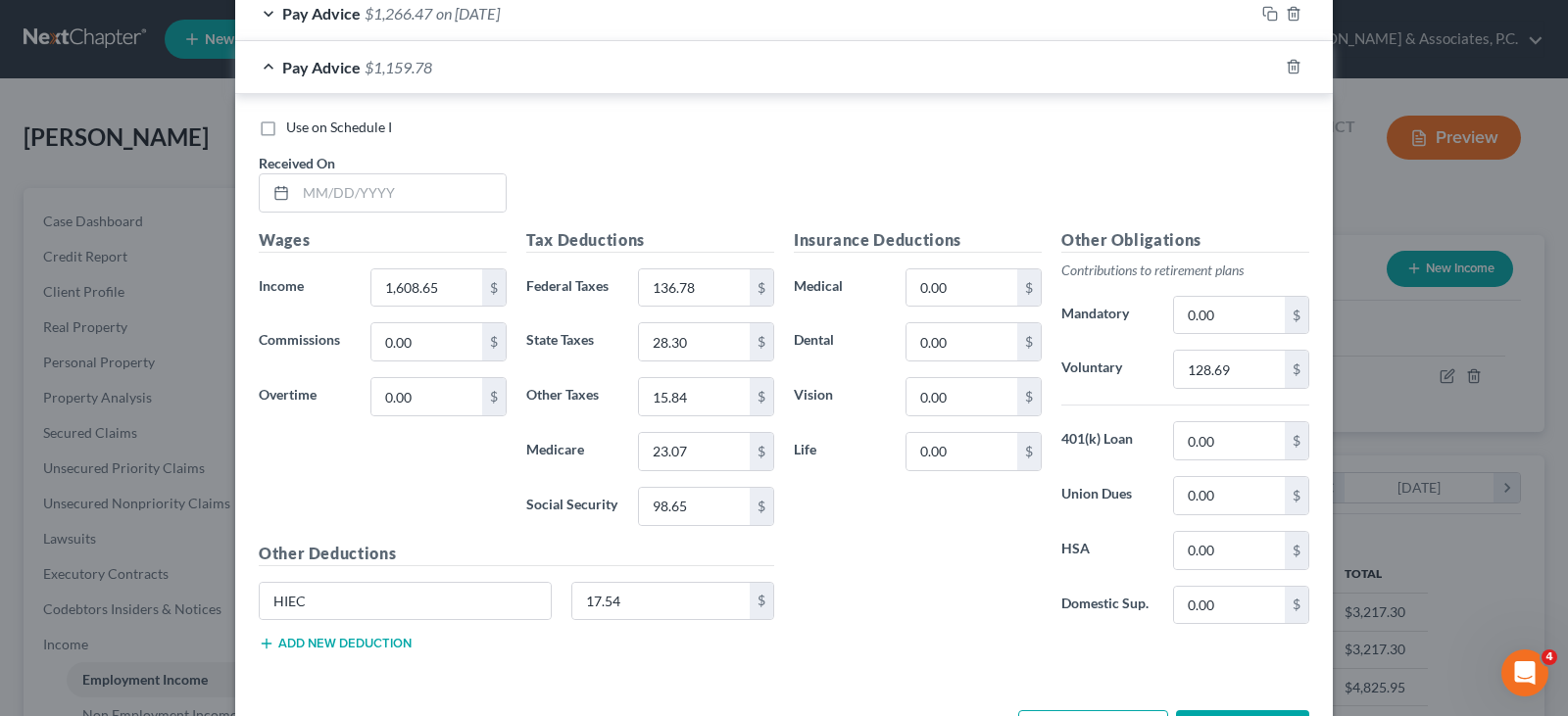
scroll to position [1232, 0]
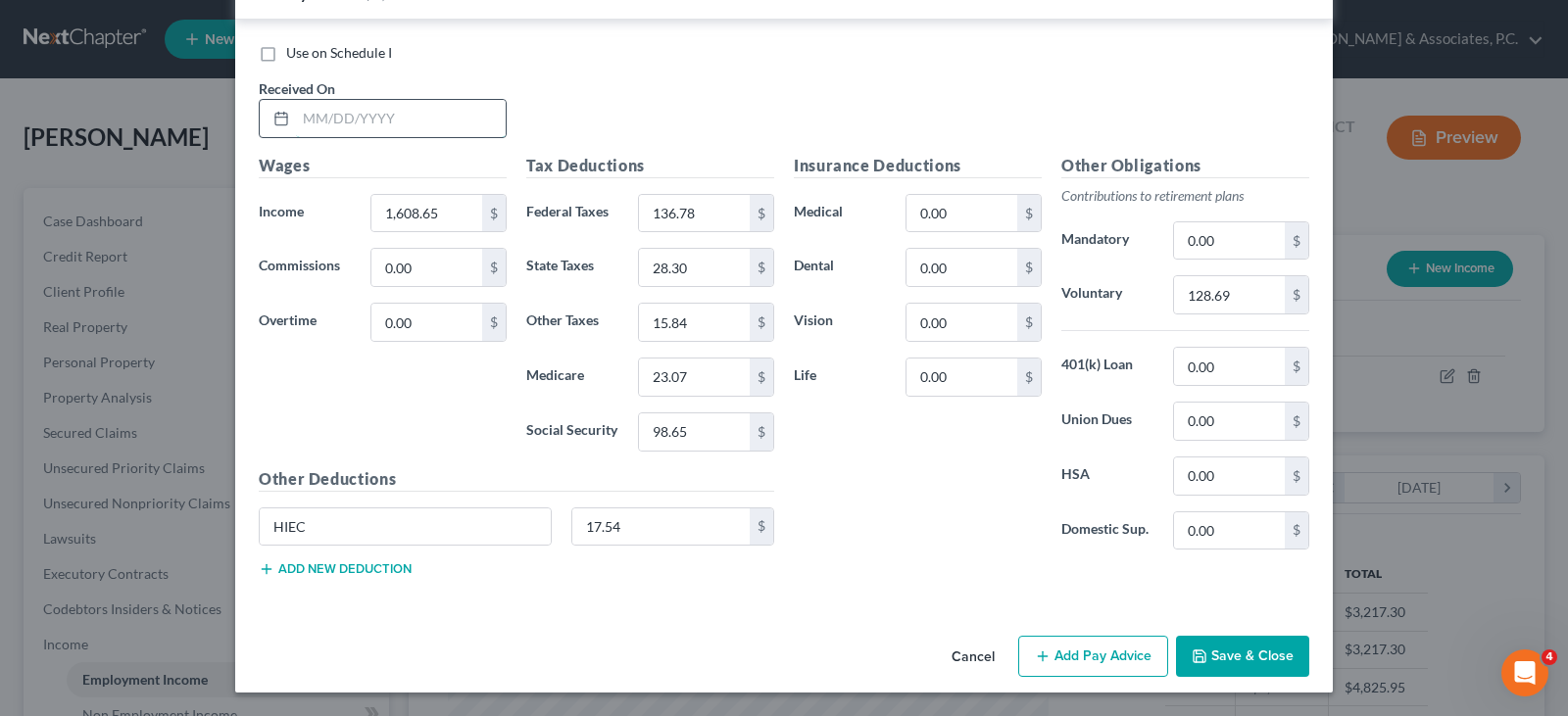
click at [339, 118] on input "text" at bounding box center [401, 119] width 210 height 38
type input "[DATE]"
click at [454, 221] on input "1,608.65" at bounding box center [427, 214] width 111 height 38
click at [691, 425] on input "98.65" at bounding box center [694, 432] width 111 height 38
click at [661, 429] on input "98.65" at bounding box center [694, 432] width 111 height 38
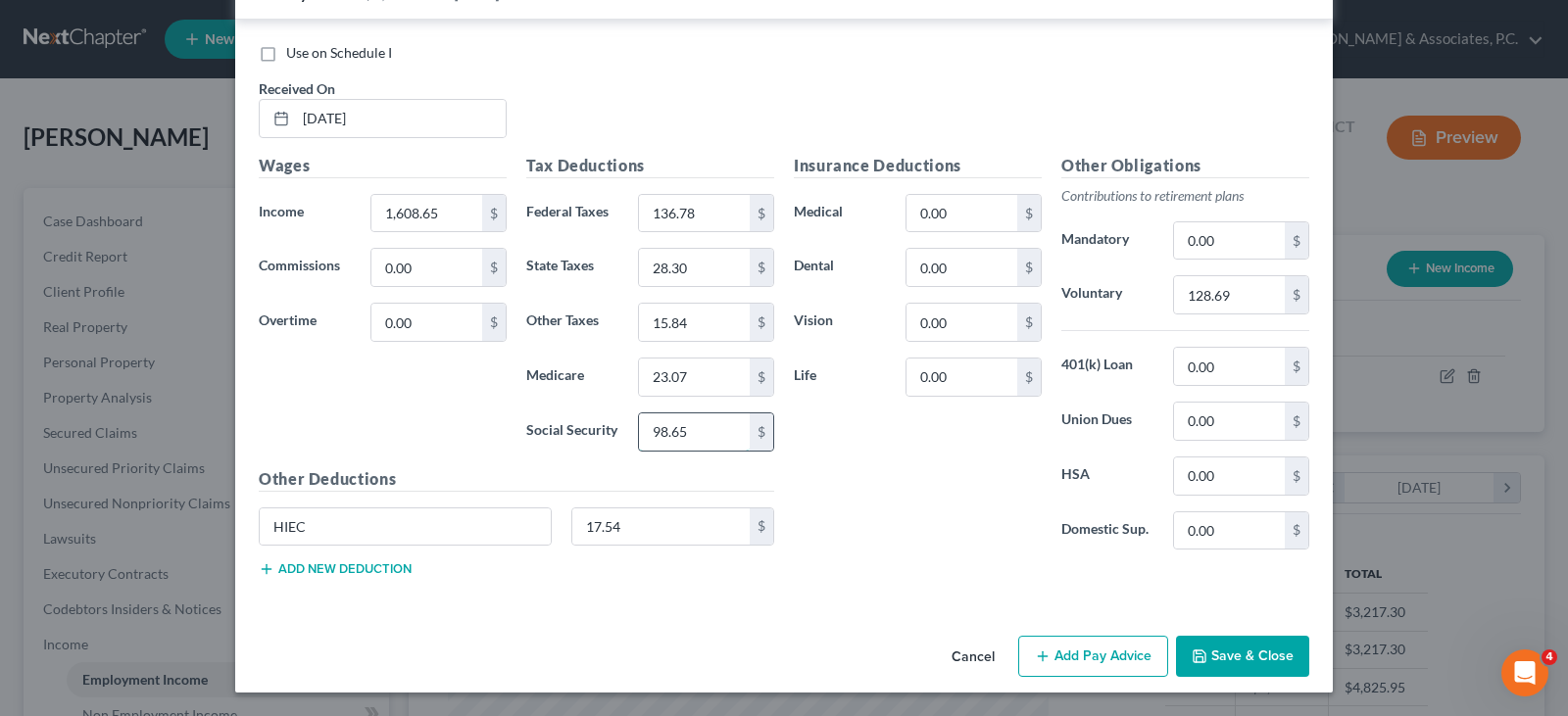
click at [677, 429] on input "98.65" at bounding box center [694, 432] width 111 height 38
type input "98.64"
drag, startPoint x: 1103, startPoint y: 650, endPoint x: 911, endPoint y: 464, distance: 267.3
click at [1101, 650] on button "Add Pay Advice" at bounding box center [1093, 657] width 150 height 42
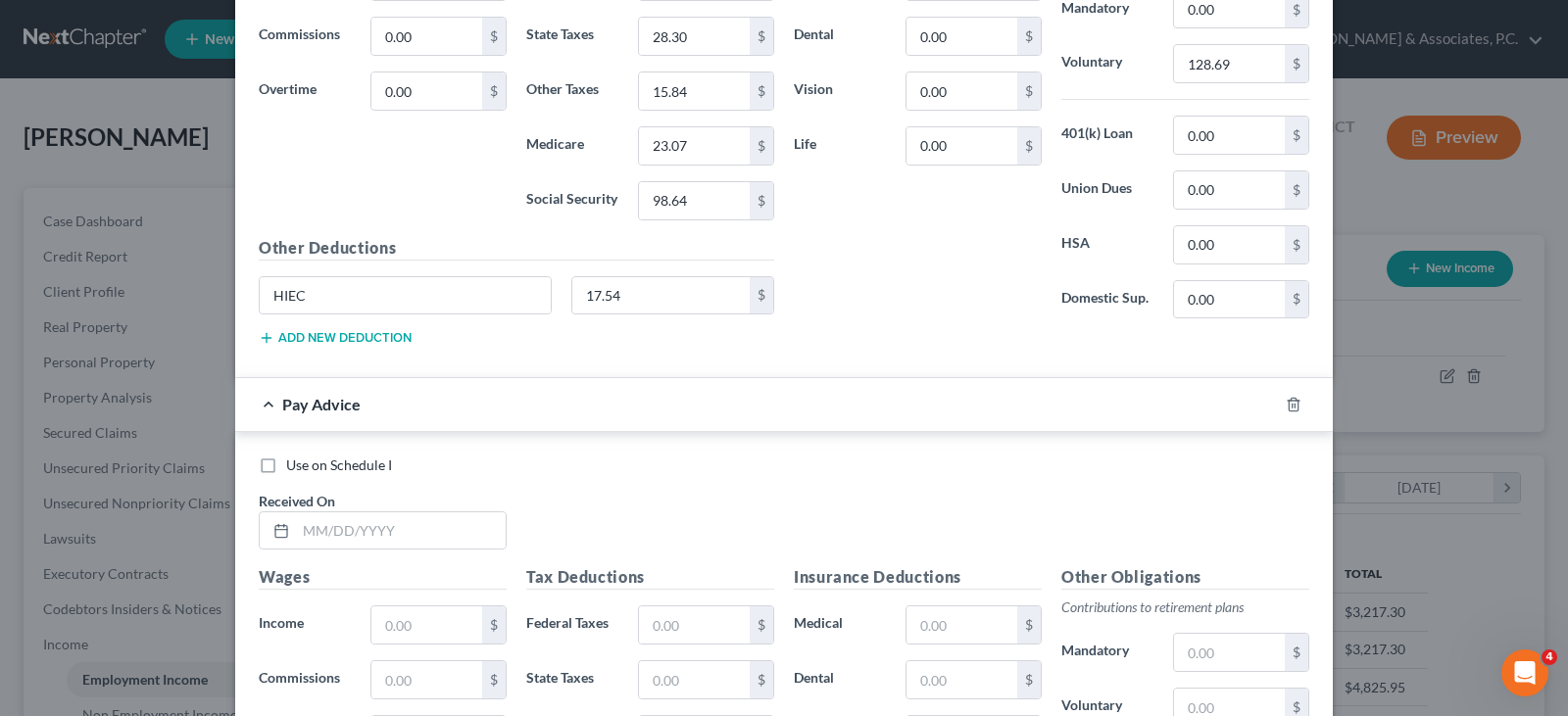
scroll to position [1722, 0]
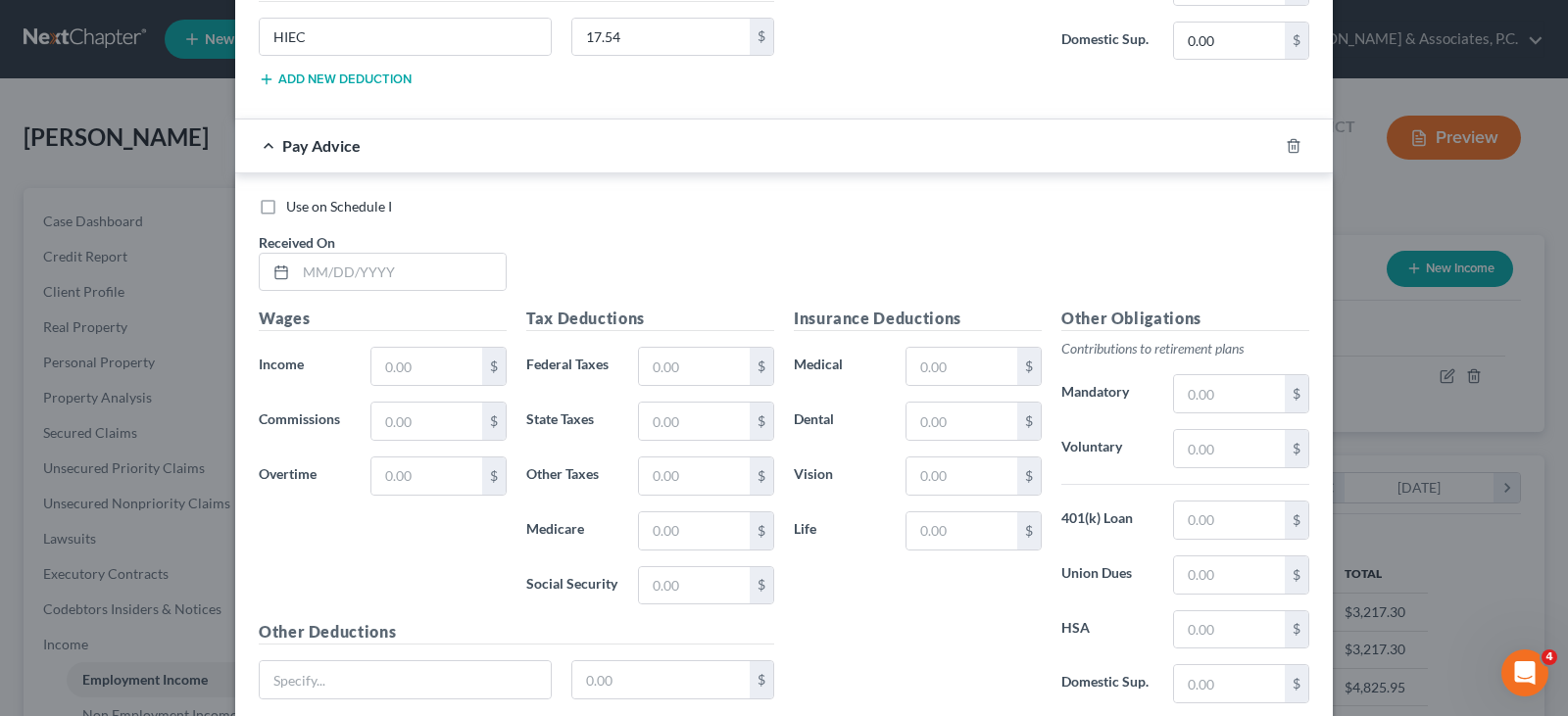
click at [392, 292] on div "Use on Schedule I Received On *" at bounding box center [784, 253] width 1070 height 111
click at [398, 278] on input "text" at bounding box center [401, 272] width 210 height 38
type input "[DATE]"
click at [400, 375] on input "text" at bounding box center [427, 366] width 111 height 38
type input "804.32"
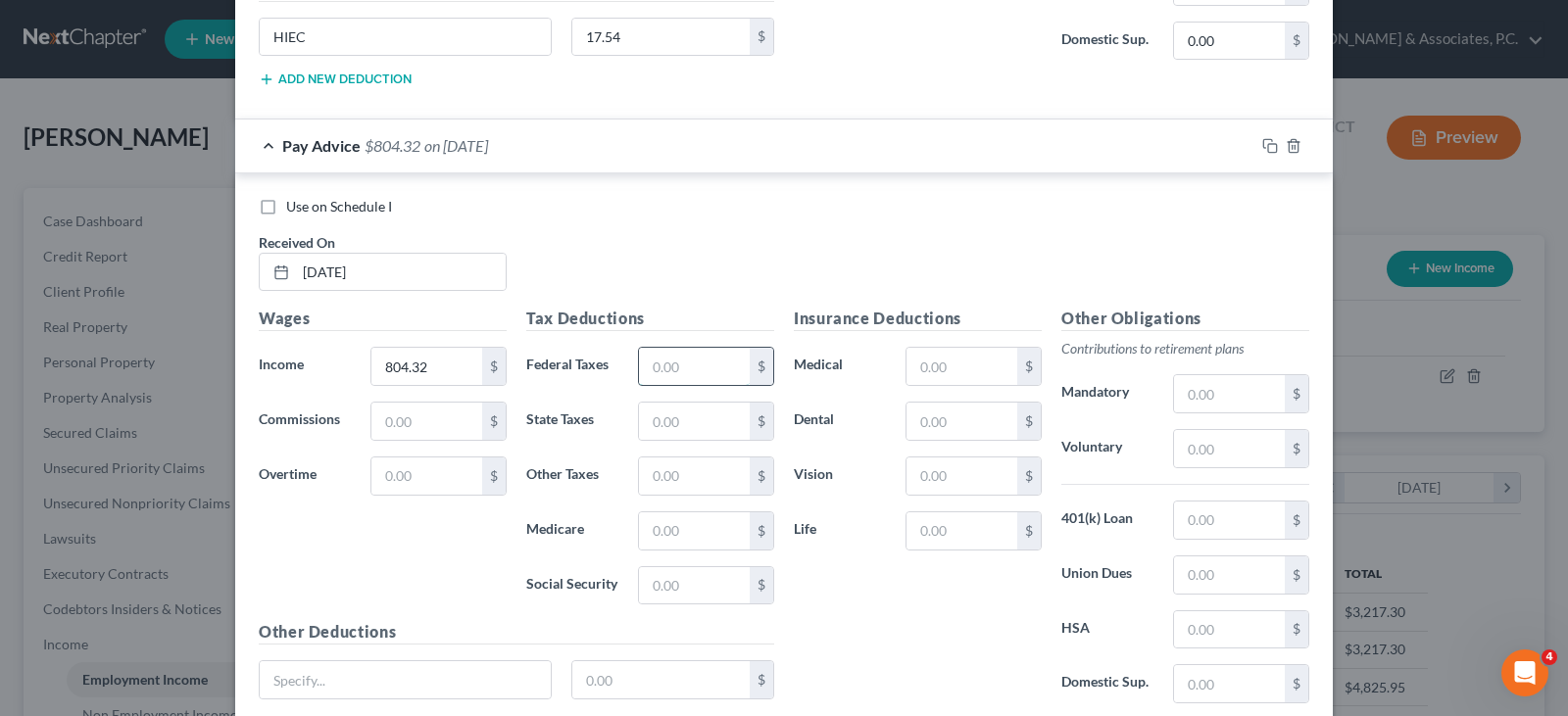
click at [718, 370] on input "text" at bounding box center [694, 366] width 111 height 38
click at [653, 584] on input "text" at bounding box center [694, 586] width 111 height 38
type input "48.79"
click at [688, 527] on input "text" at bounding box center [694, 531] width 111 height 38
type input "11.41"
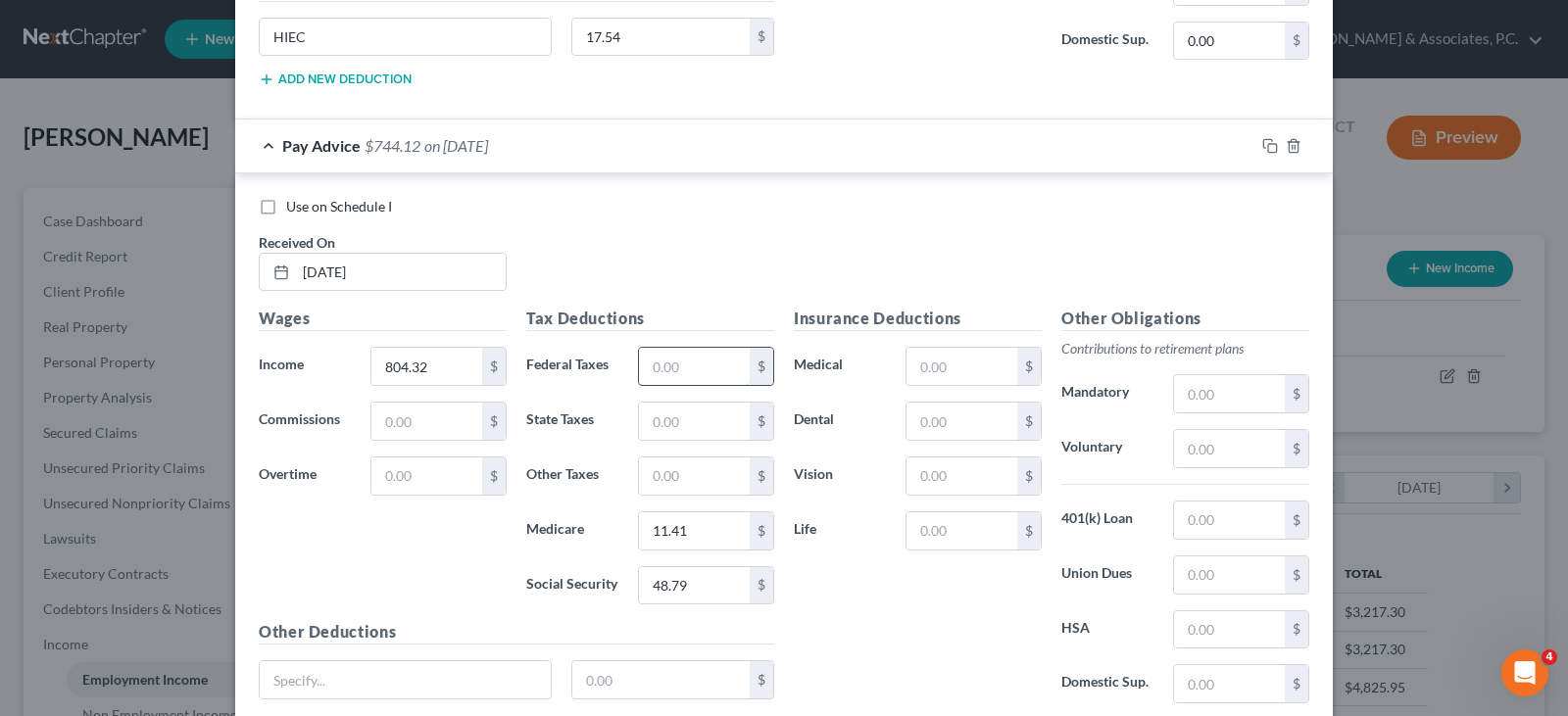
click at [696, 350] on input "text" at bounding box center [694, 366] width 111 height 38
type input "47.98"
click at [709, 419] on input "text" at bounding box center [694, 422] width 111 height 38
type input "11.10"
click at [688, 474] on input "text" at bounding box center [694, 476] width 111 height 38
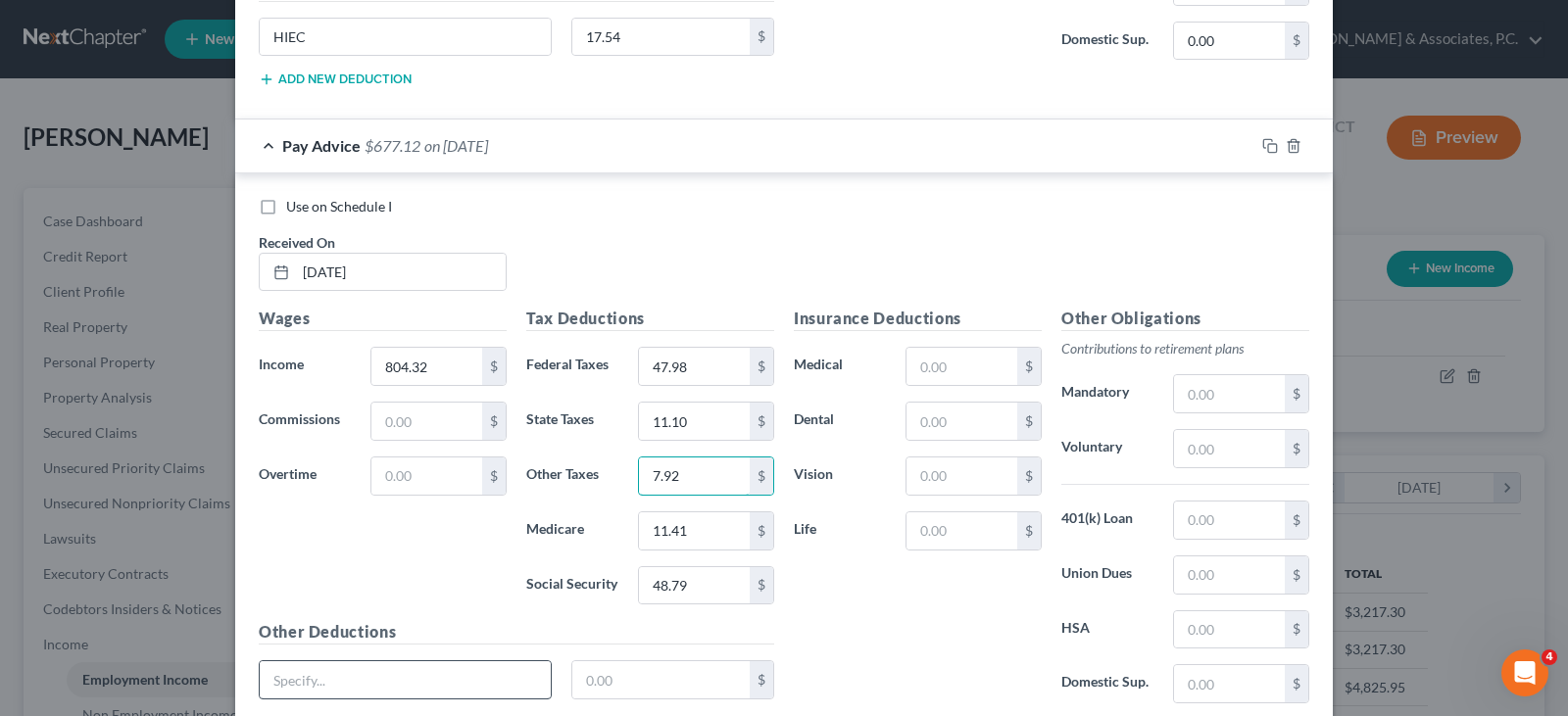
type input "7.92"
click at [403, 673] on input "text" at bounding box center [405, 680] width 291 height 38
type input "HEC"
type input "17.54"
click at [1198, 456] on input "text" at bounding box center [1229, 449] width 111 height 38
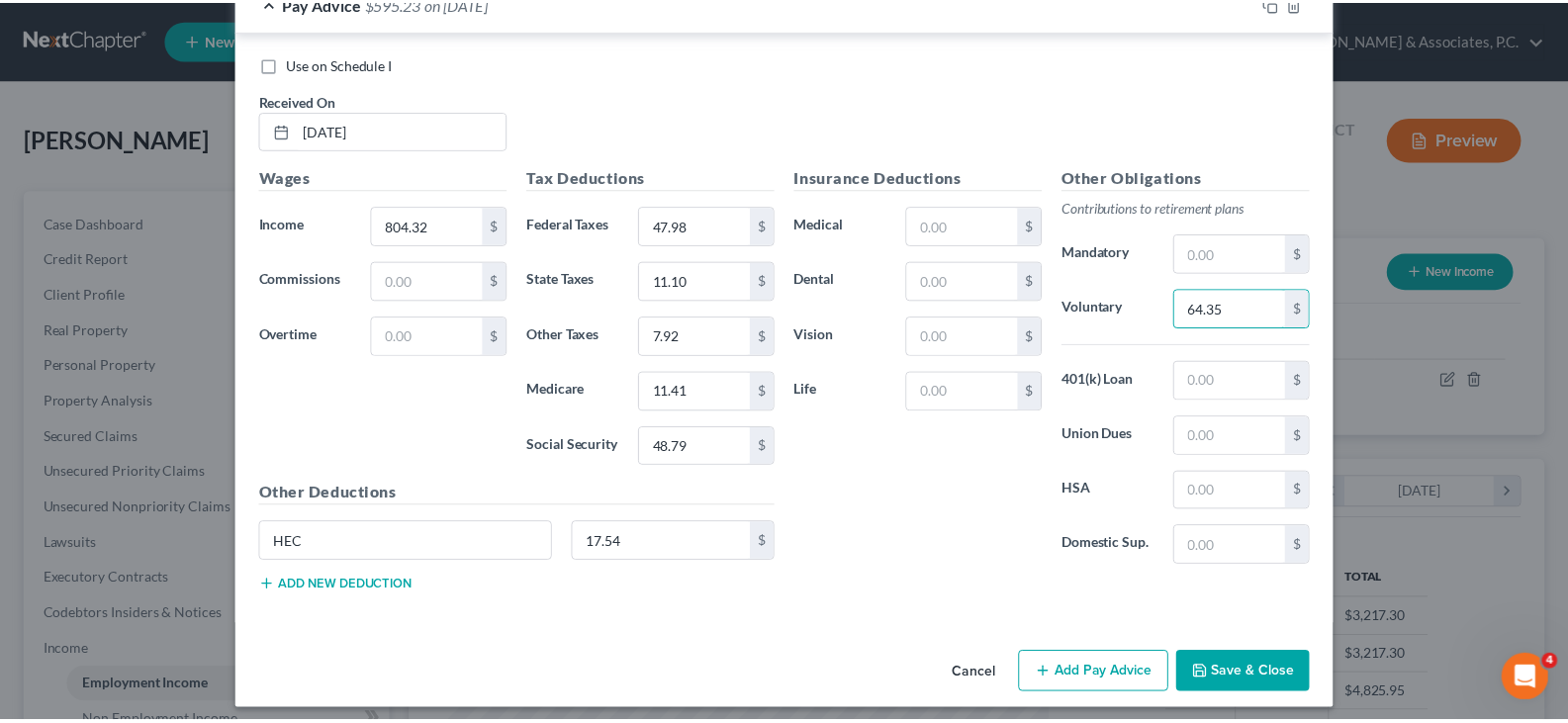
scroll to position [1894, 0]
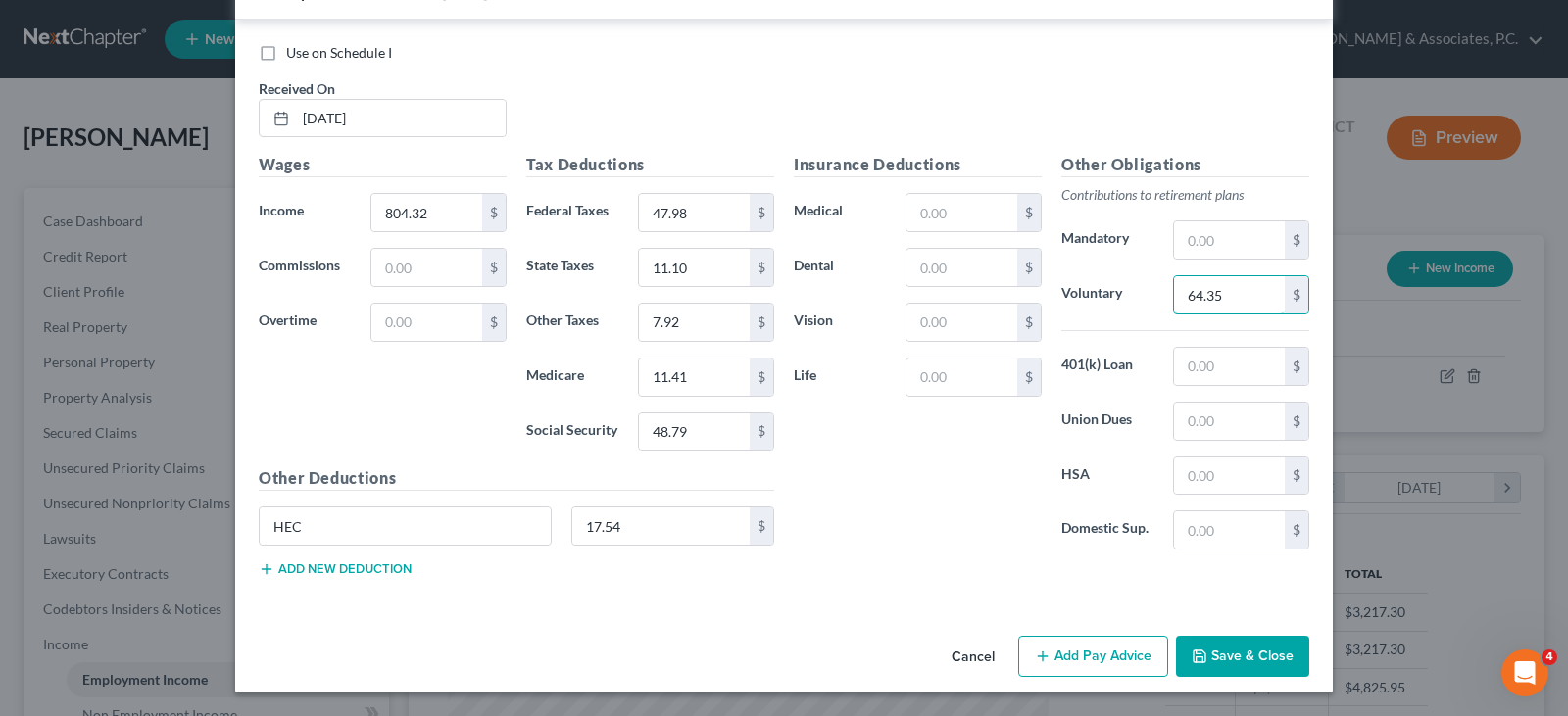
type input "64.35"
click at [1214, 652] on button "Save & Close" at bounding box center [1242, 657] width 134 height 42
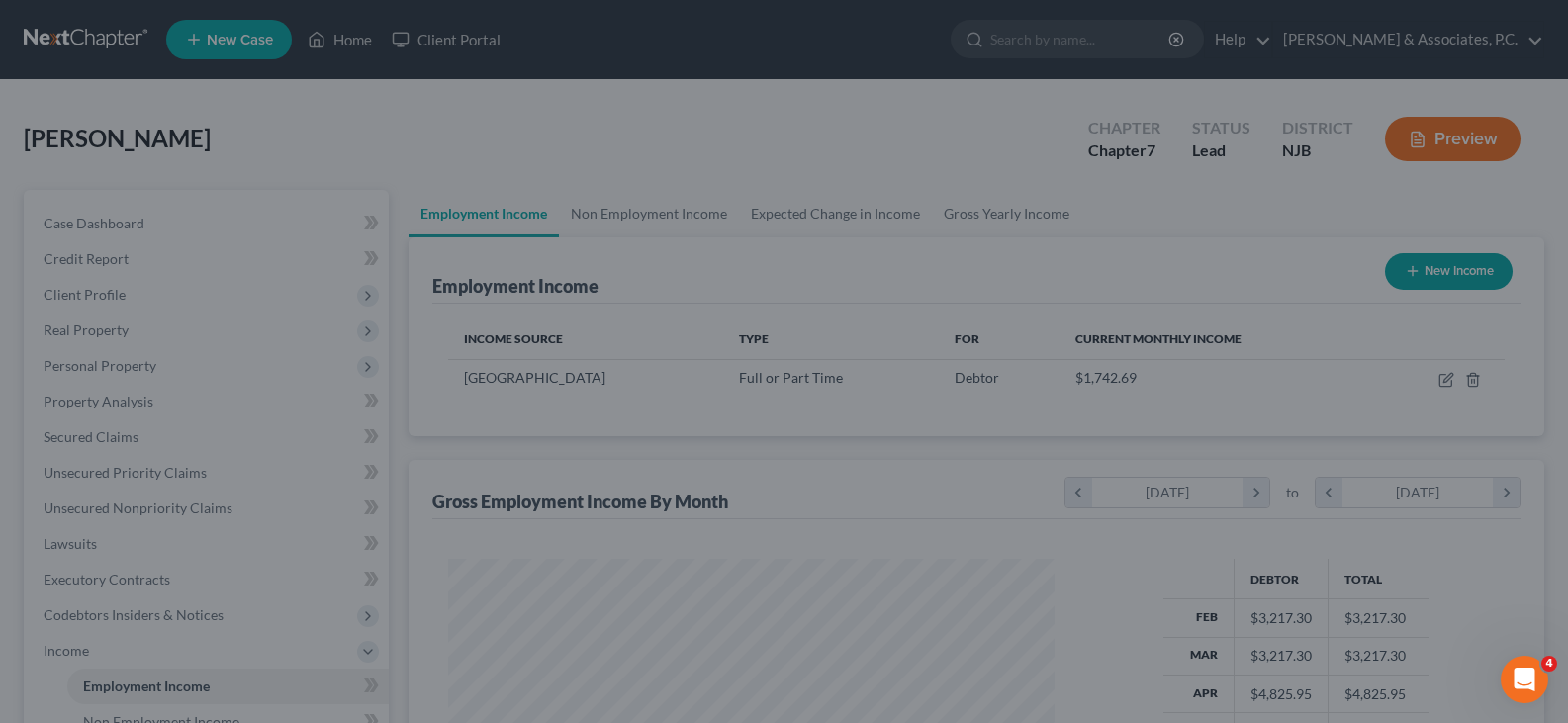
scroll to position [988725, 988440]
